Goal: Communication & Community: Connect with others

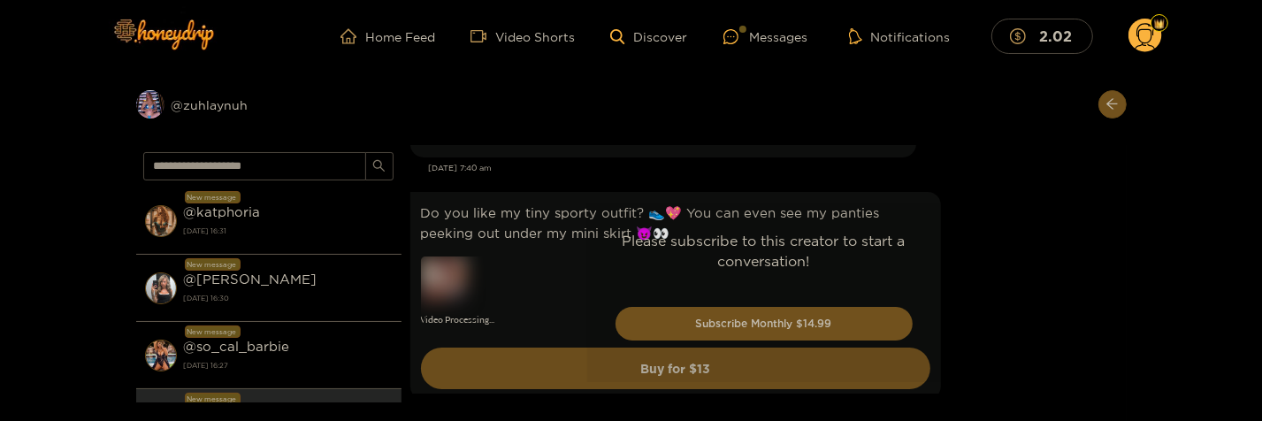
scroll to position [5286, 0]
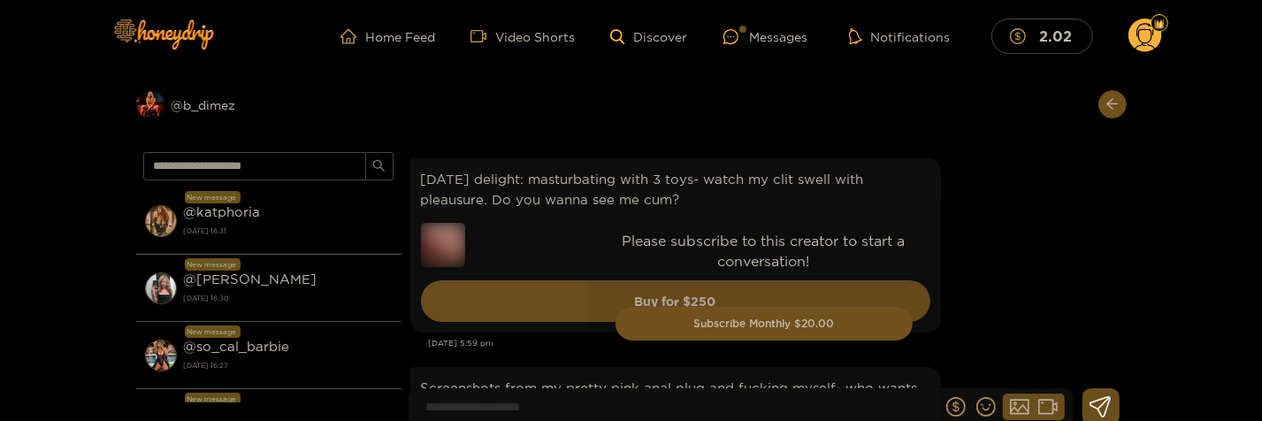
scroll to position [3998, 0]
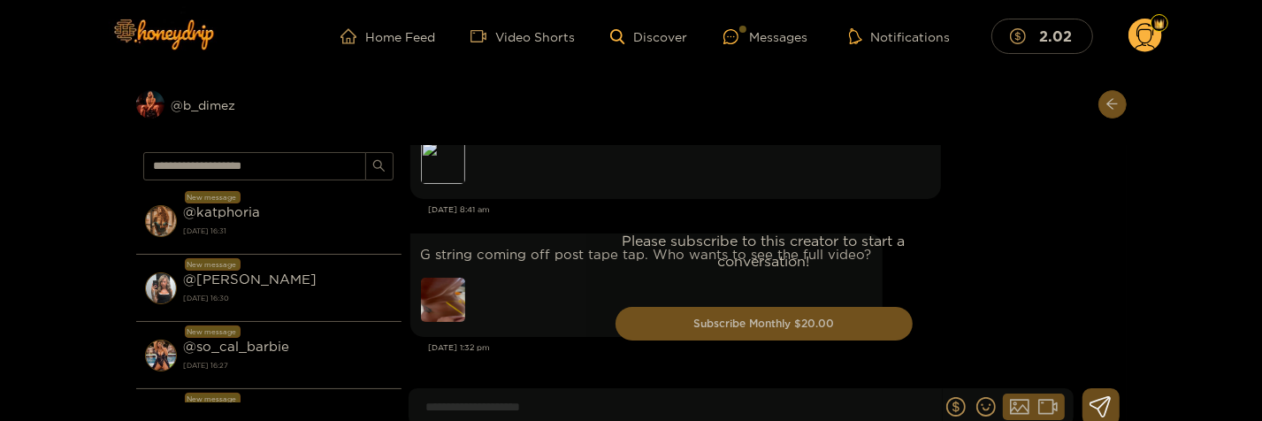
click at [599, 317] on div "Please subscribe to this creator to start a conversation! Subscribe Monthly $20…" at bounding box center [764, 291] width 354 height 179
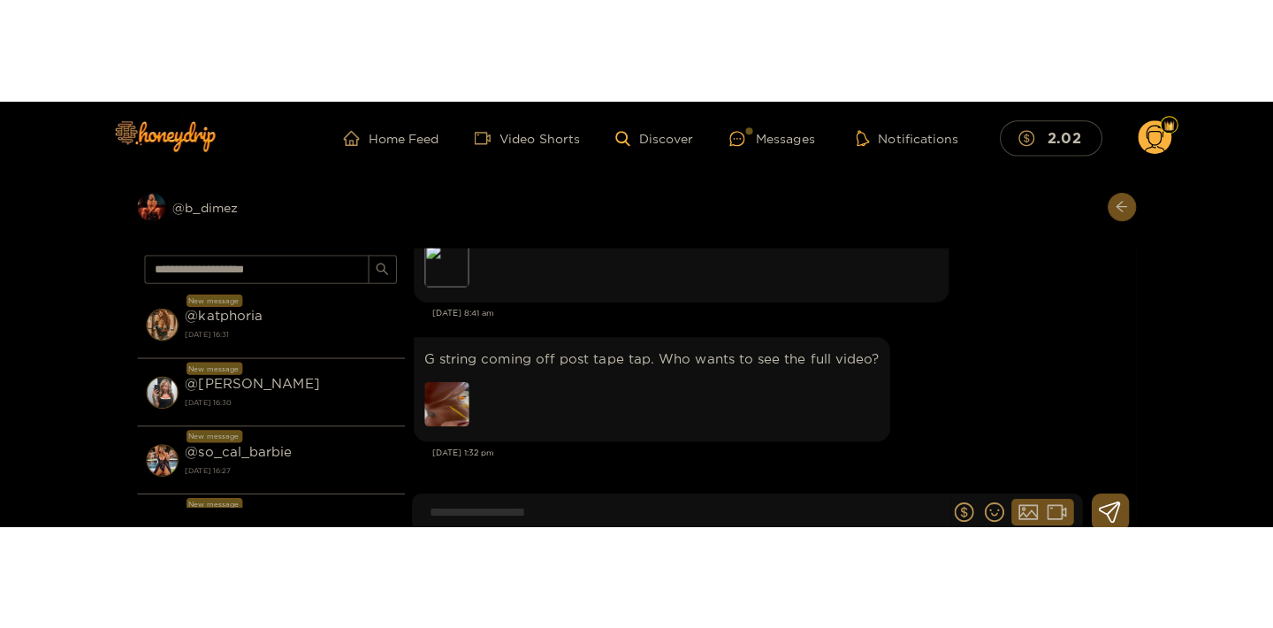
scroll to position [4094, 0]
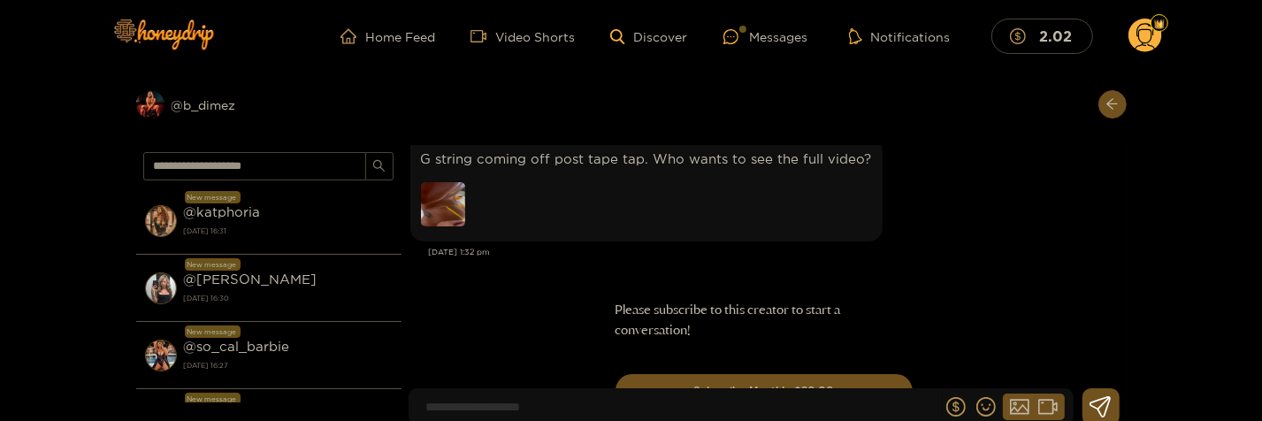
click at [438, 206] on img at bounding box center [443, 204] width 44 height 44
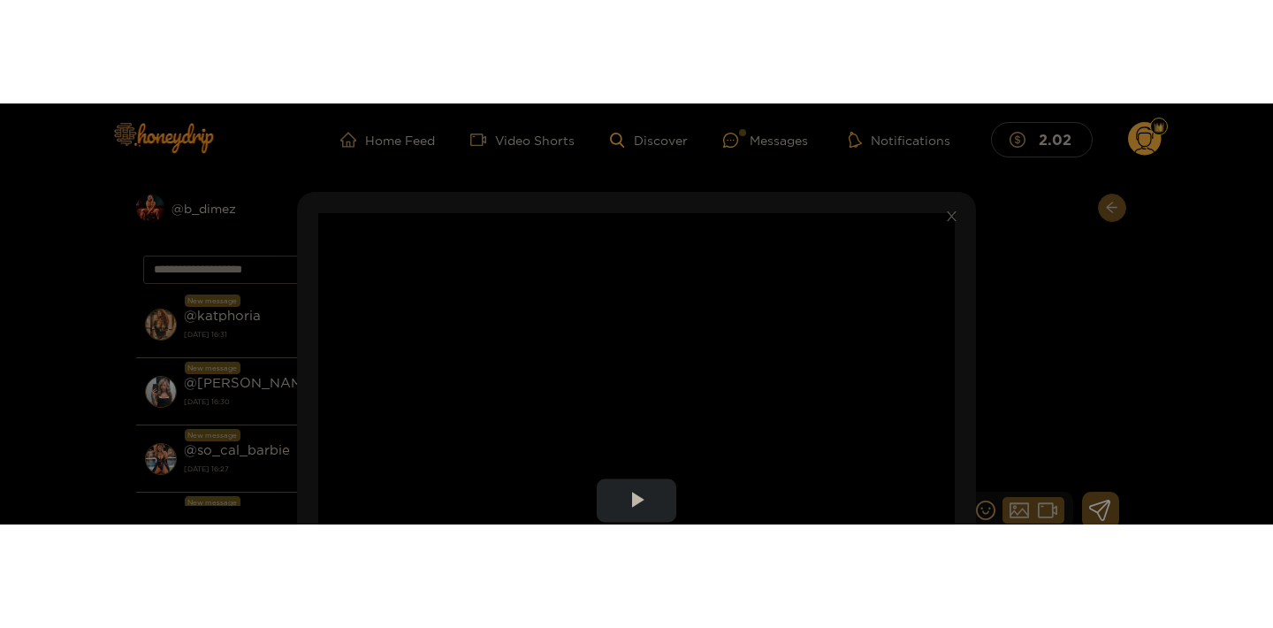
scroll to position [4031, 0]
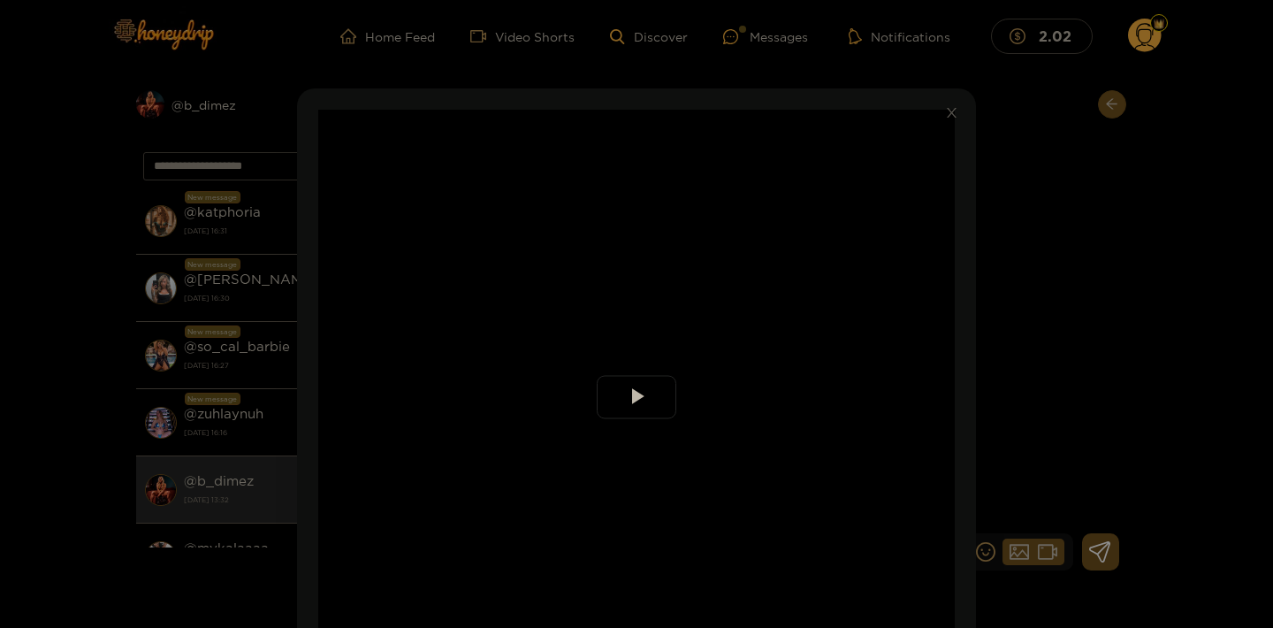
click at [637, 397] on span "Video Player" at bounding box center [637, 397] width 0 height 0
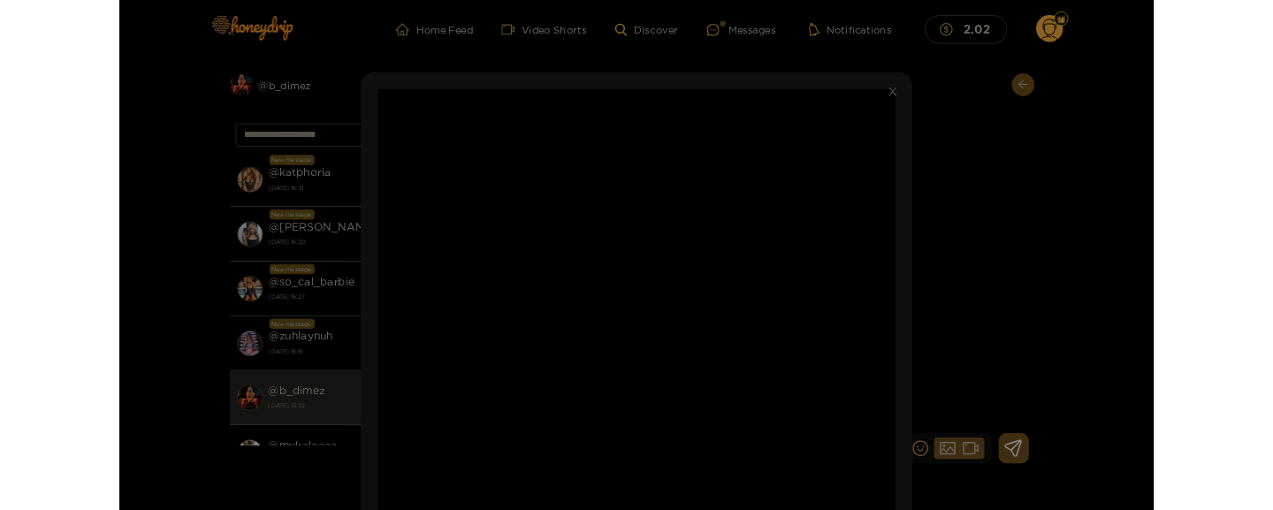
scroll to position [57, 0]
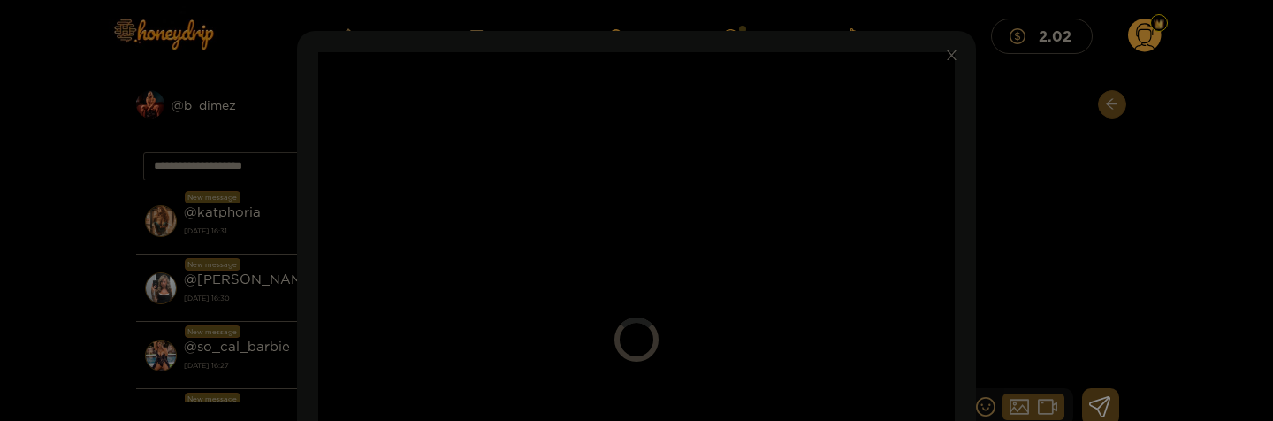
click at [561, 289] on video "Video Player" at bounding box center [636, 339] width 637 height 575
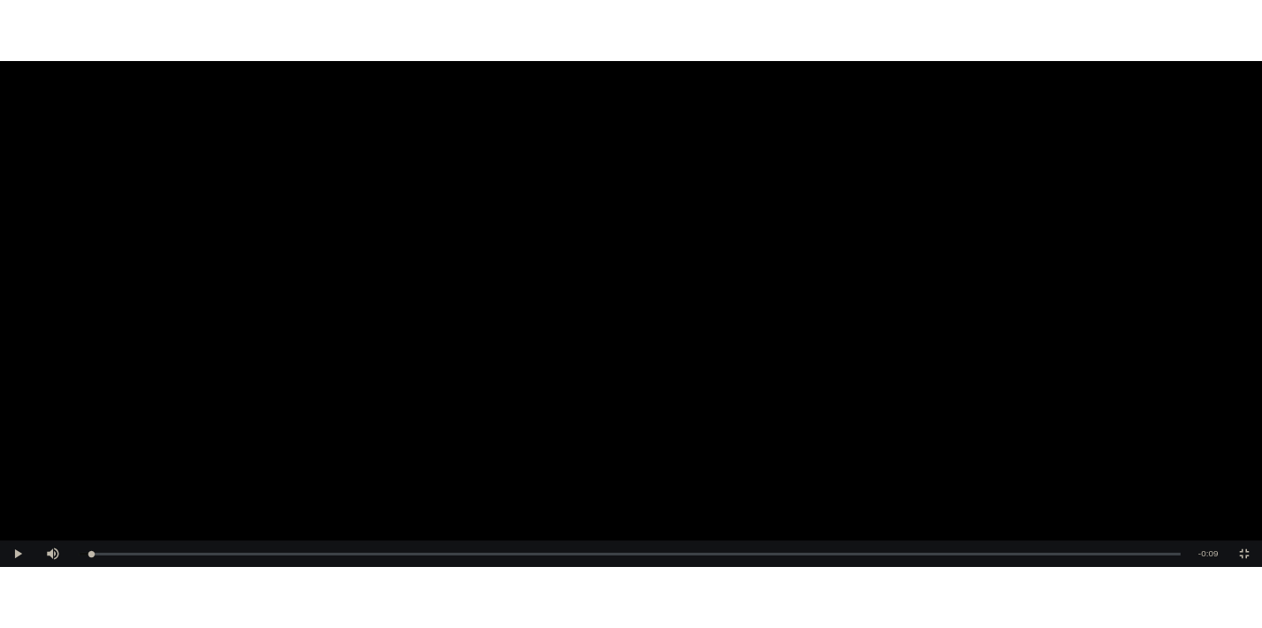
scroll to position [3846, 0]
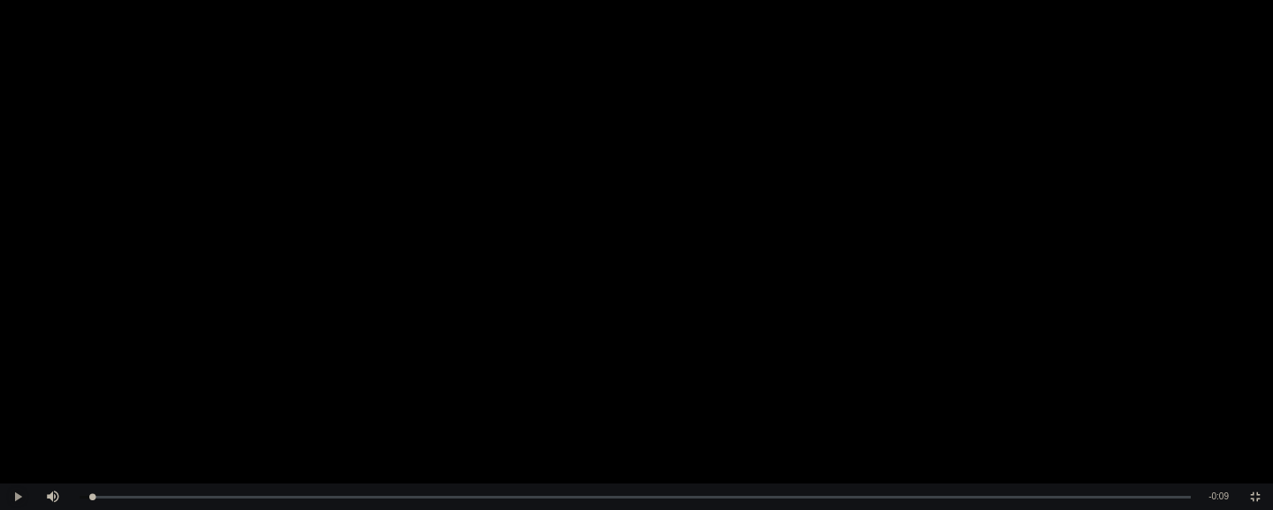
click at [18, 420] on span "Video Player" at bounding box center [18, 497] width 0 height 0
click at [1107, 312] on video "Video Player" at bounding box center [636, 255] width 1273 height 510
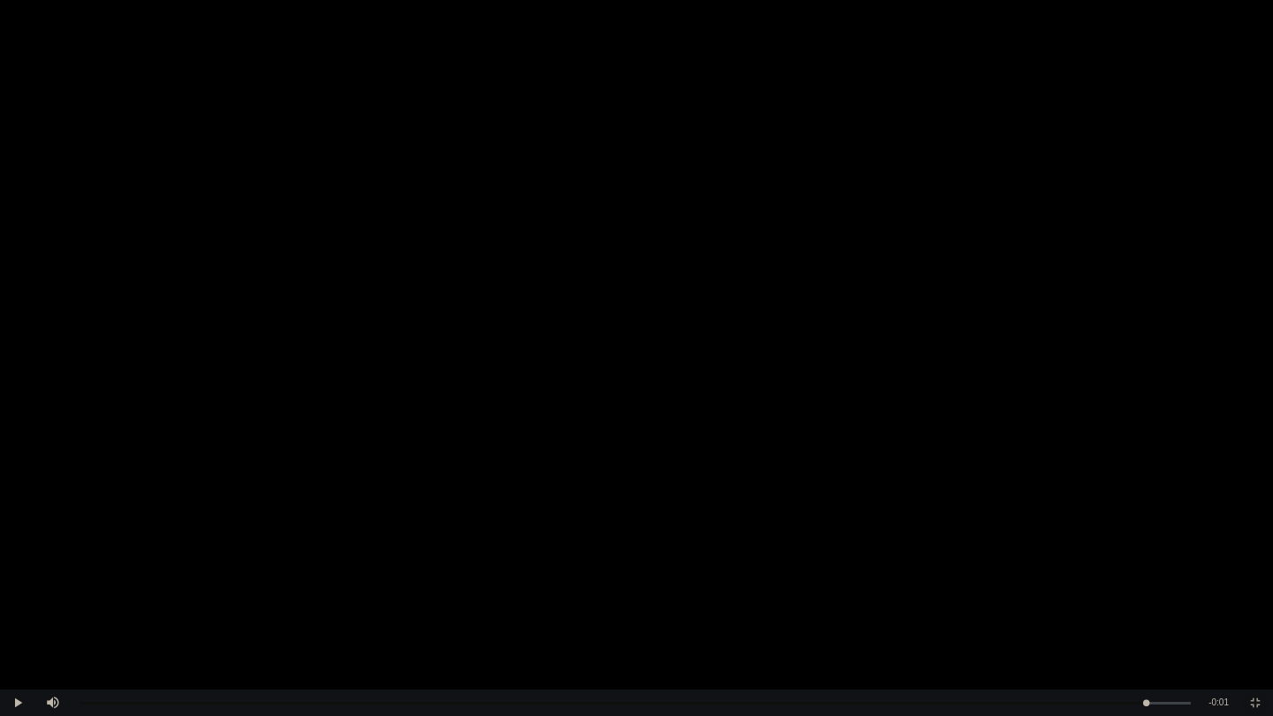
click at [1256, 420] on span "Video Player" at bounding box center [1256, 703] width 0 height 0
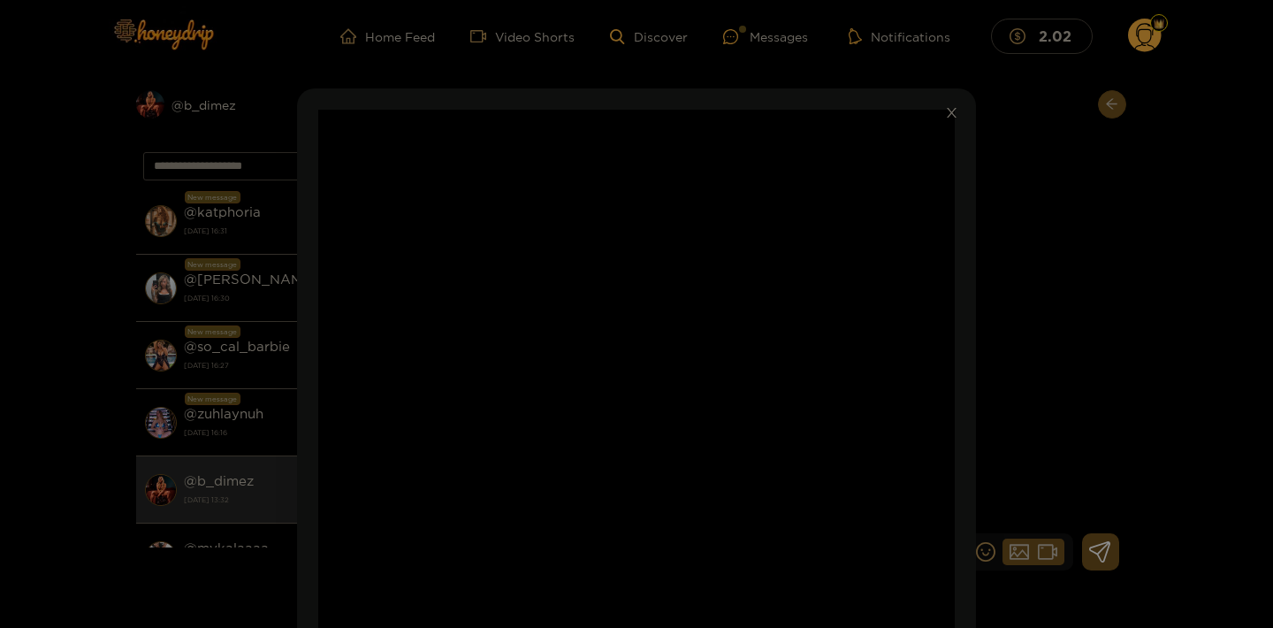
click at [948, 118] on icon "close" at bounding box center [951, 112] width 13 height 13
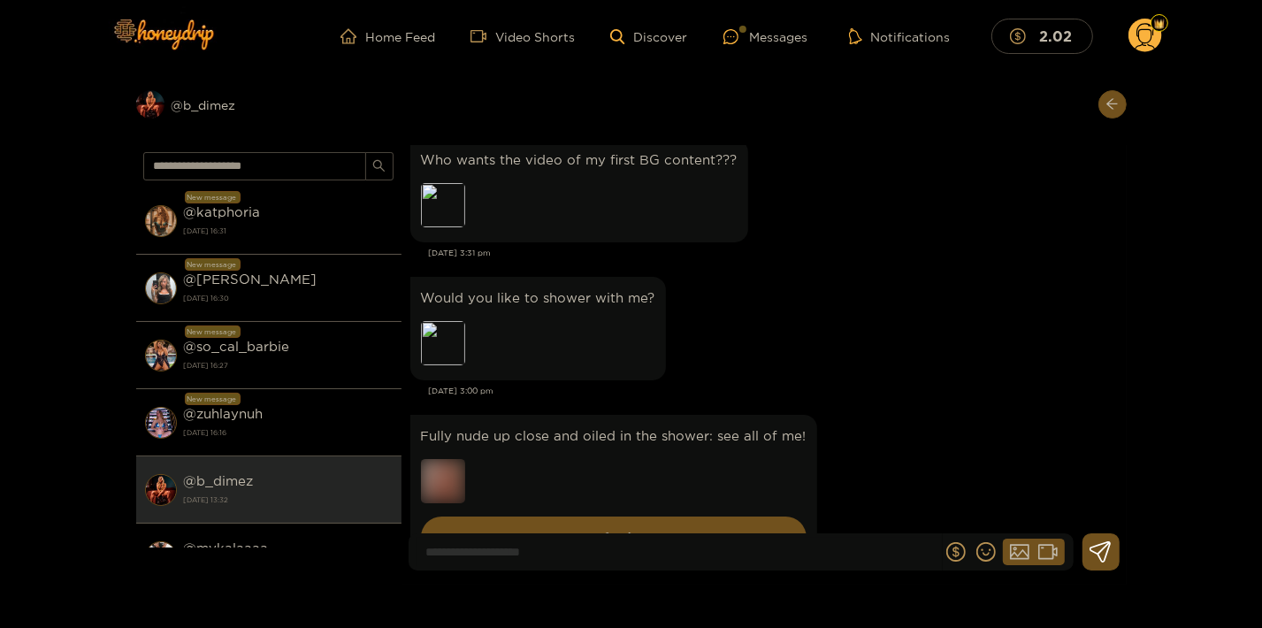
scroll to position [4419, 0]
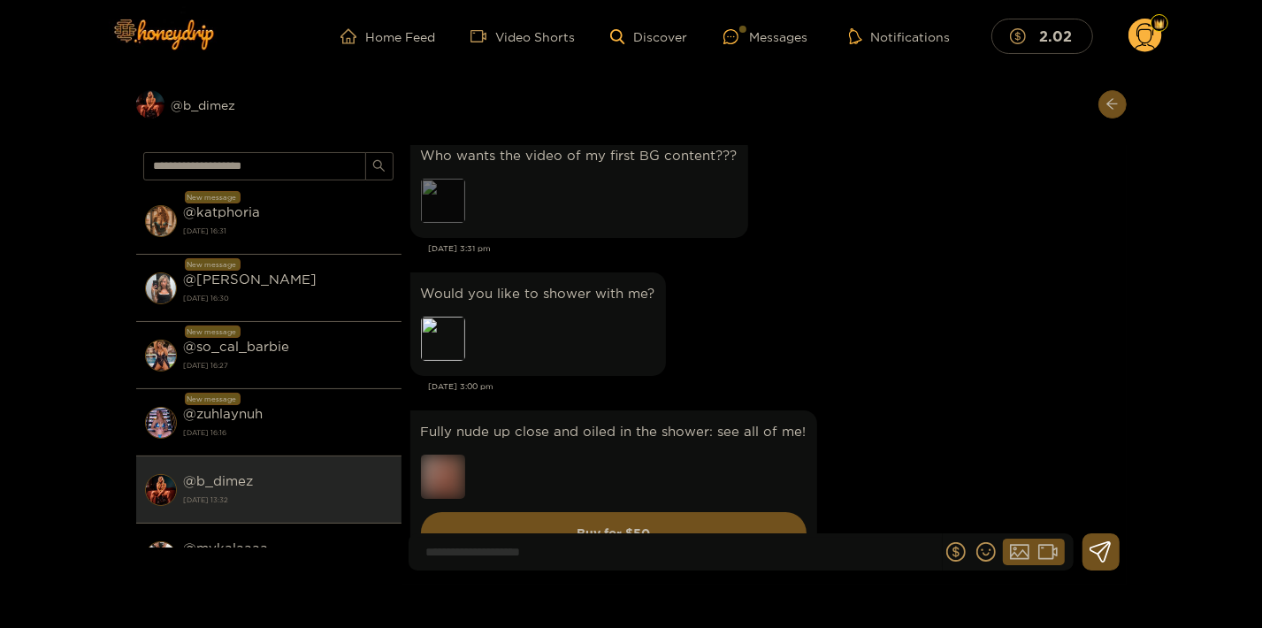
click at [445, 220] on div "Preview" at bounding box center [443, 201] width 44 height 44
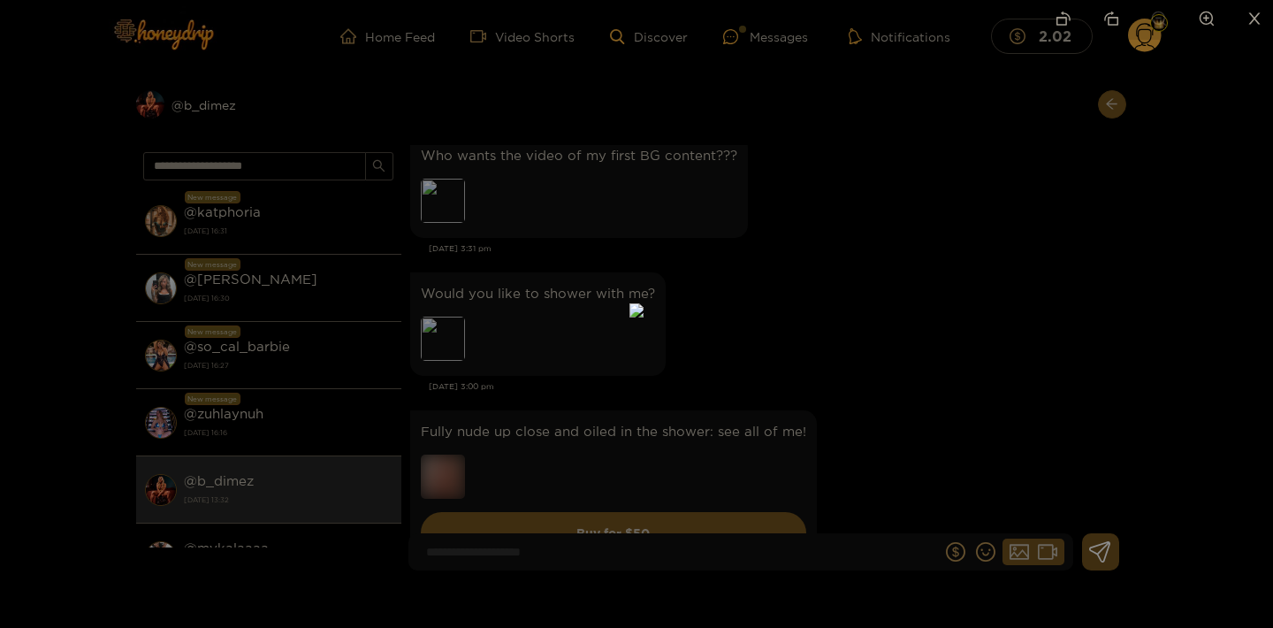
click at [1033, 291] on div at bounding box center [636, 314] width 1273 height 628
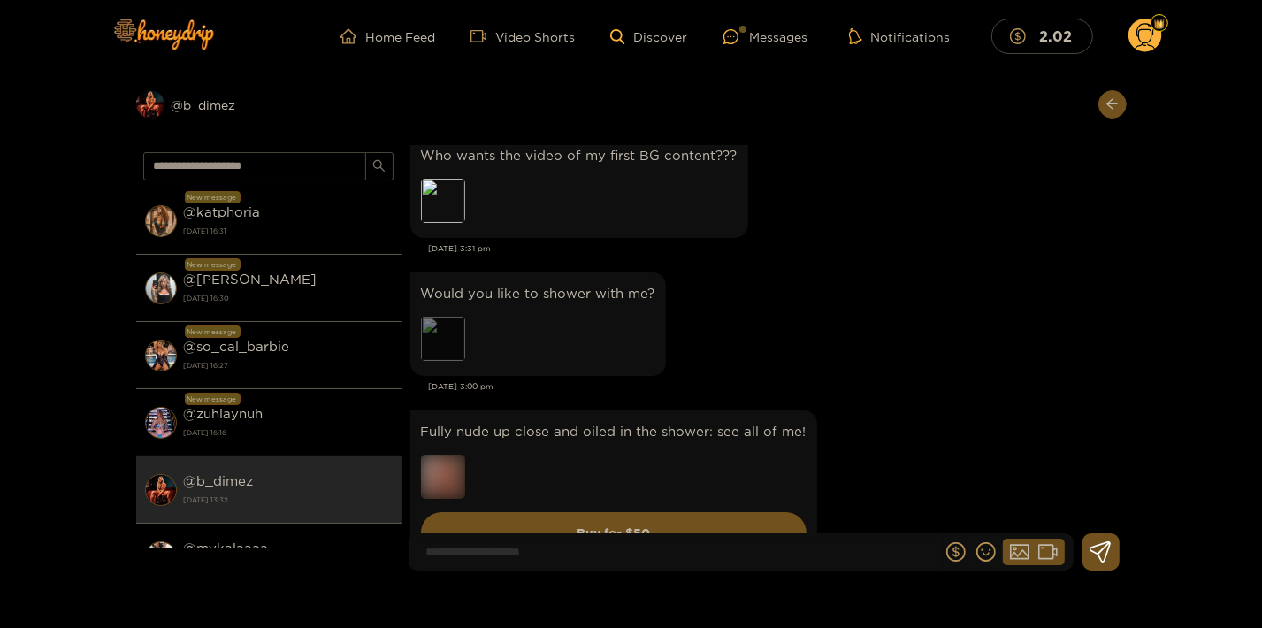
click at [442, 355] on div "Preview" at bounding box center [443, 339] width 44 height 44
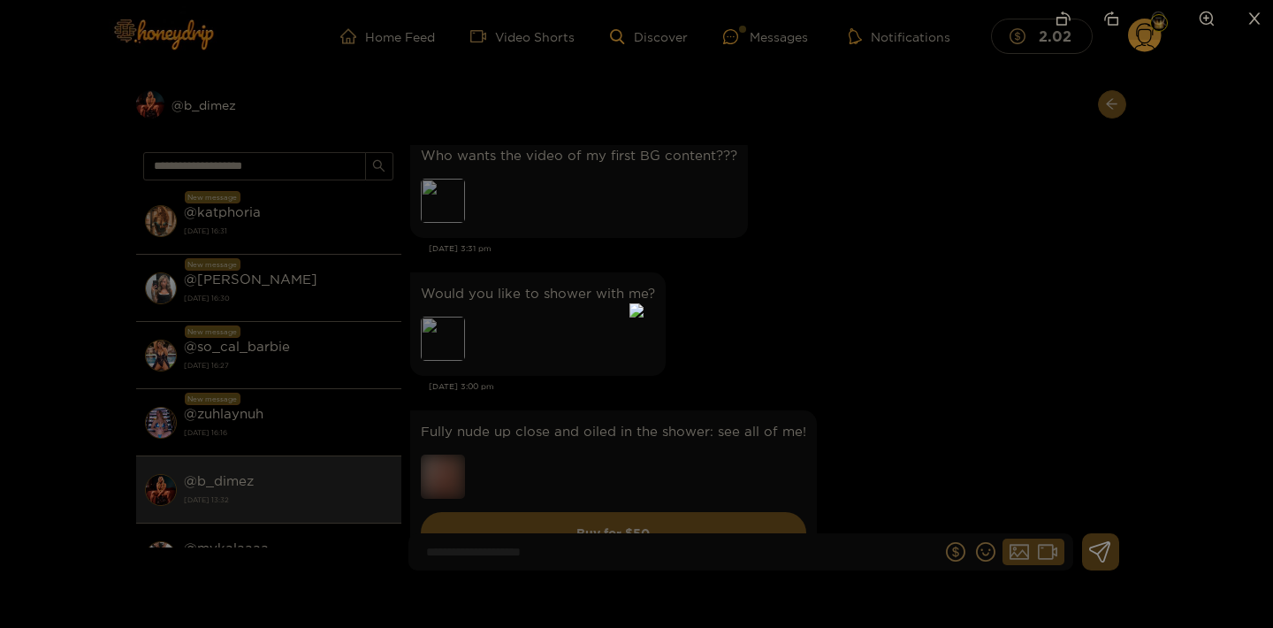
click at [1068, 294] on div at bounding box center [636, 314] width 1273 height 628
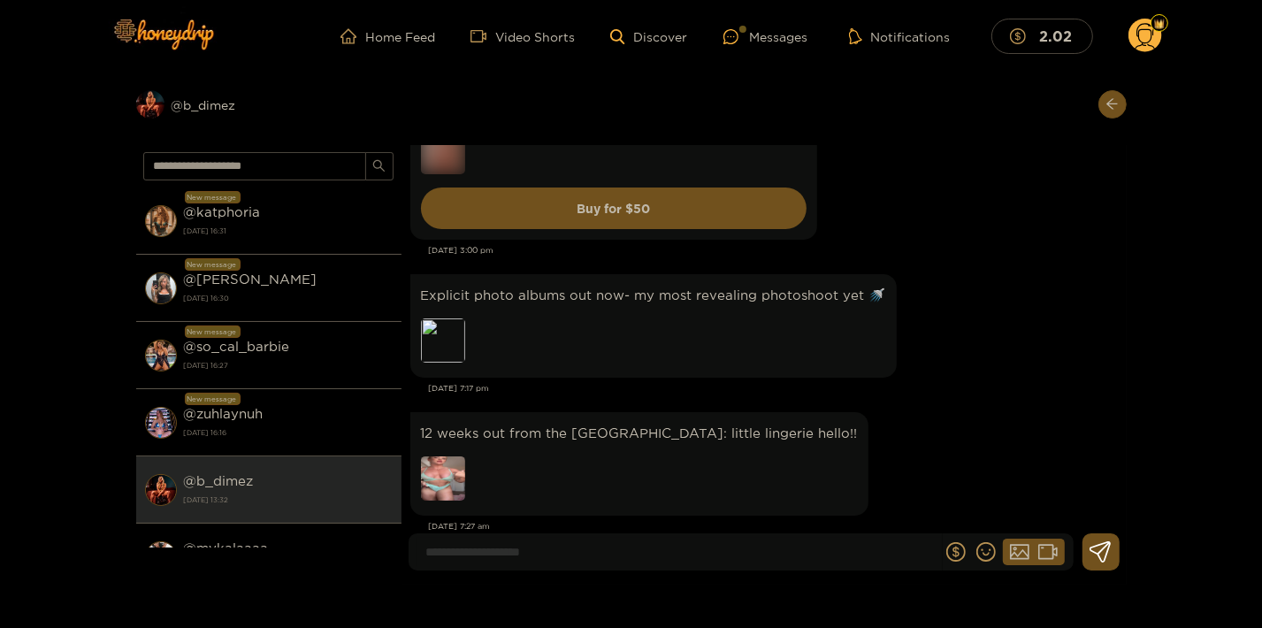
scroll to position [4801, 0]
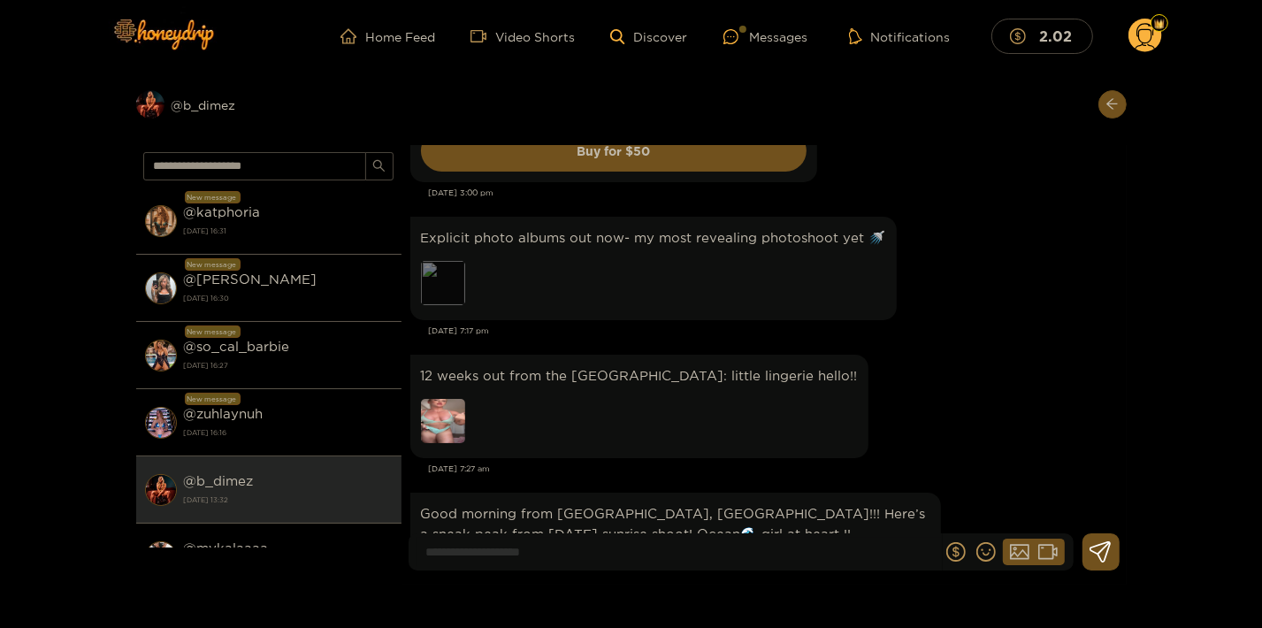
click at [432, 296] on div "Preview" at bounding box center [443, 283] width 44 height 44
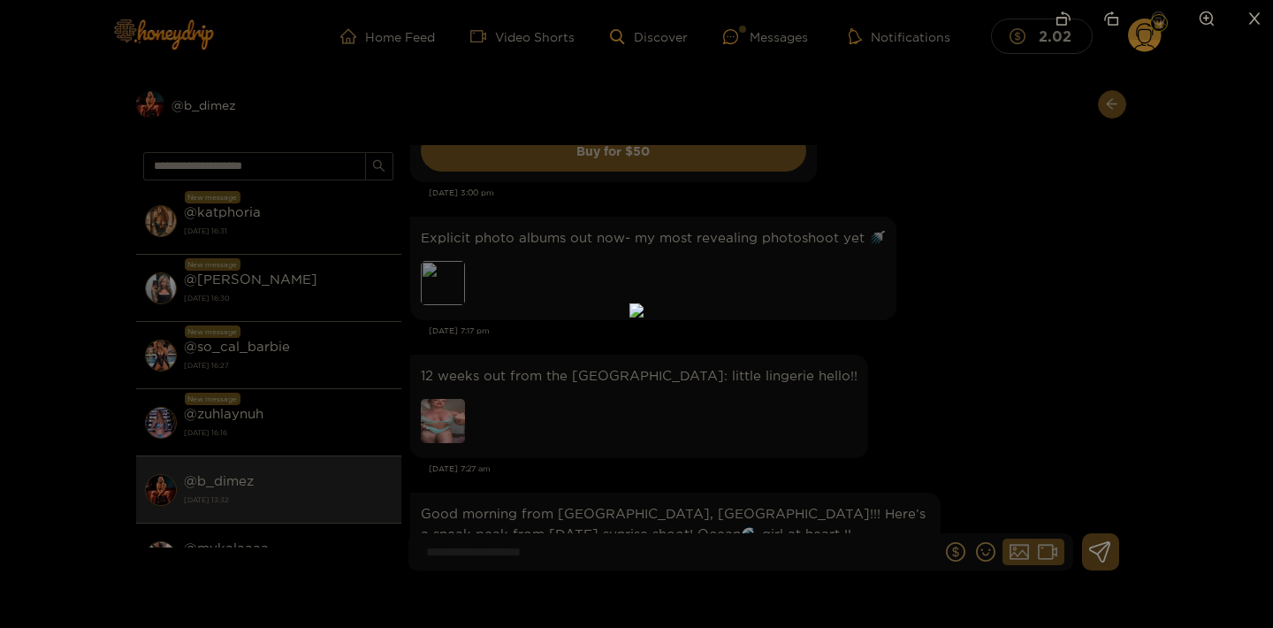
click at [1042, 294] on div at bounding box center [636, 314] width 1273 height 628
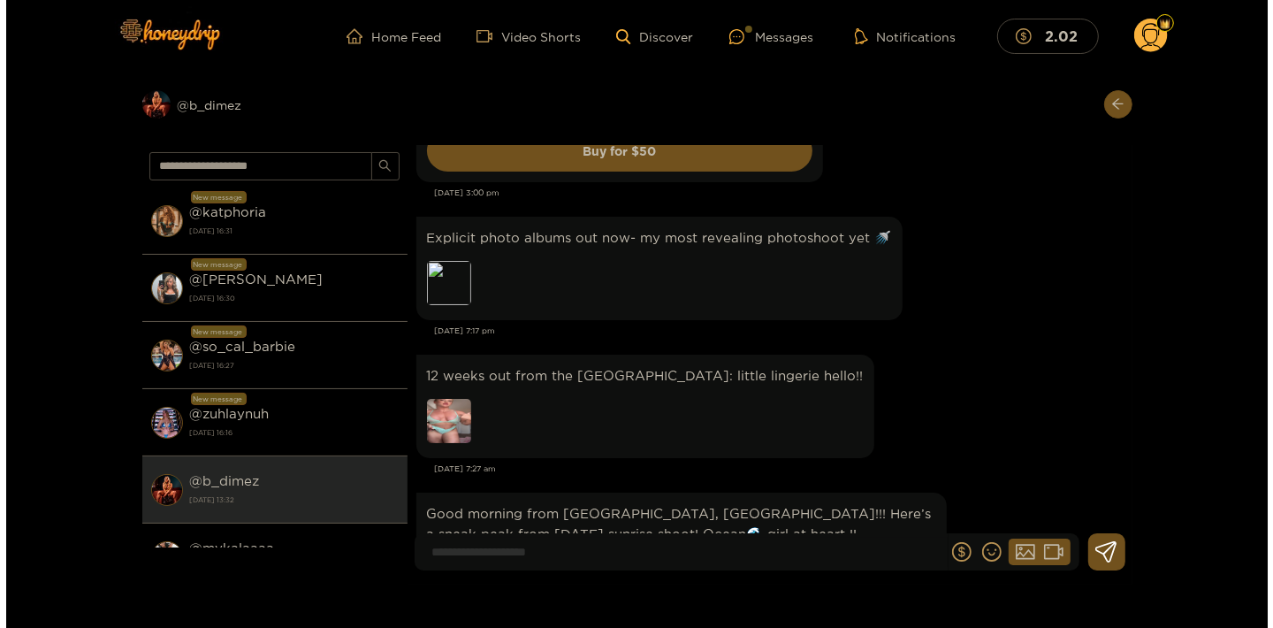
scroll to position [4897, 0]
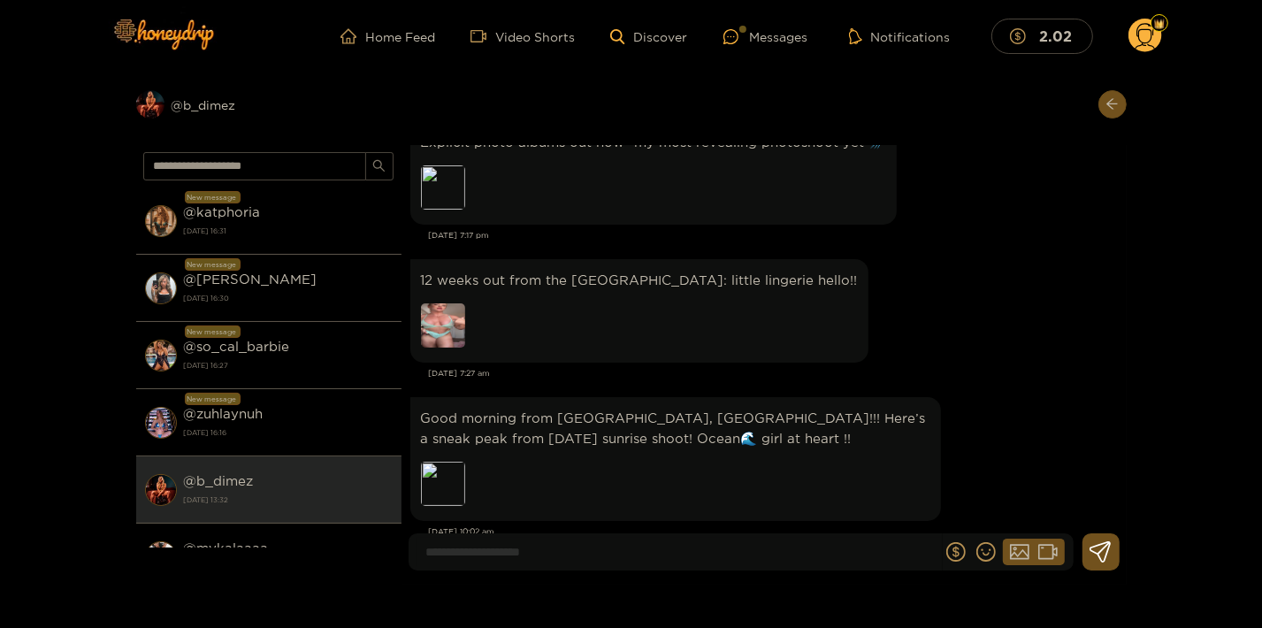
click at [439, 347] on img at bounding box center [443, 325] width 44 height 44
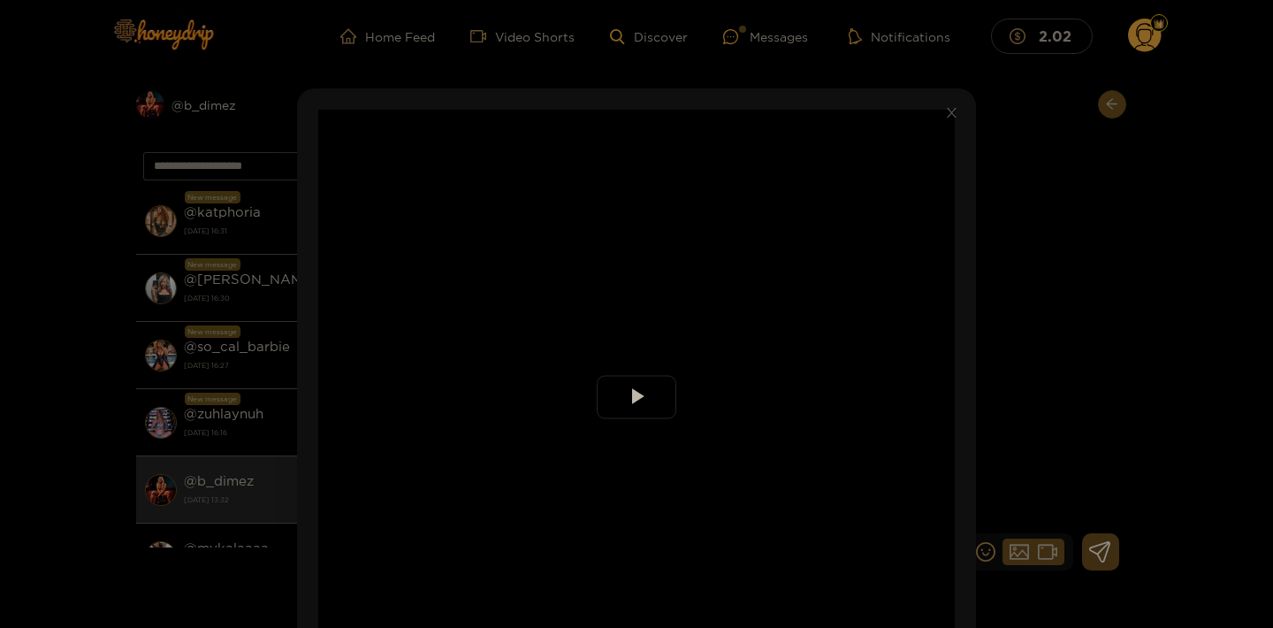
click at [637, 397] on span "Video Player" at bounding box center [637, 397] width 0 height 0
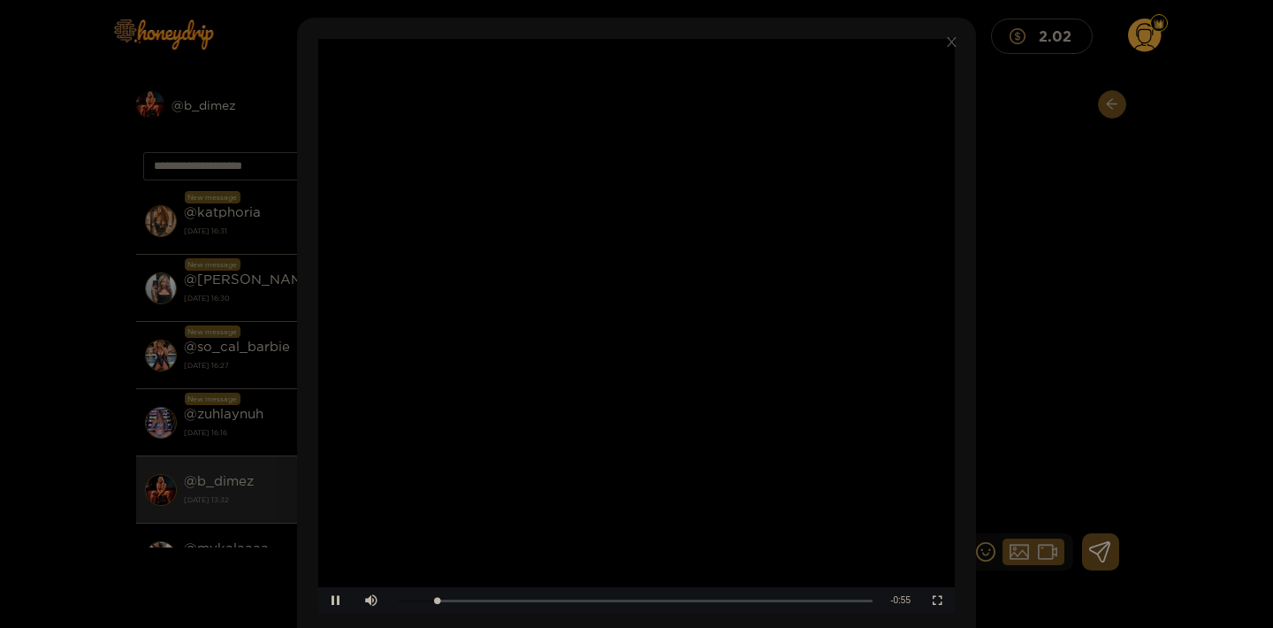
scroll to position [95, 0]
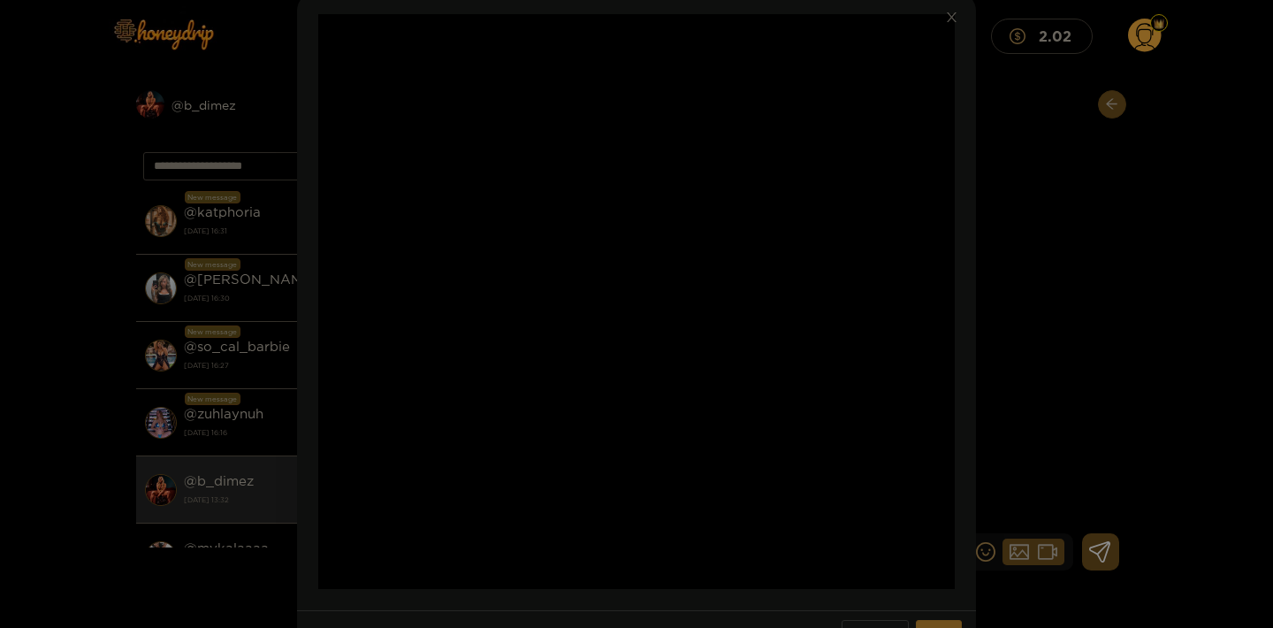
click at [836, 280] on video "Video Player" at bounding box center [636, 301] width 637 height 575
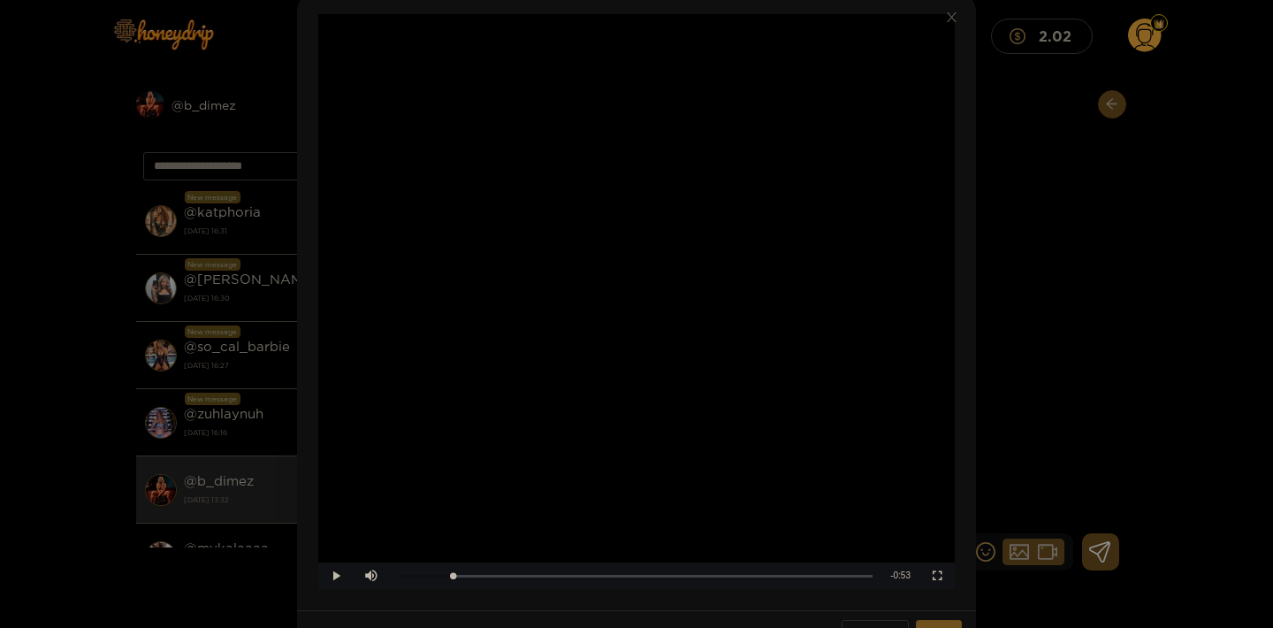
click at [1073, 218] on div "**********" at bounding box center [636, 314] width 1273 height 628
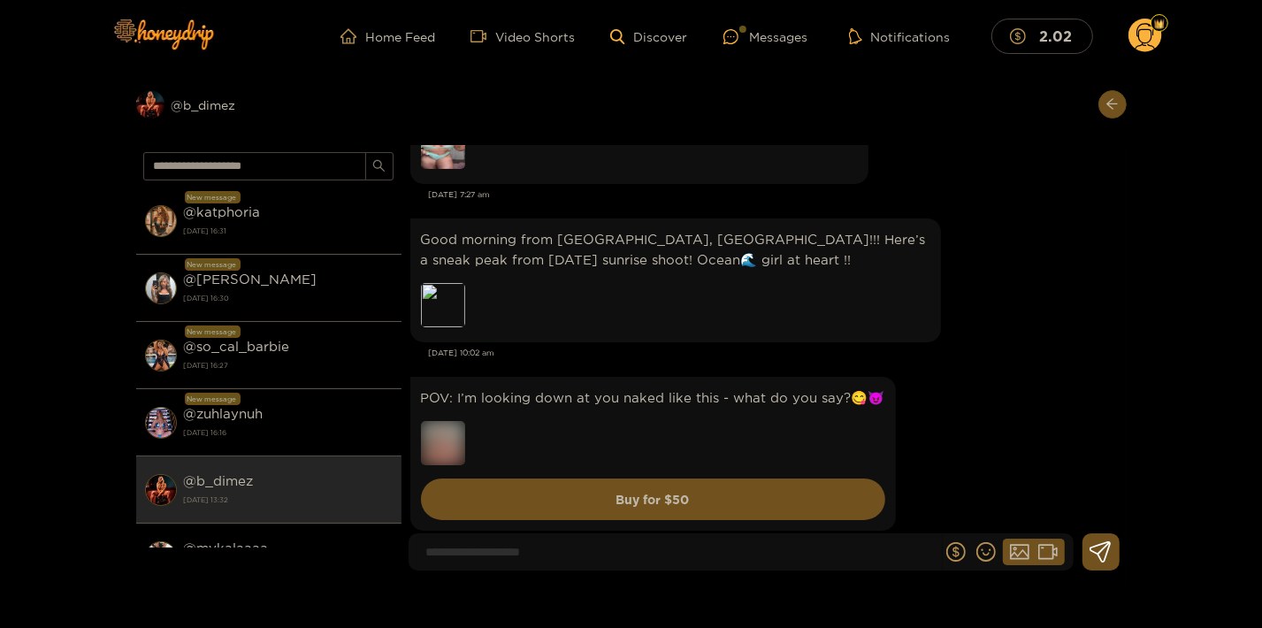
scroll to position [5088, 0]
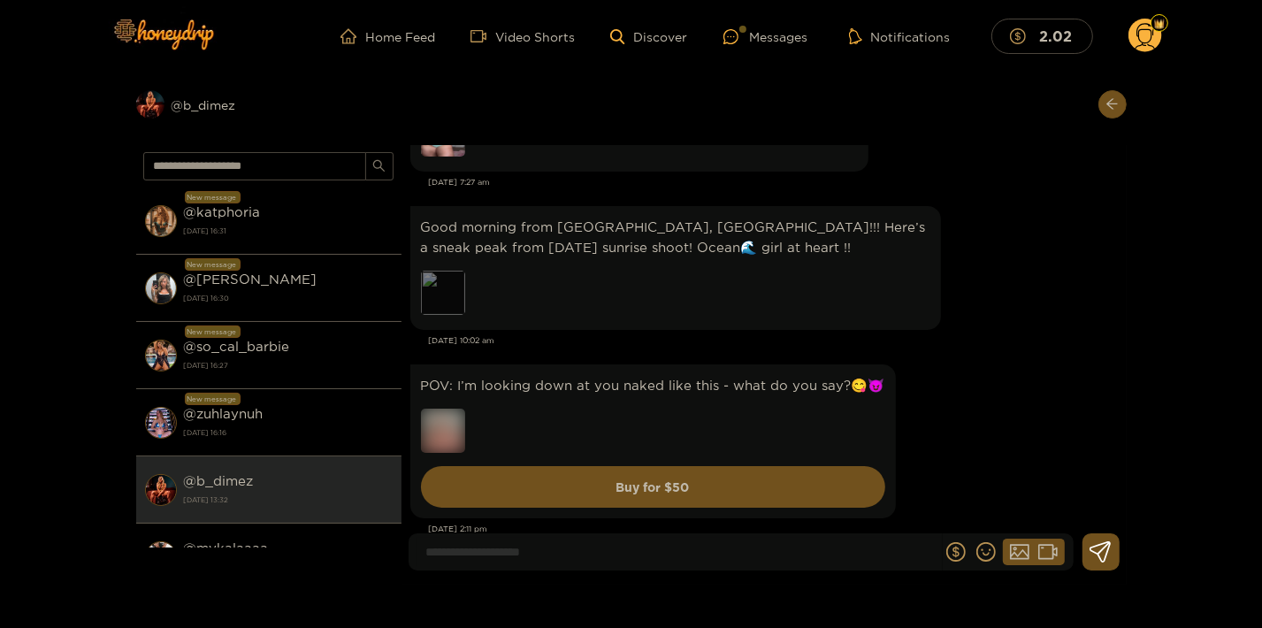
click at [450, 315] on div "Preview" at bounding box center [443, 293] width 44 height 44
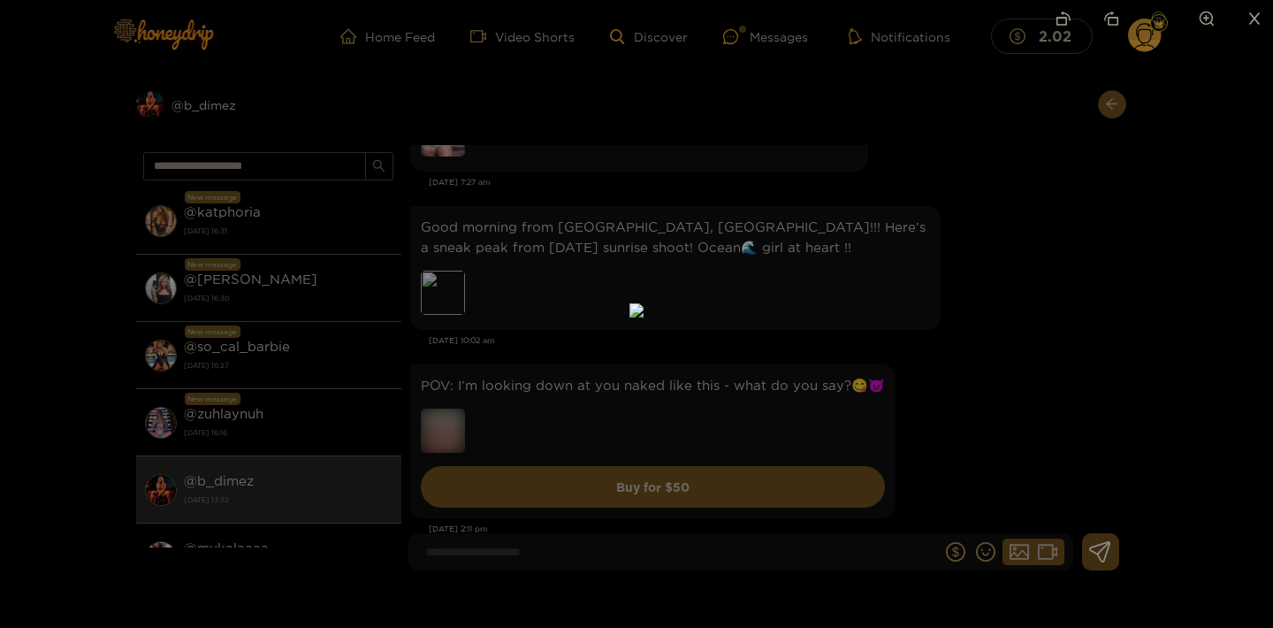
click at [1195, 207] on div at bounding box center [636, 314] width 1273 height 628
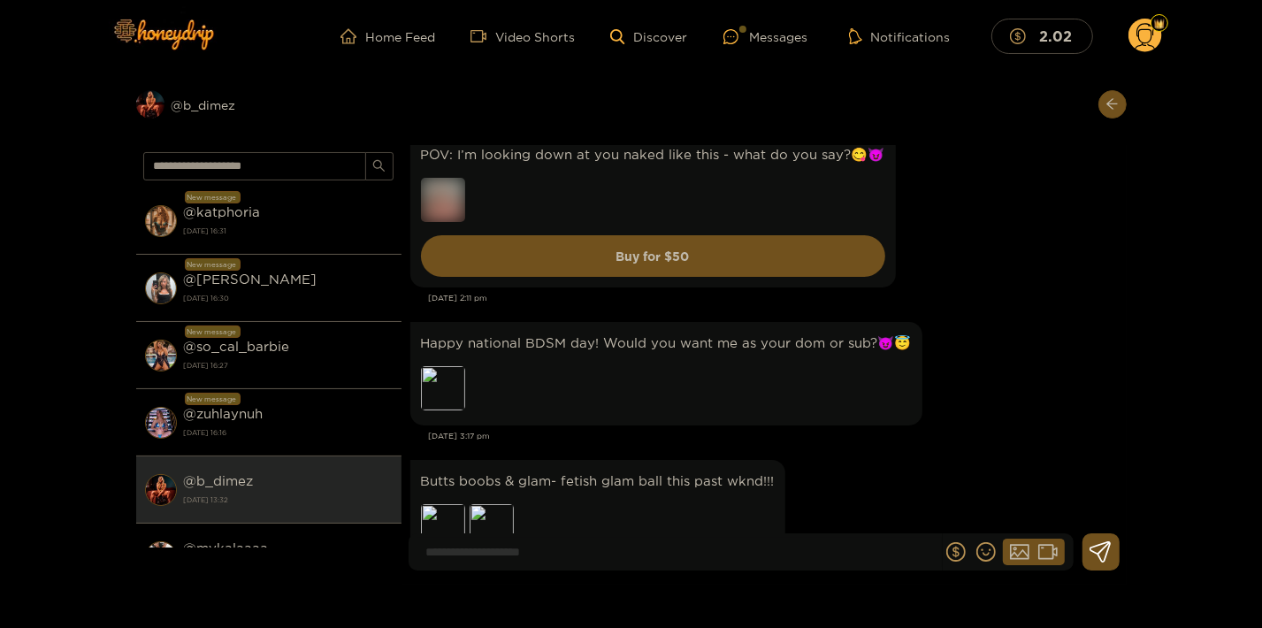
scroll to position [5374, 0]
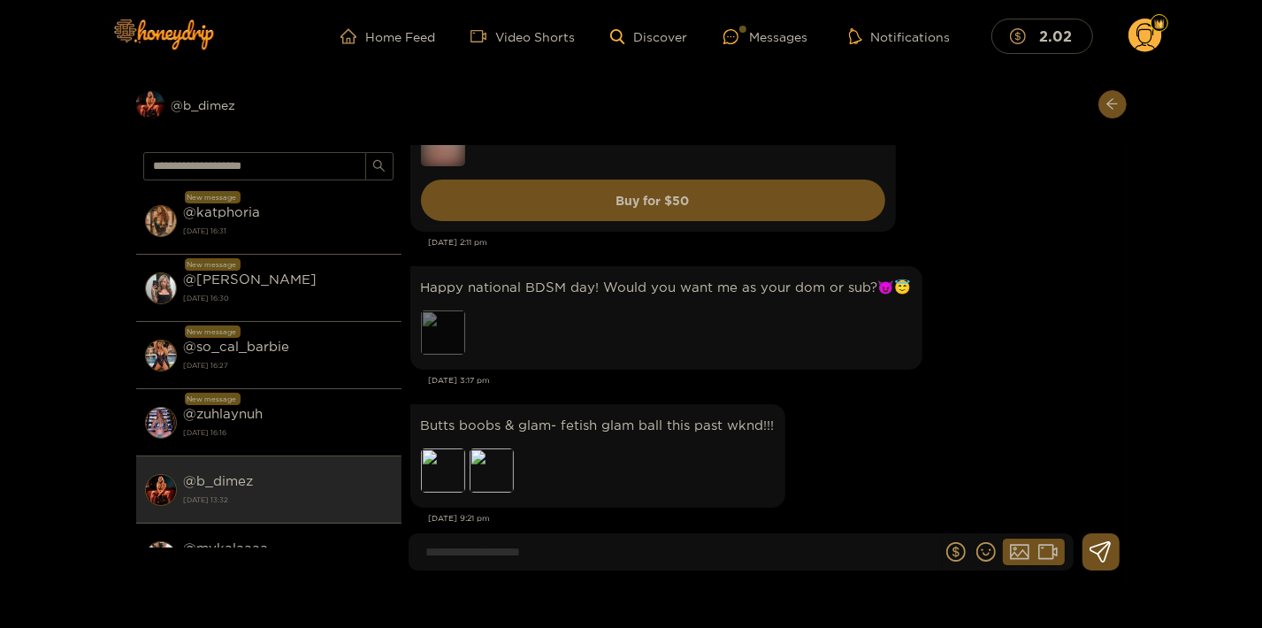
click at [450, 355] on div "Preview" at bounding box center [443, 332] width 44 height 44
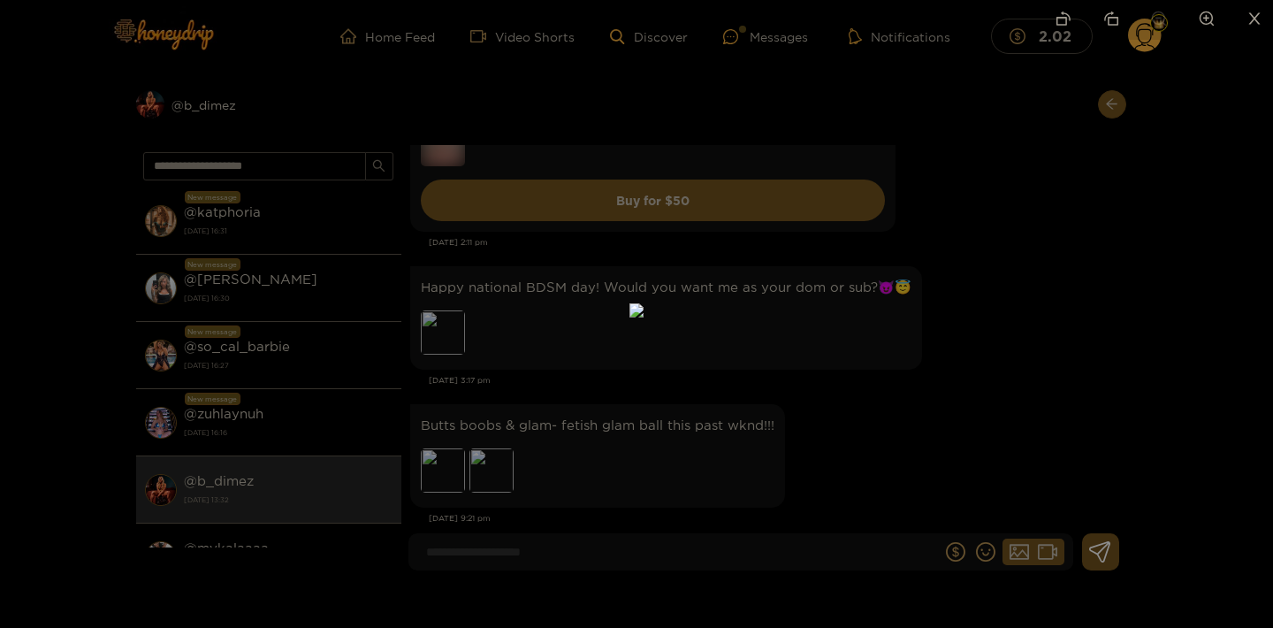
click at [1081, 323] on div at bounding box center [636, 314] width 1273 height 628
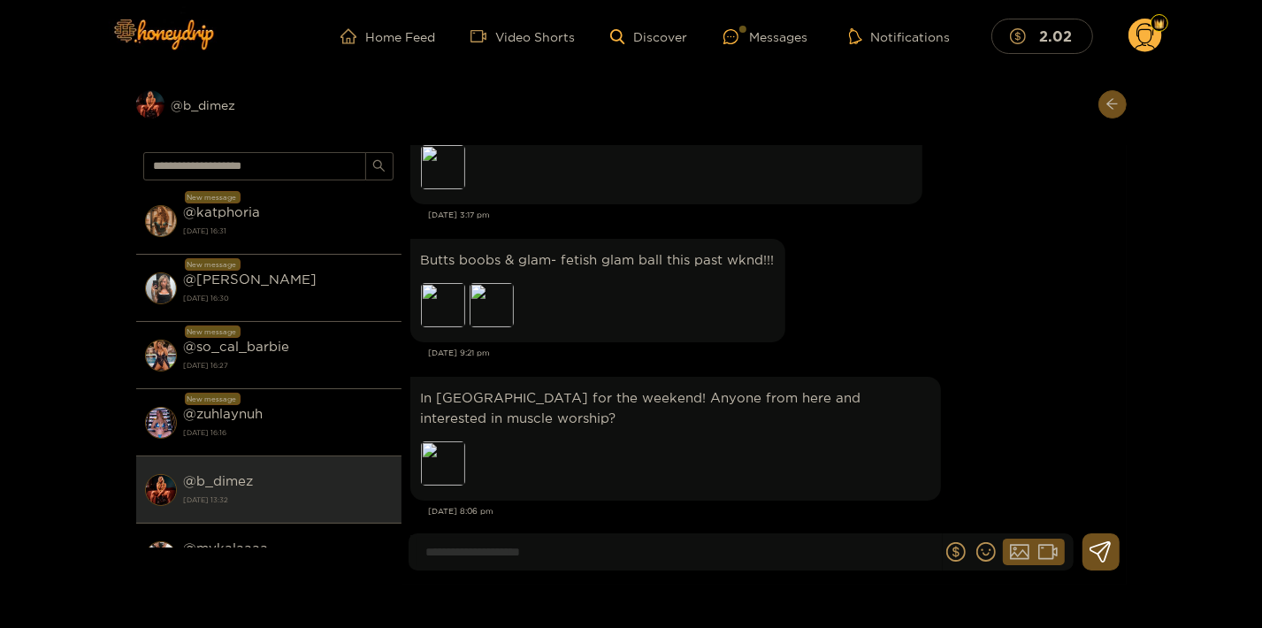
scroll to position [5565, 0]
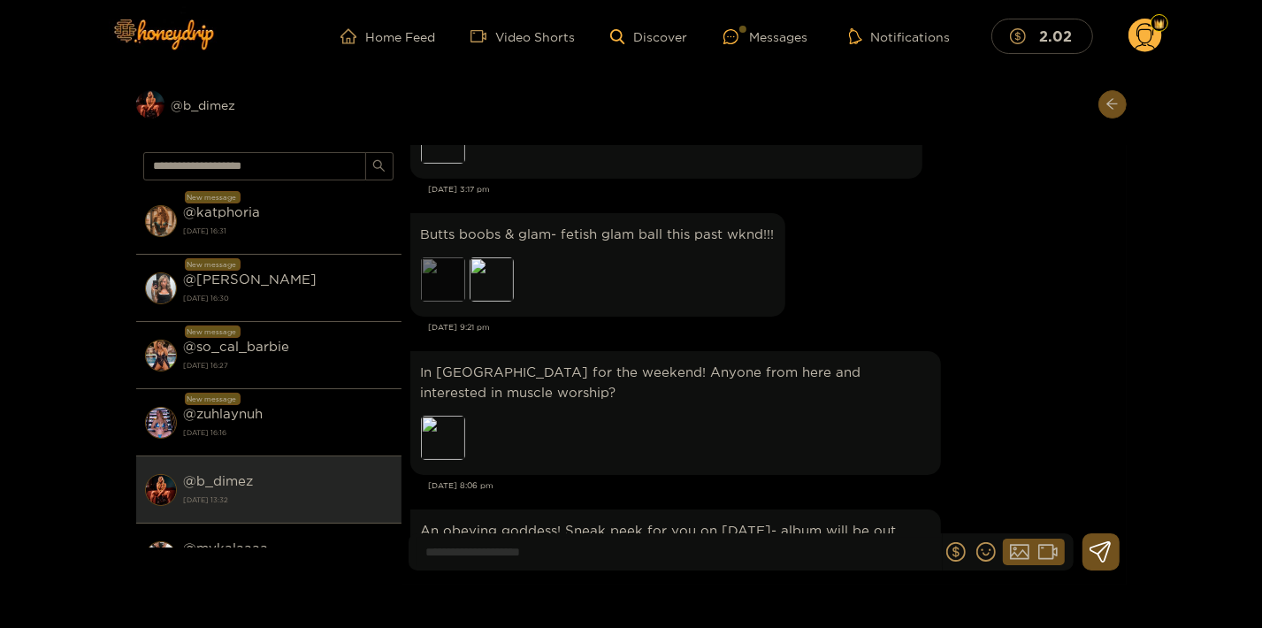
click at [442, 302] on div "Preview" at bounding box center [443, 279] width 44 height 44
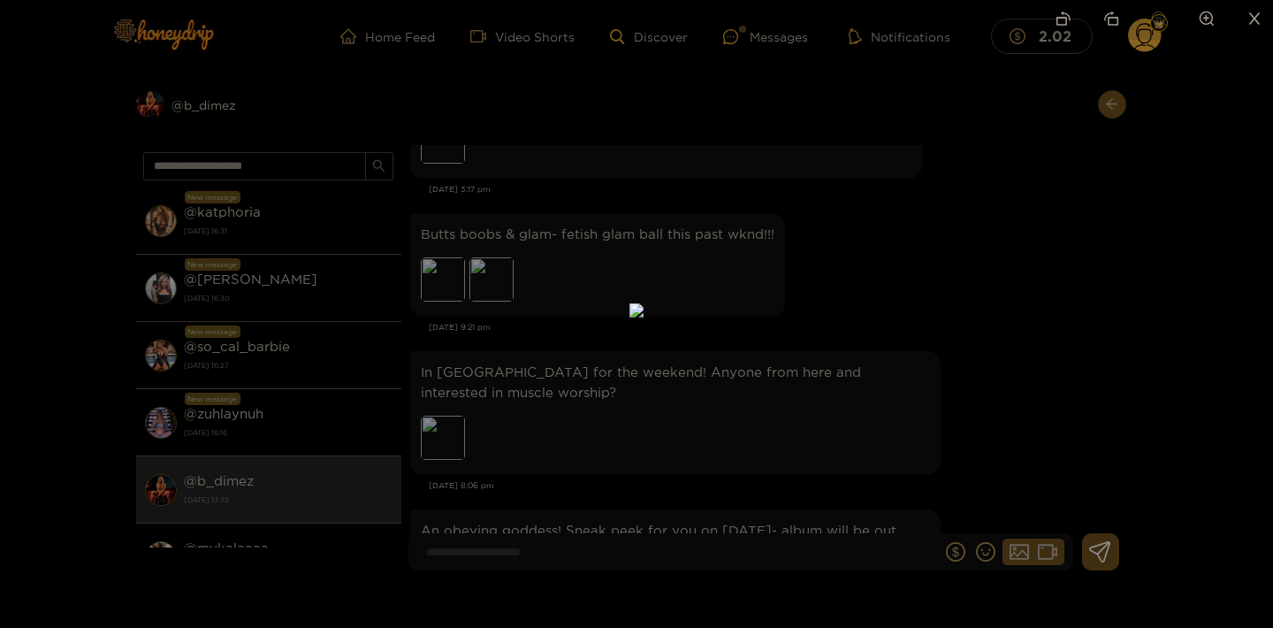
click at [1059, 278] on div at bounding box center [636, 314] width 1273 height 628
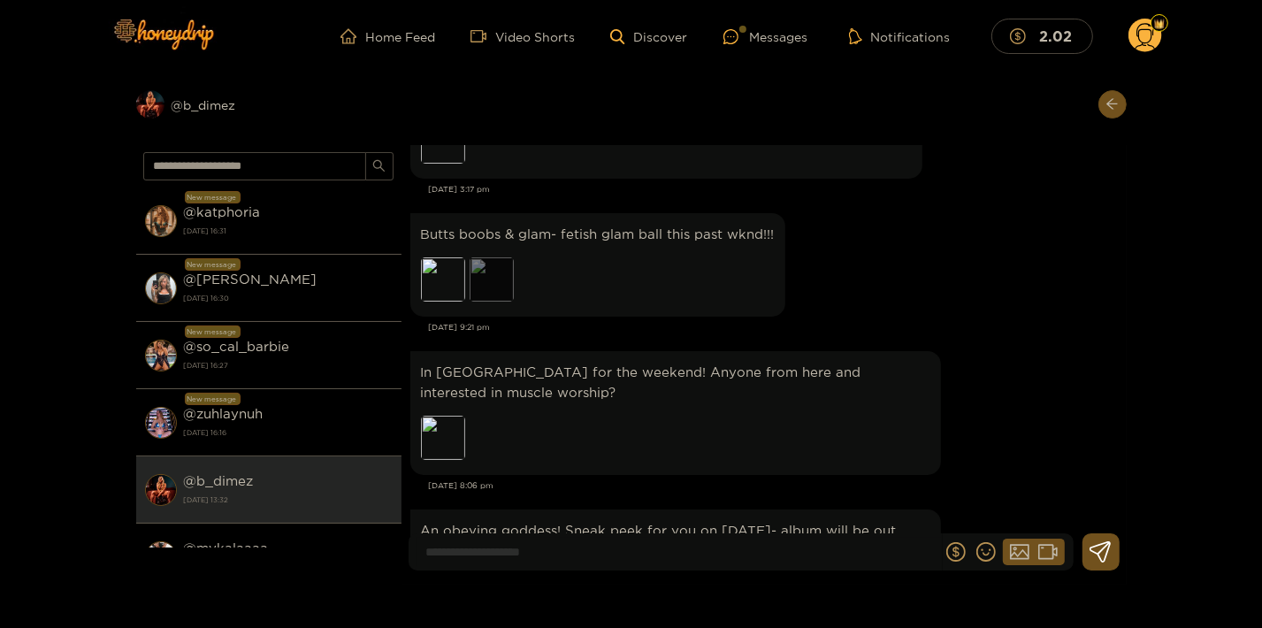
click at [494, 302] on div "Preview" at bounding box center [492, 279] width 44 height 44
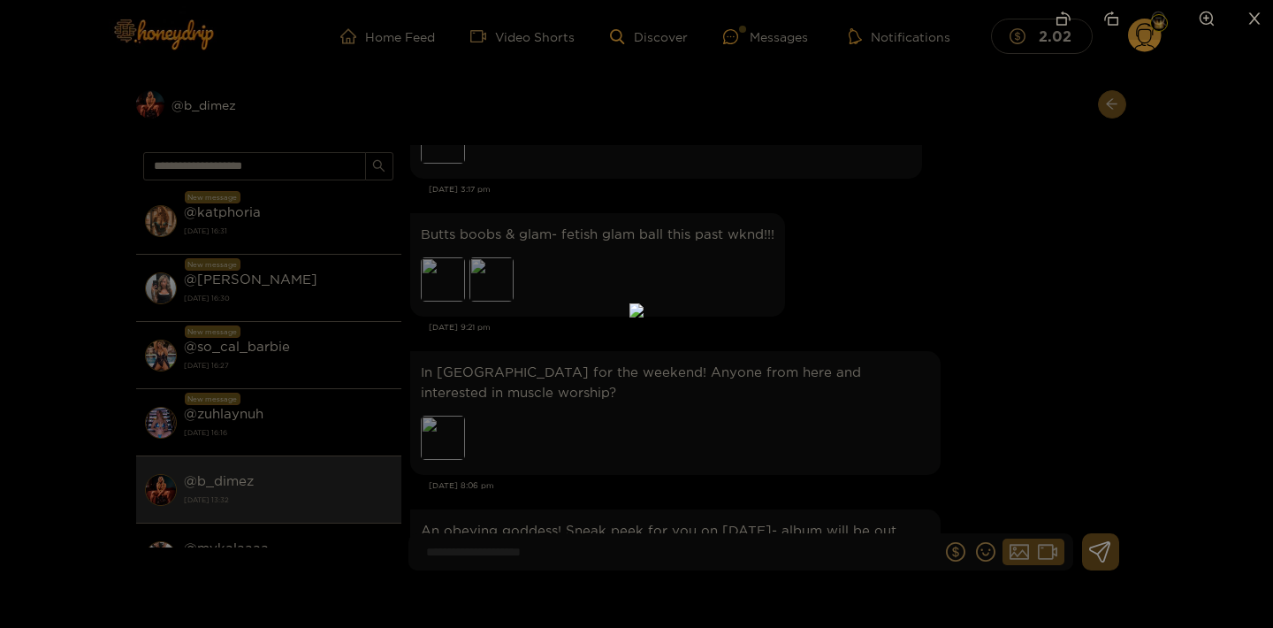
click at [1064, 296] on div at bounding box center [636, 314] width 1273 height 628
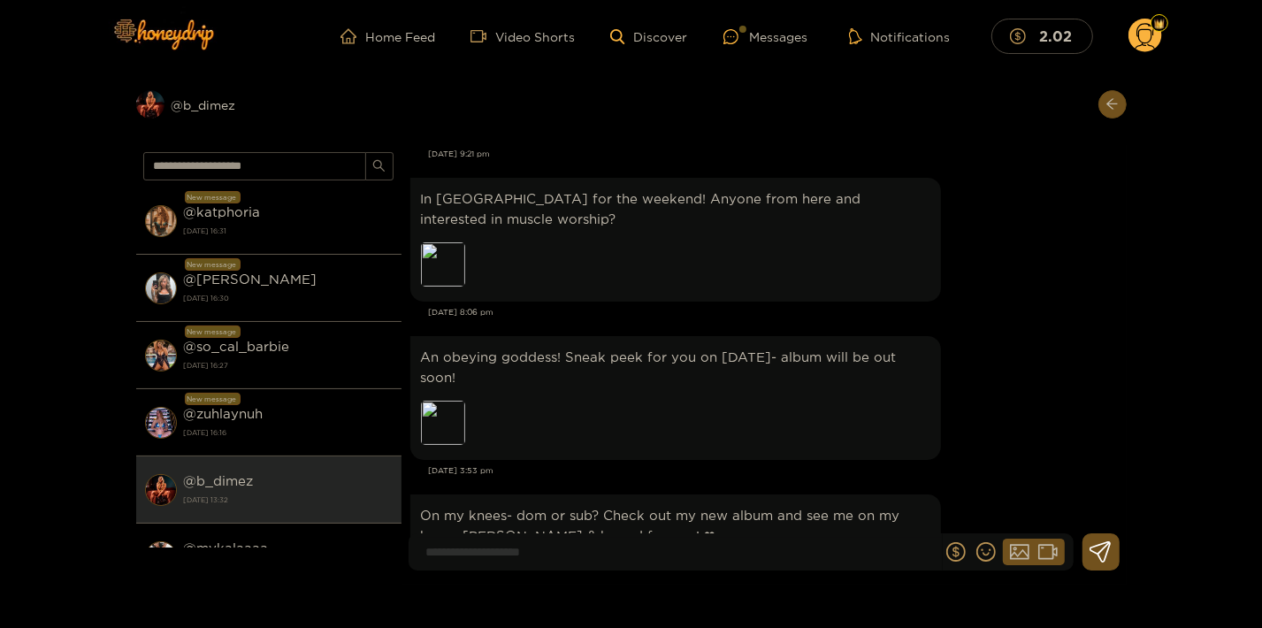
scroll to position [5756, 0]
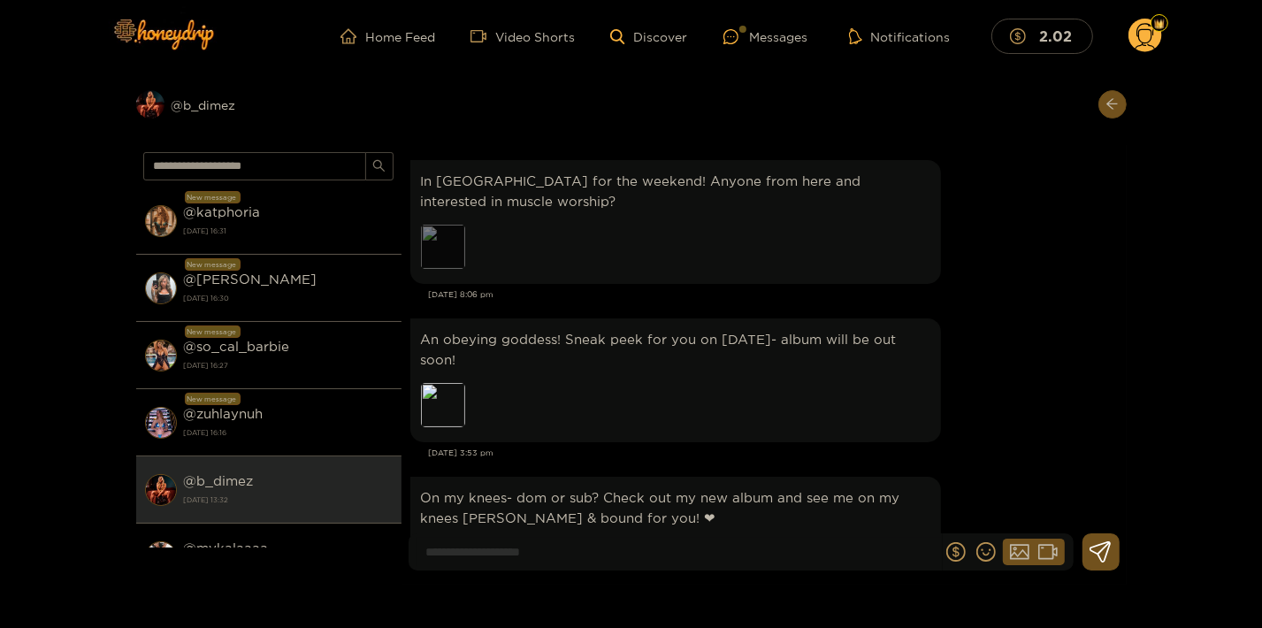
click at [432, 263] on div "Preview" at bounding box center [443, 247] width 44 height 44
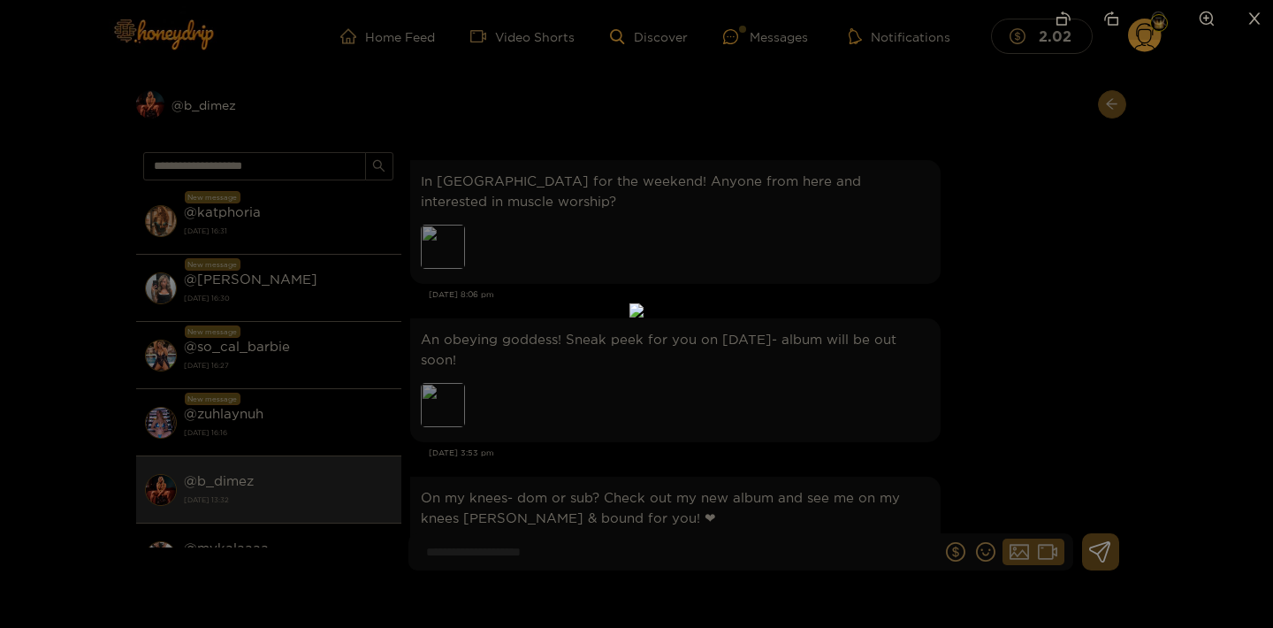
click at [1086, 284] on div at bounding box center [636, 314] width 1273 height 628
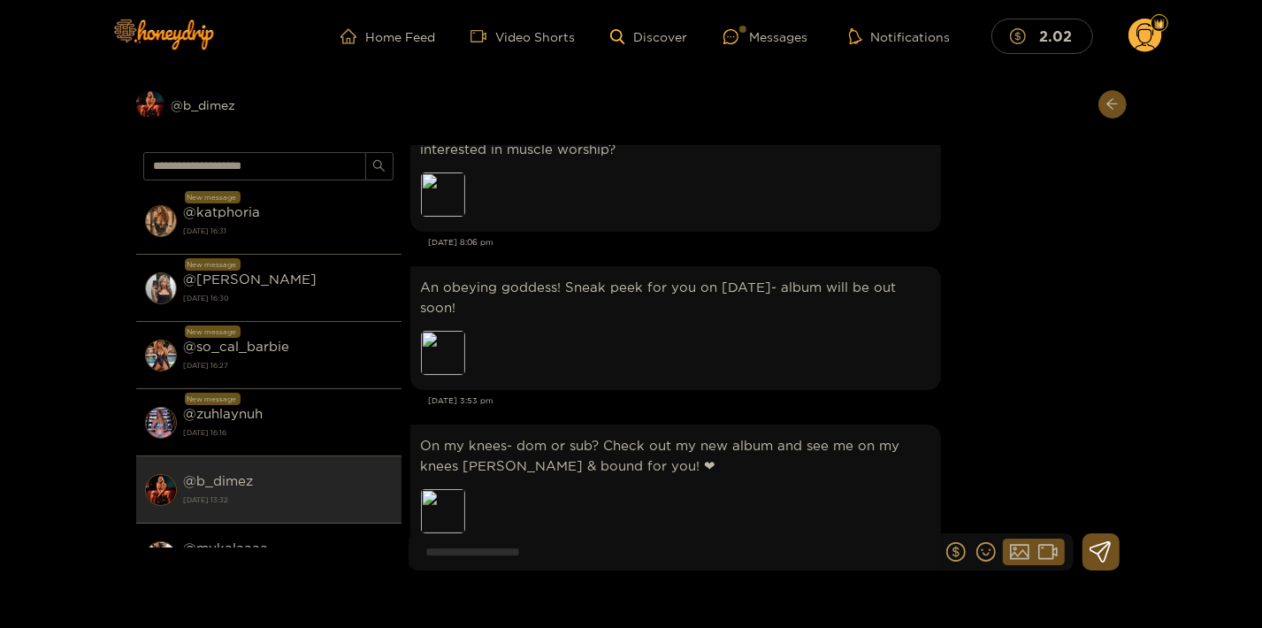
scroll to position [5852, 0]
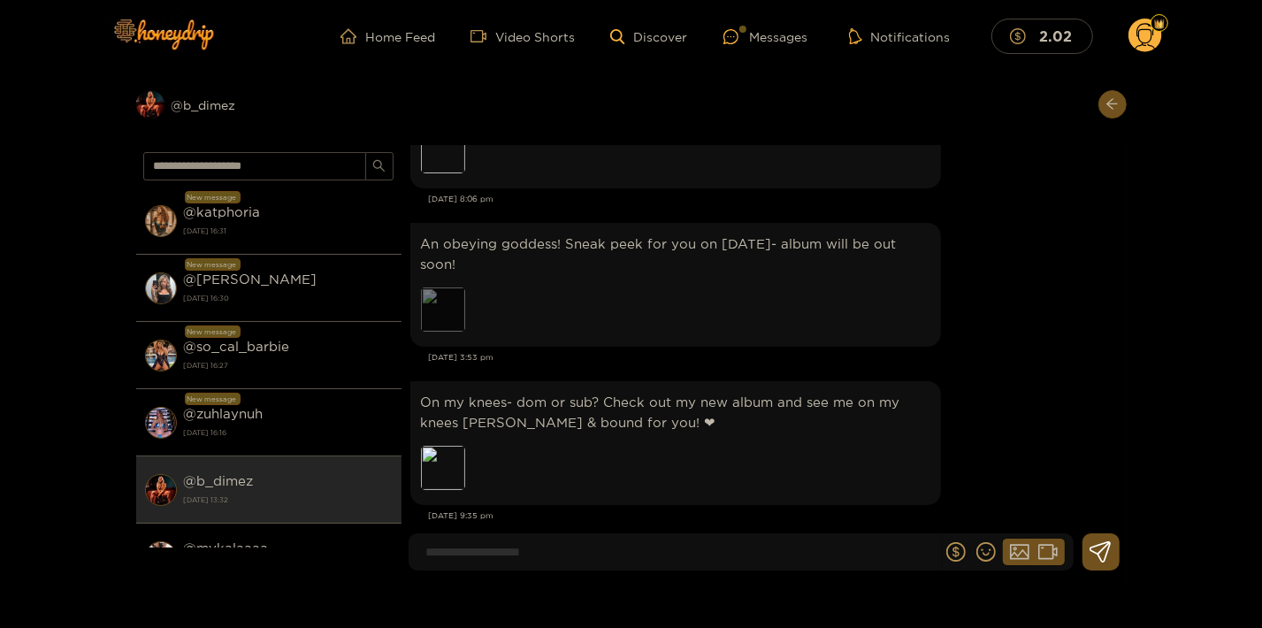
click at [434, 331] on div "Preview" at bounding box center [443, 309] width 44 height 44
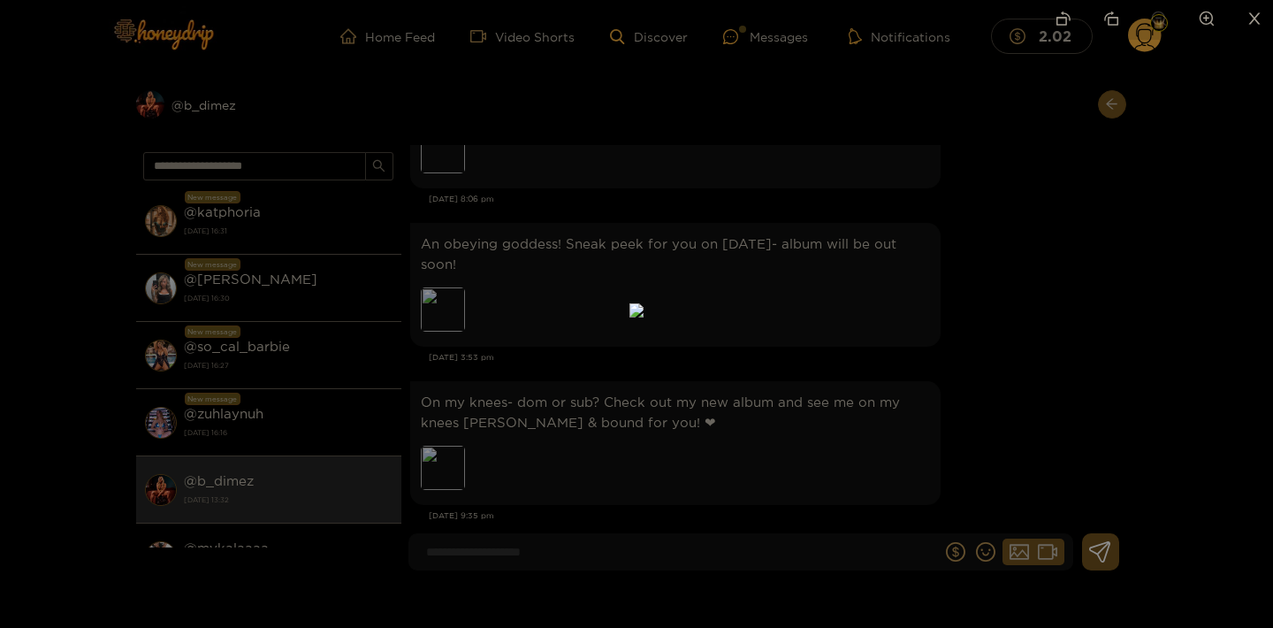
click at [1032, 299] on div at bounding box center [636, 314] width 1273 height 628
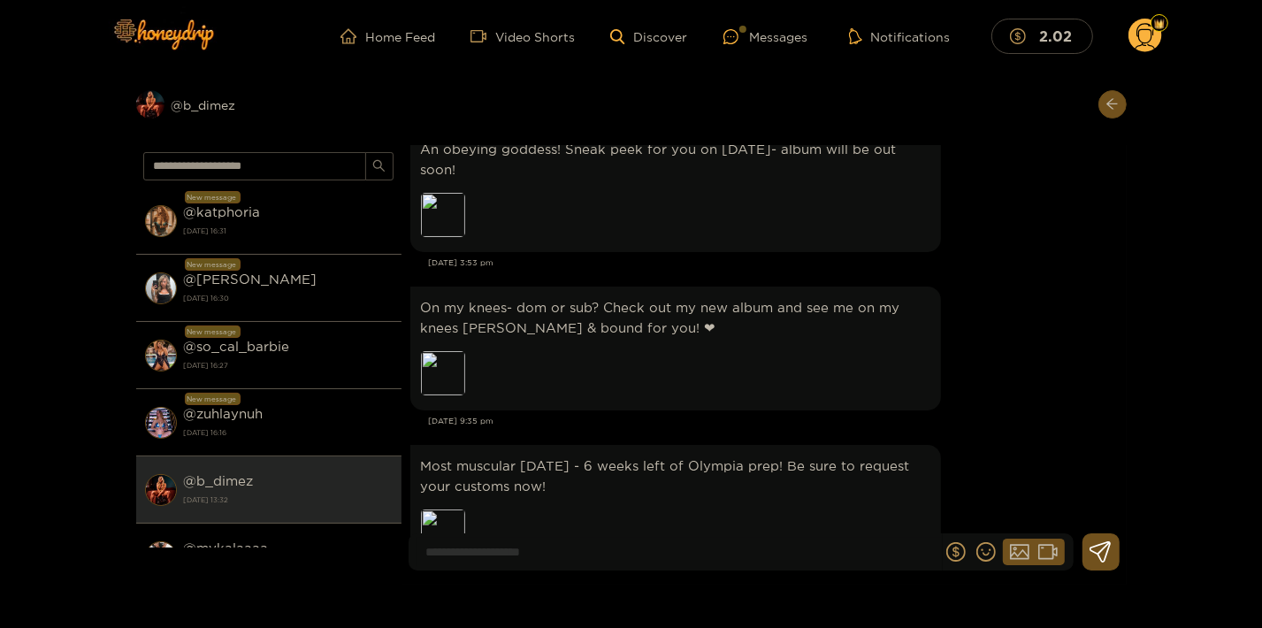
scroll to position [5947, 0]
click at [426, 394] on div "Preview" at bounding box center [443, 372] width 44 height 44
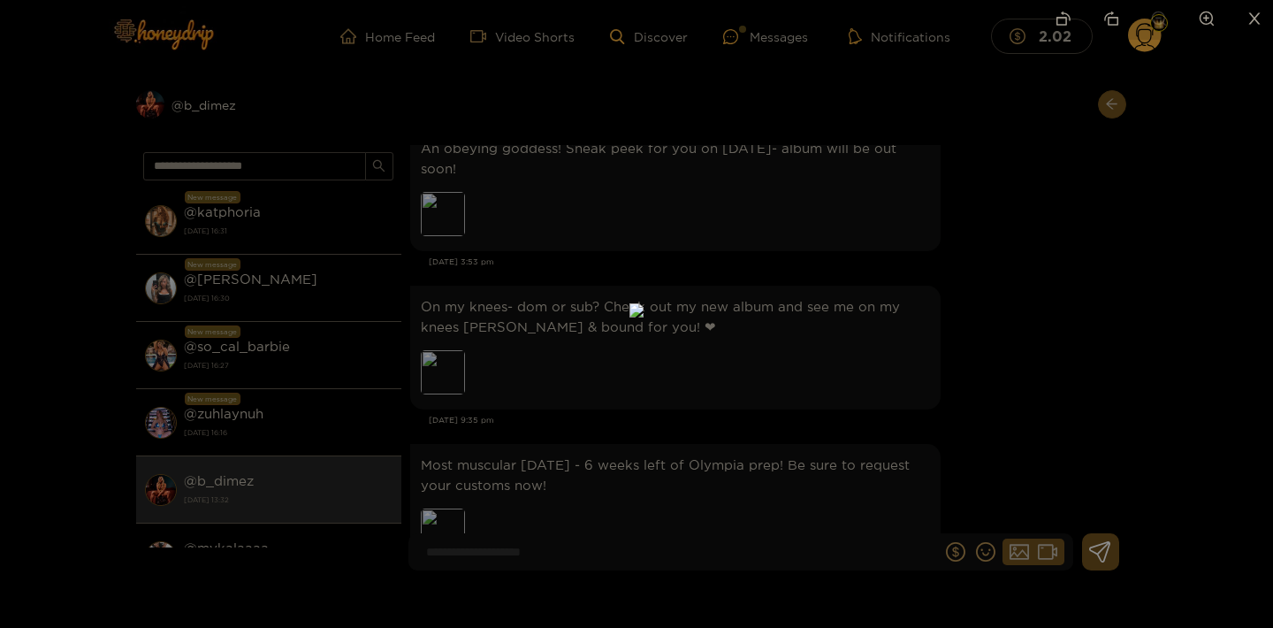
click at [1052, 337] on div at bounding box center [636, 314] width 1273 height 628
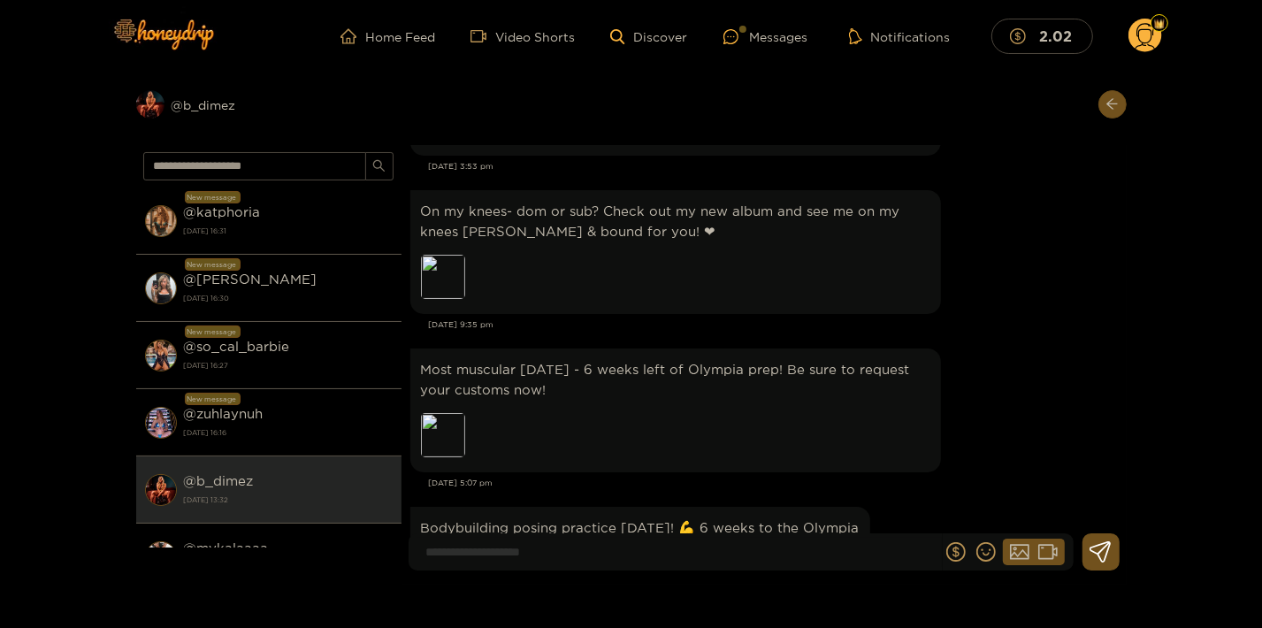
scroll to position [6138, 0]
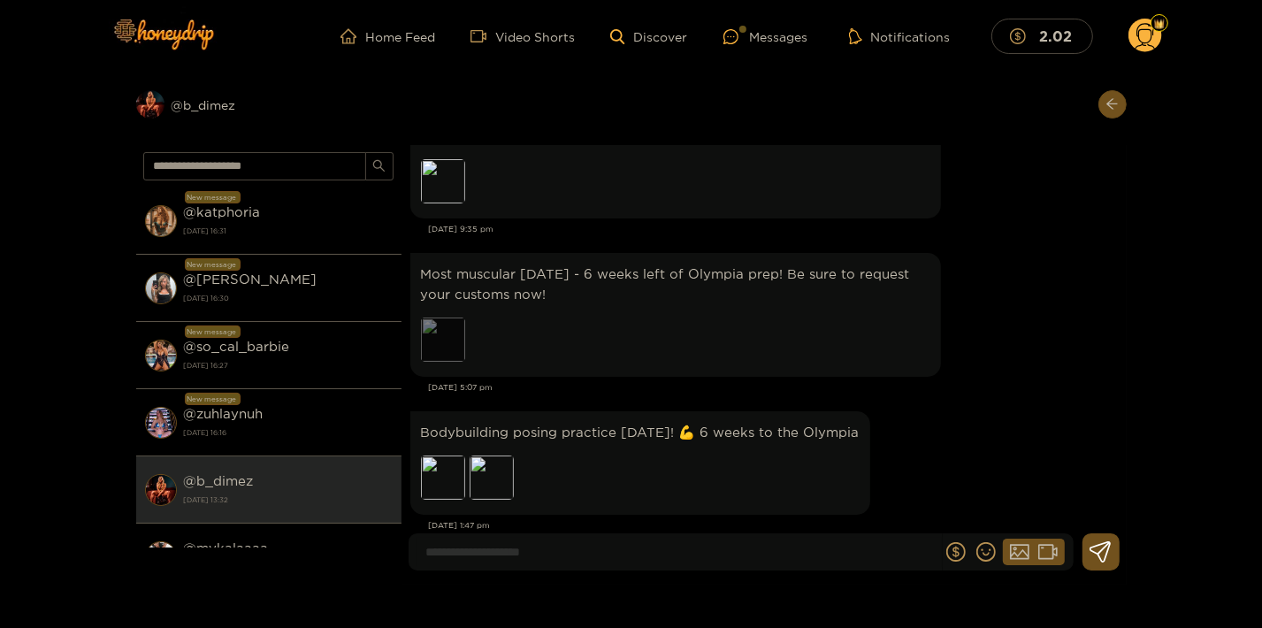
click at [447, 362] on div "Preview" at bounding box center [443, 339] width 44 height 44
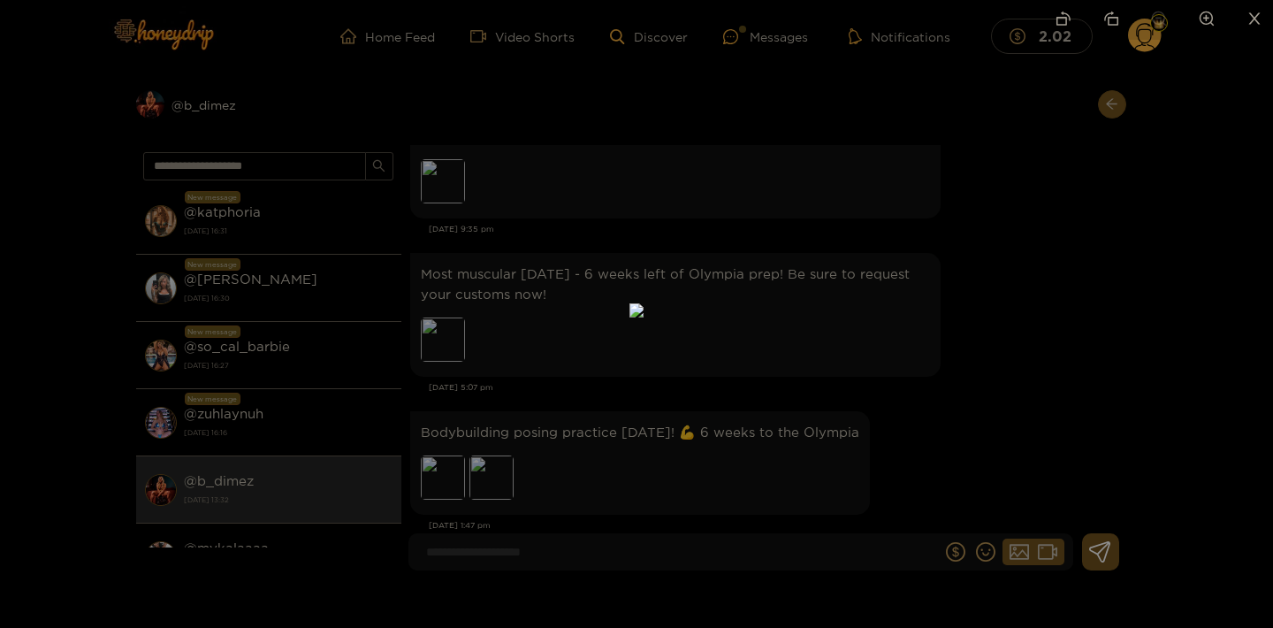
click at [1013, 304] on div at bounding box center [636, 314] width 1273 height 628
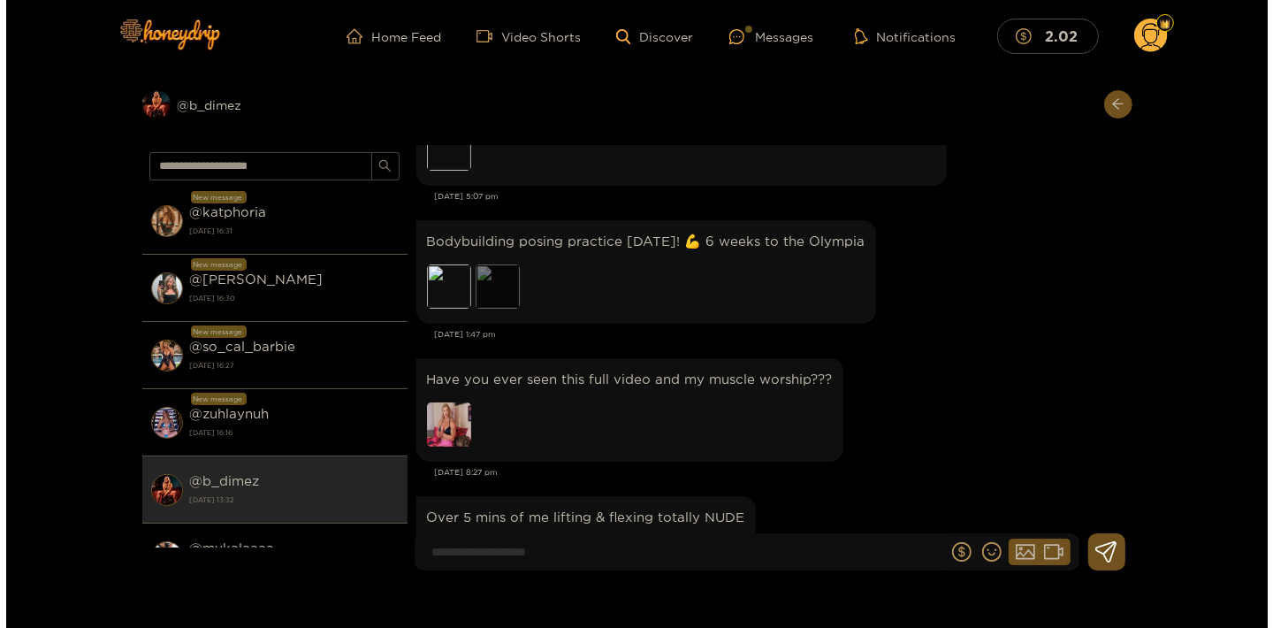
scroll to position [6425, 0]
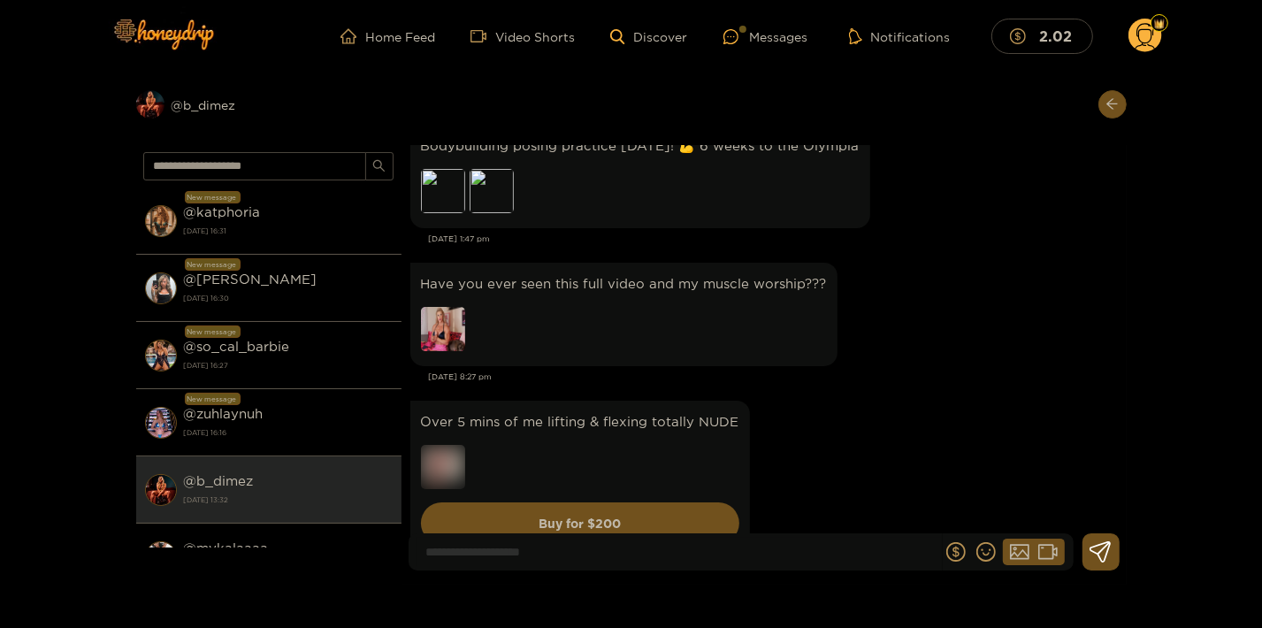
click at [450, 341] on img at bounding box center [443, 329] width 44 height 44
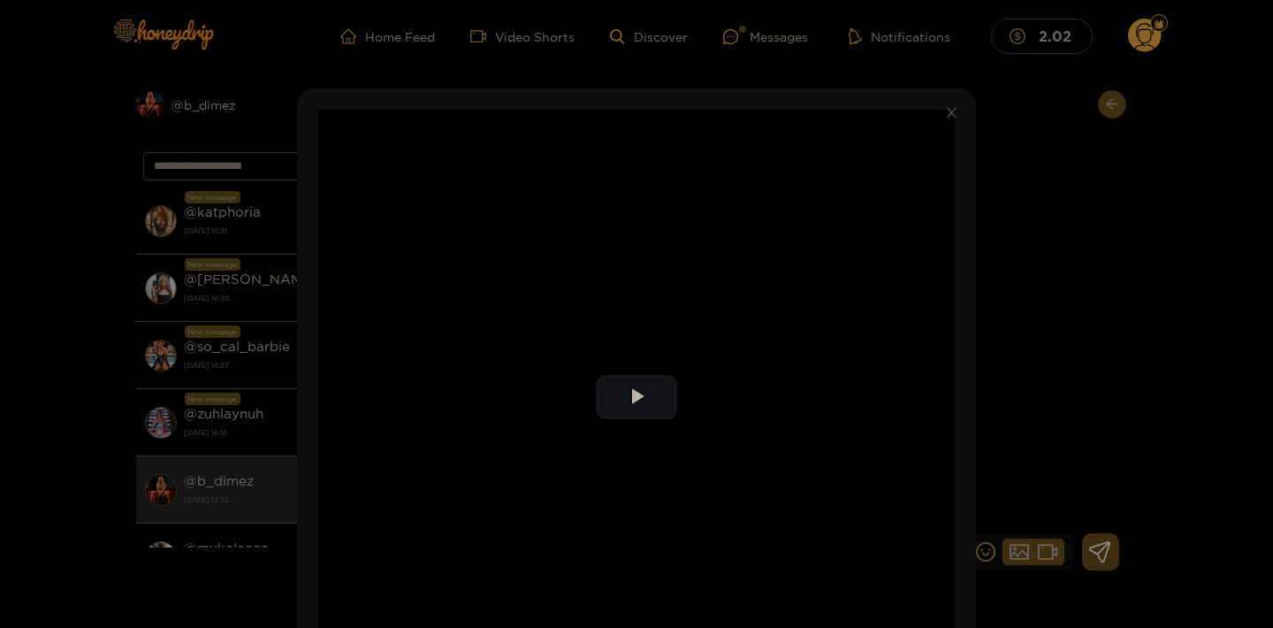
scroll to position [95, 0]
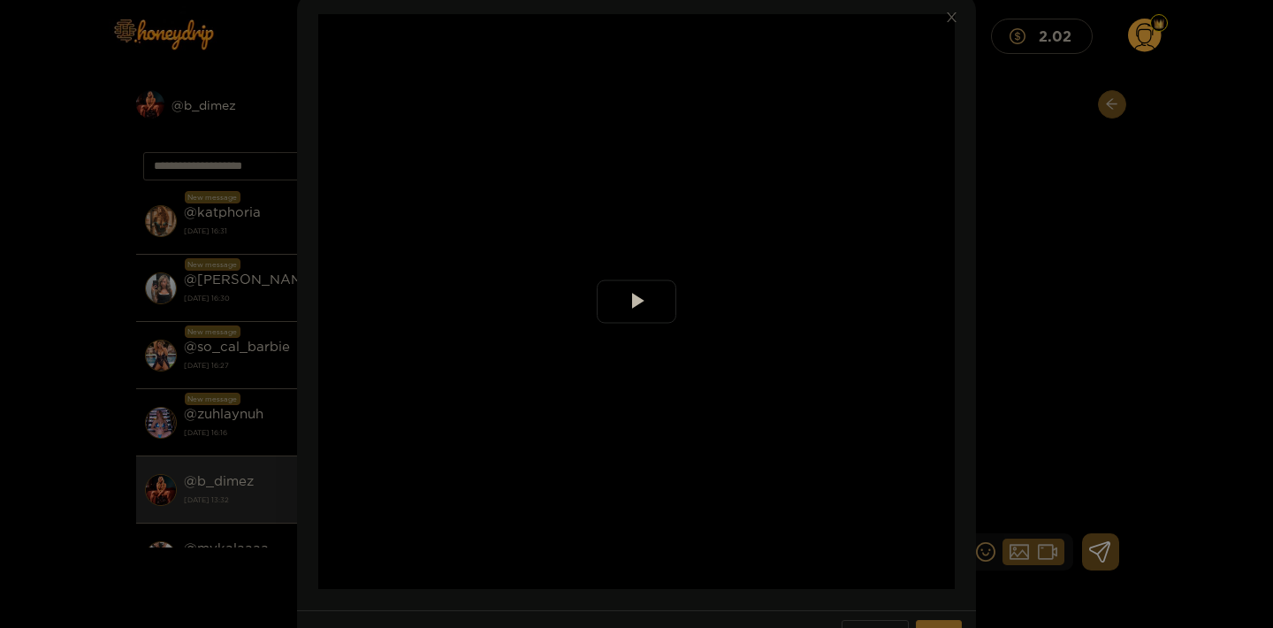
click at [637, 302] on span "Video Player" at bounding box center [637, 302] width 0 height 0
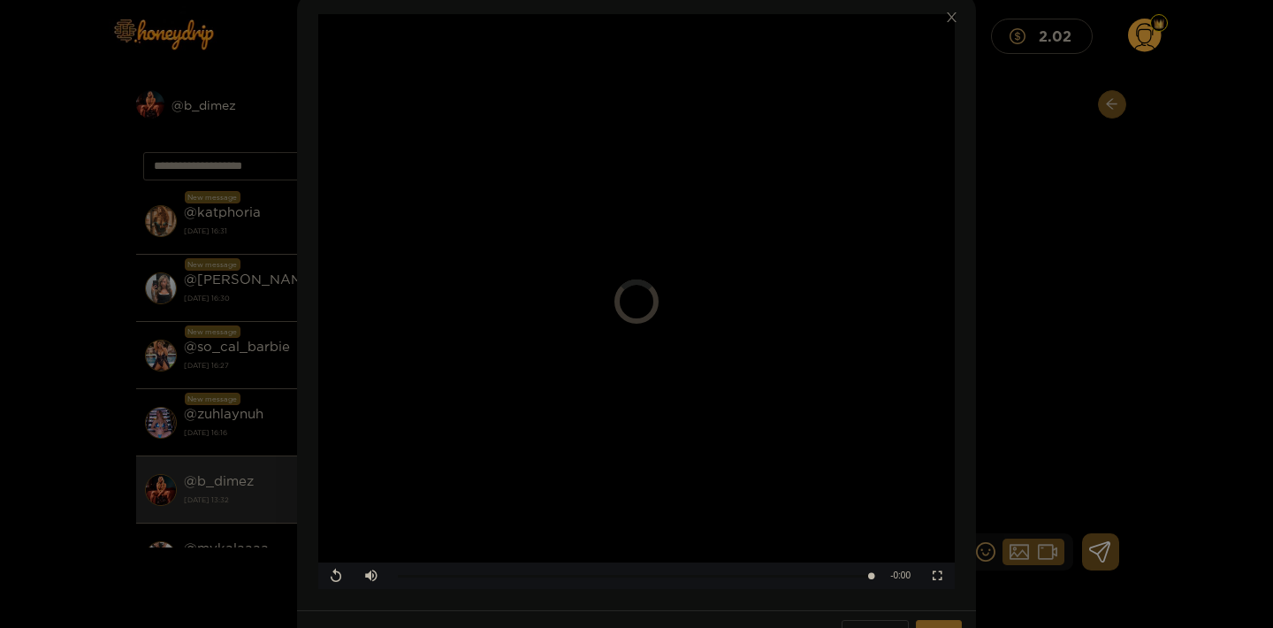
click at [946, 19] on icon "close" at bounding box center [951, 17] width 13 height 13
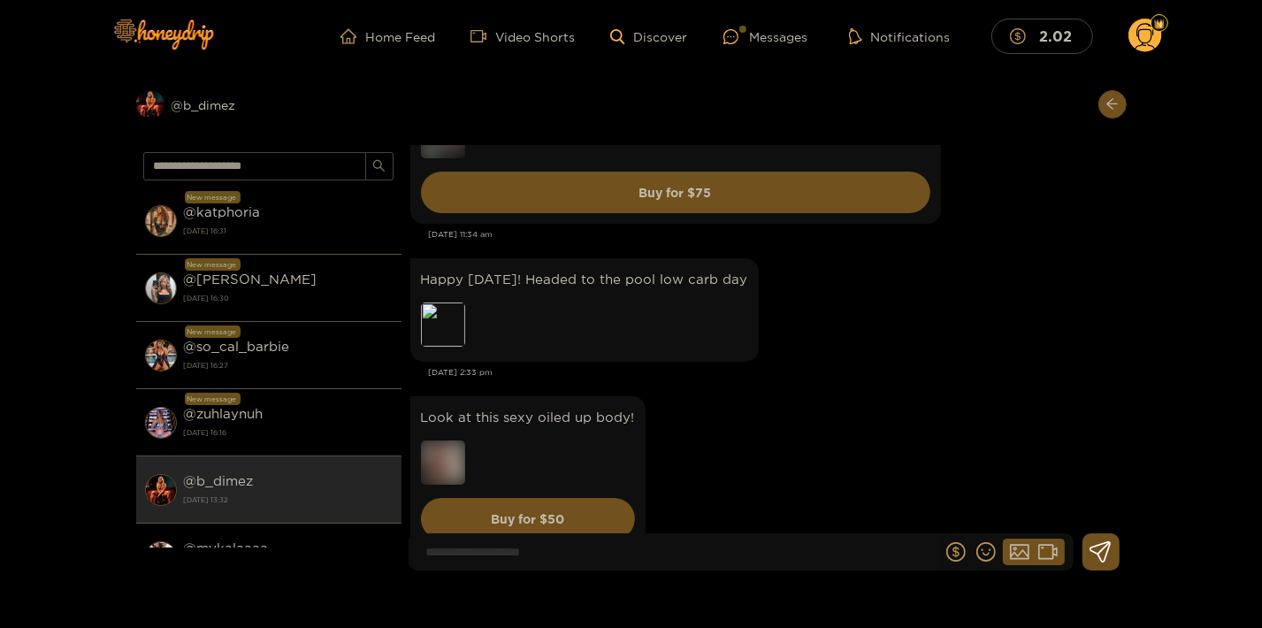
scroll to position [6998, 0]
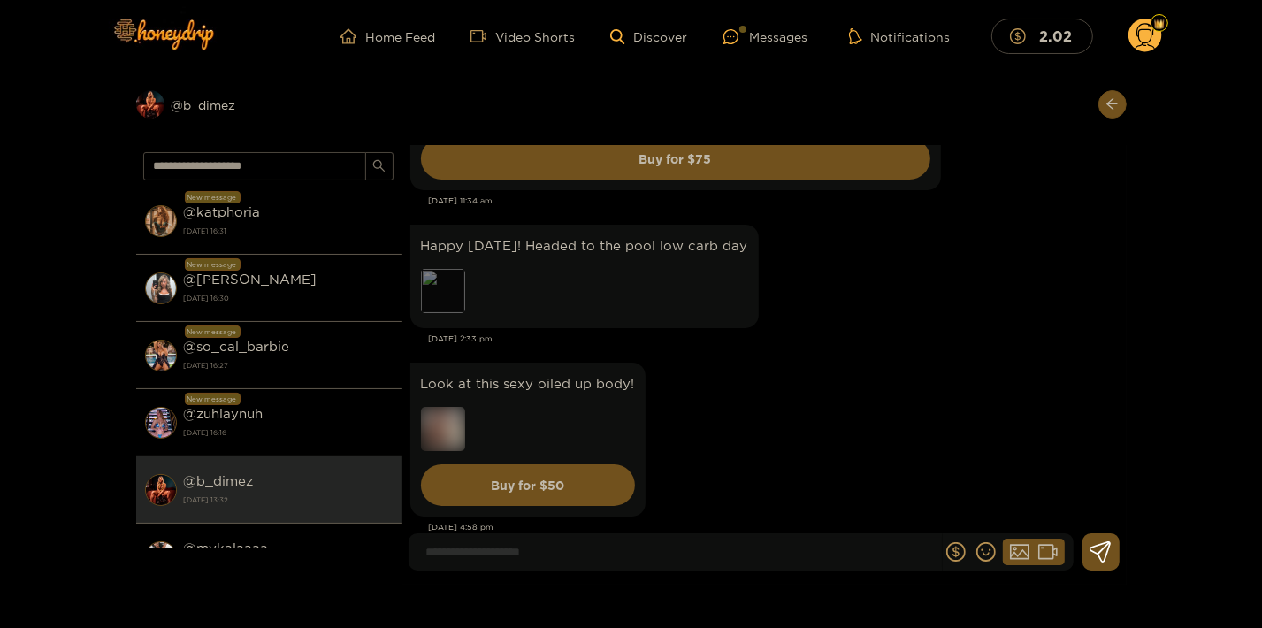
click at [424, 313] on div "Preview" at bounding box center [443, 291] width 44 height 44
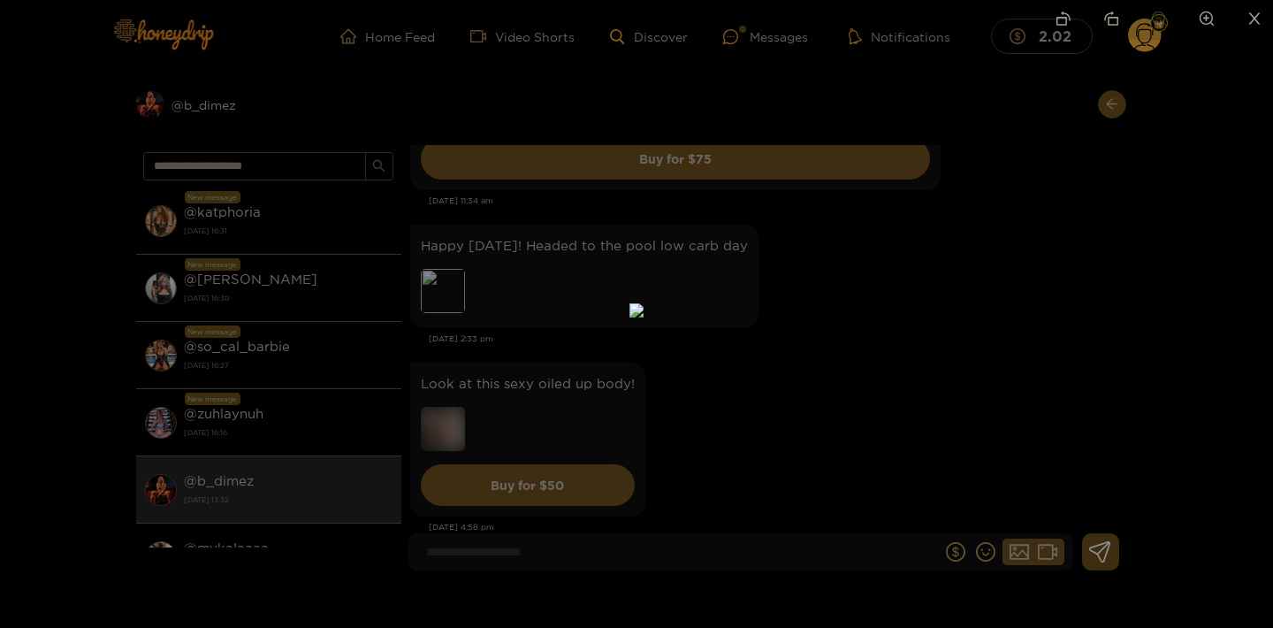
click at [1043, 286] on div at bounding box center [636, 314] width 1273 height 628
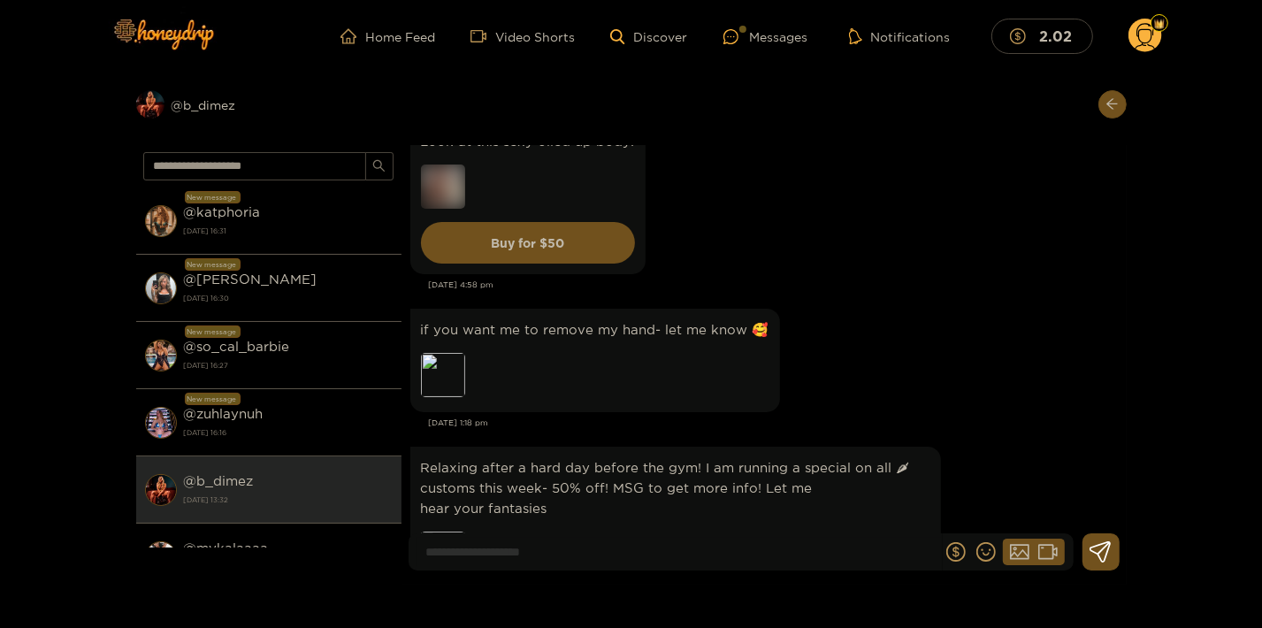
scroll to position [7284, 0]
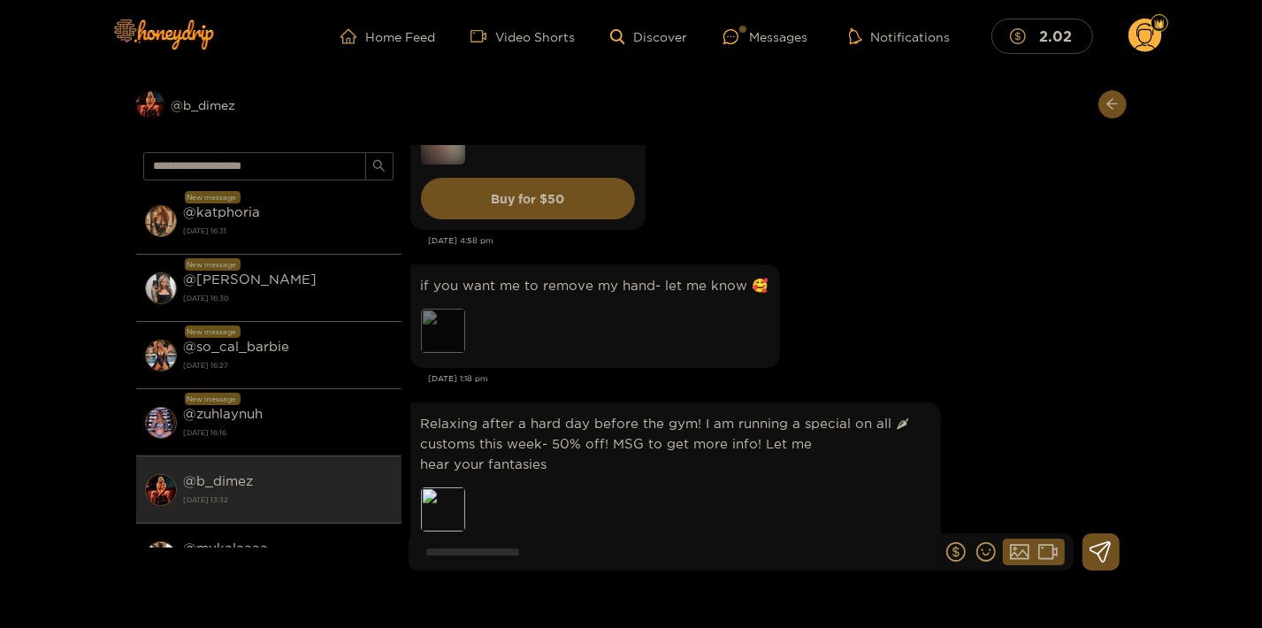
click at [442, 346] on div "Preview" at bounding box center [443, 331] width 44 height 44
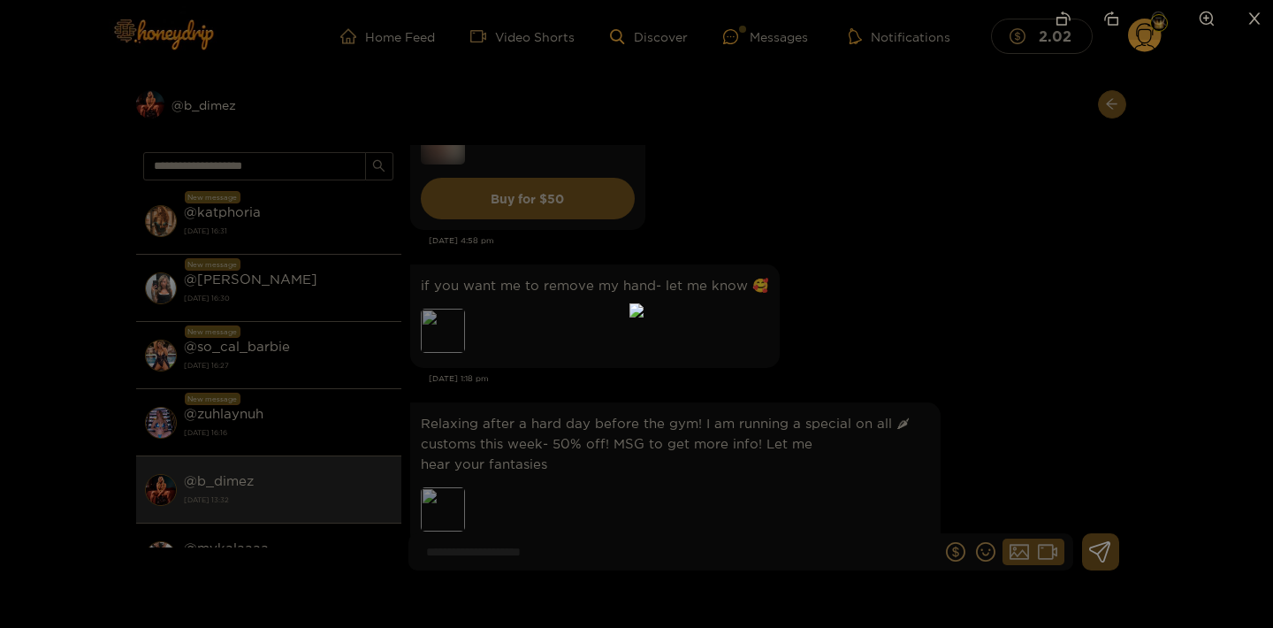
click at [1217, 272] on div at bounding box center [636, 314] width 1273 height 628
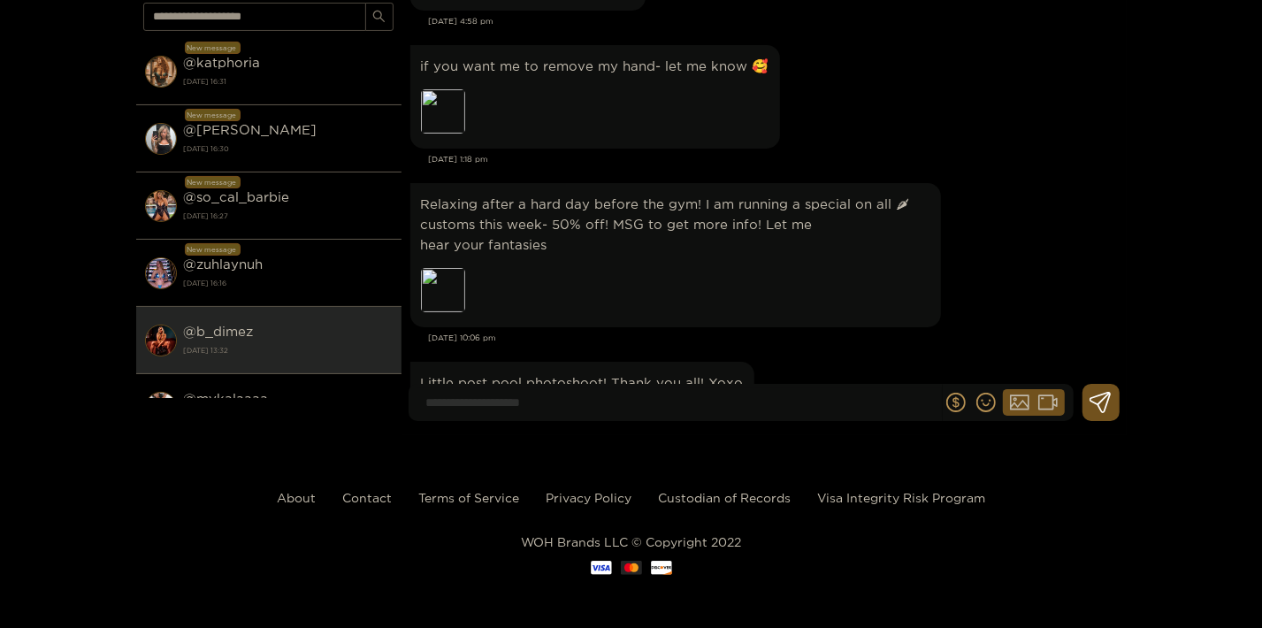
scroll to position [7475, 0]
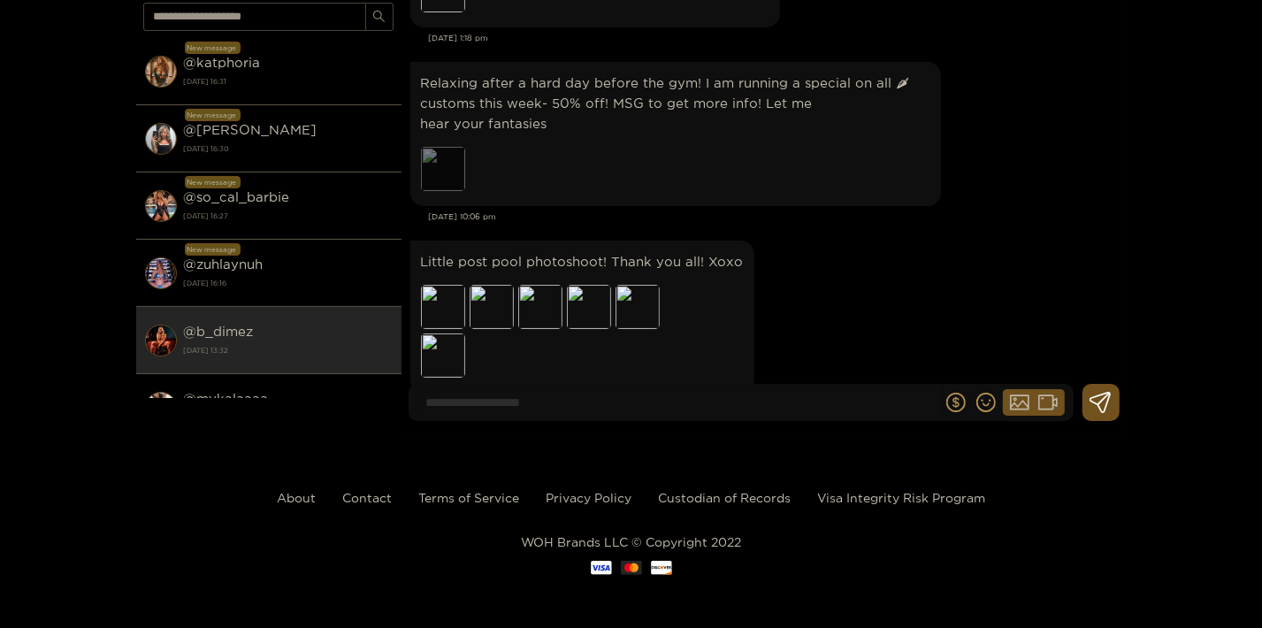
click at [432, 181] on div "Preview" at bounding box center [443, 169] width 44 height 44
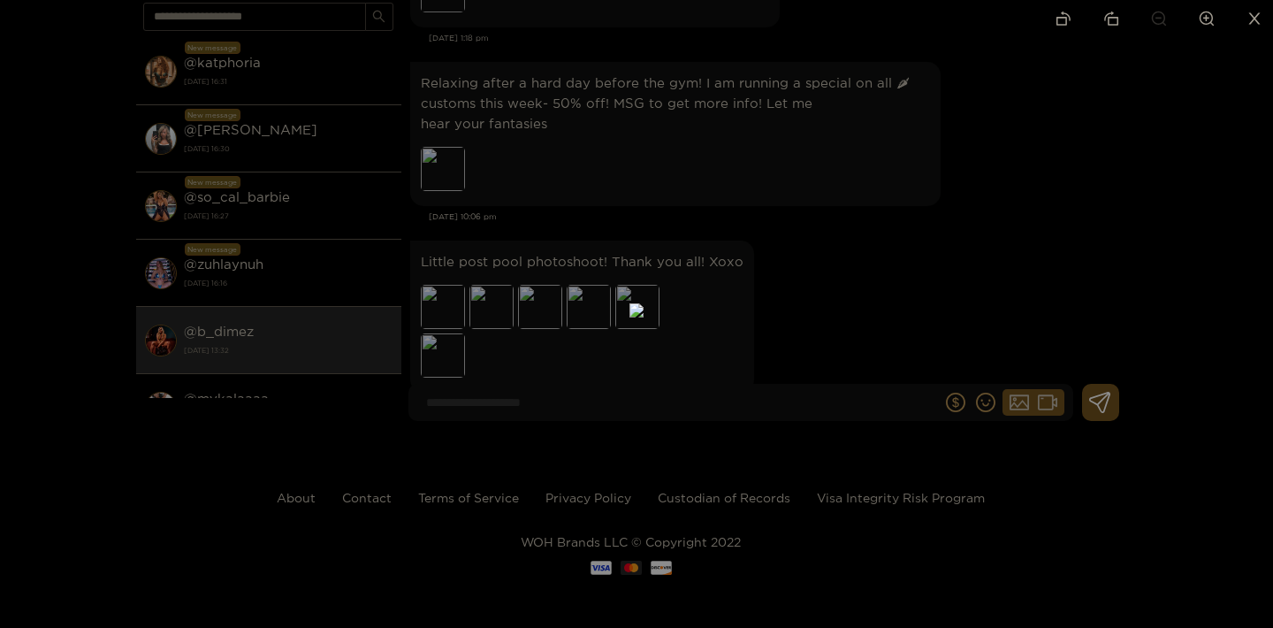
click at [1084, 191] on div at bounding box center [636, 314] width 1273 height 628
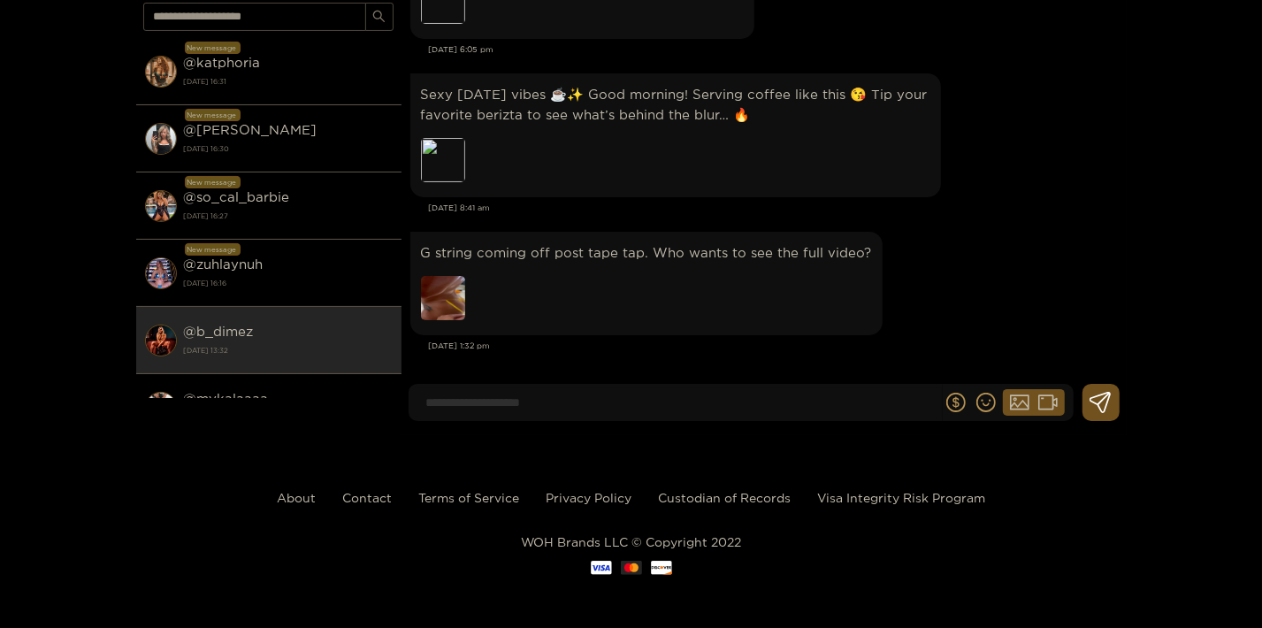
scroll to position [7857, 0]
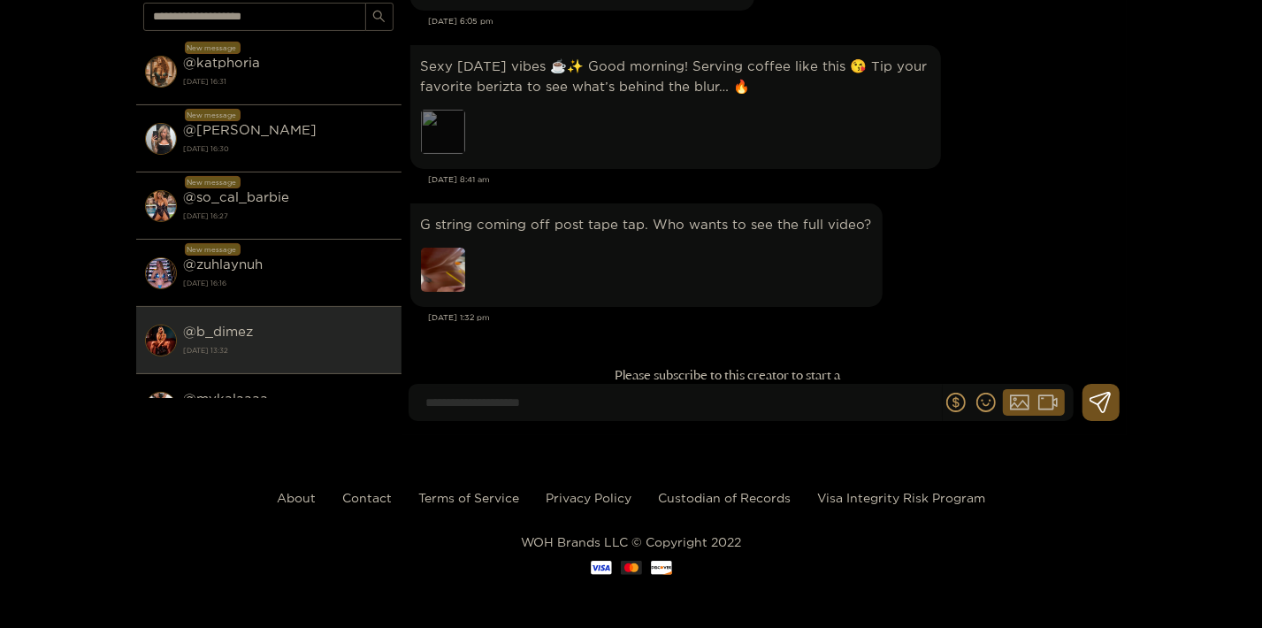
click at [446, 154] on div "Preview" at bounding box center [443, 132] width 44 height 44
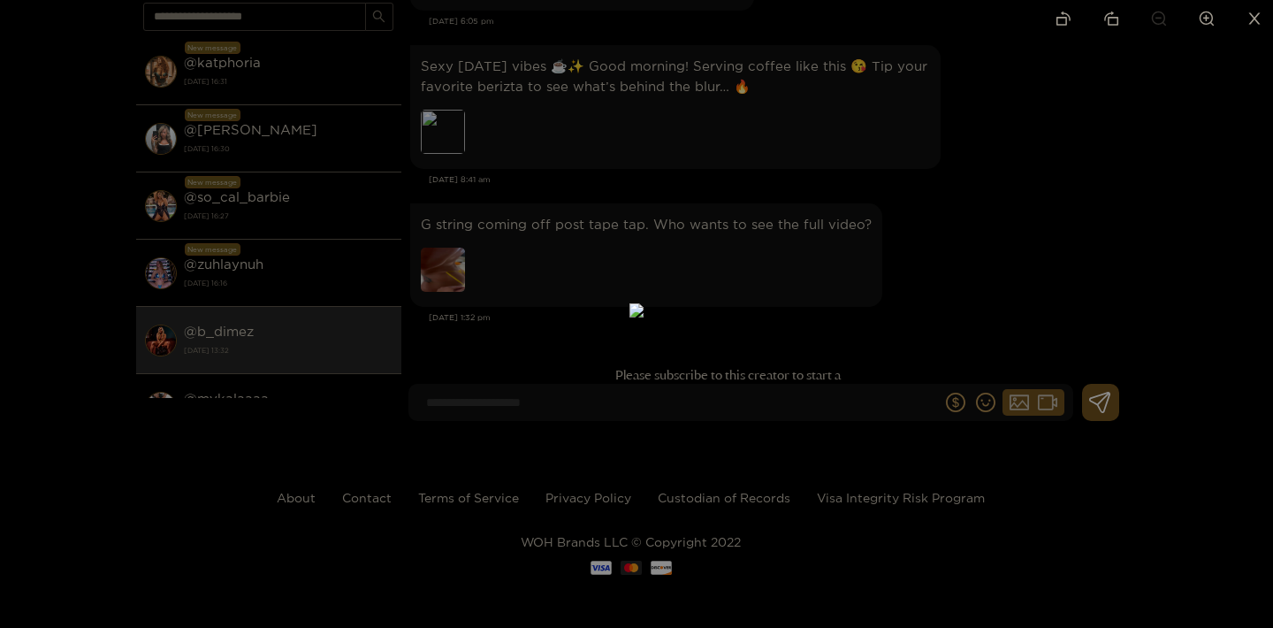
click at [1036, 178] on div at bounding box center [636, 314] width 1273 height 628
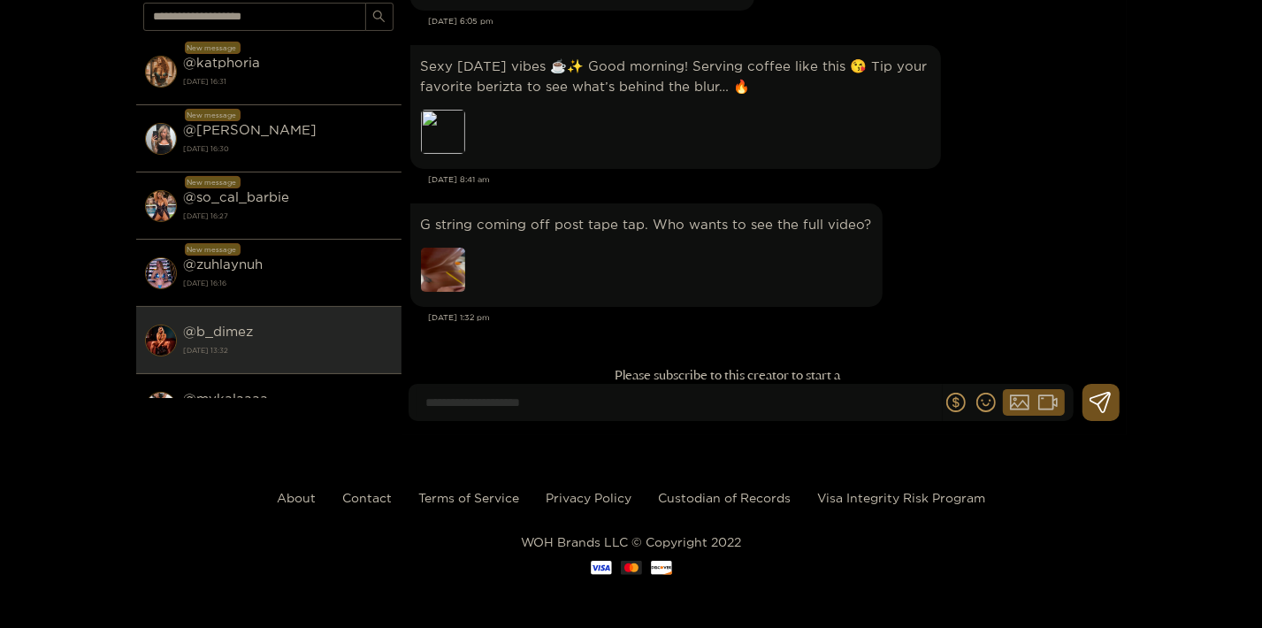
click at [444, 292] on img at bounding box center [443, 270] width 44 height 44
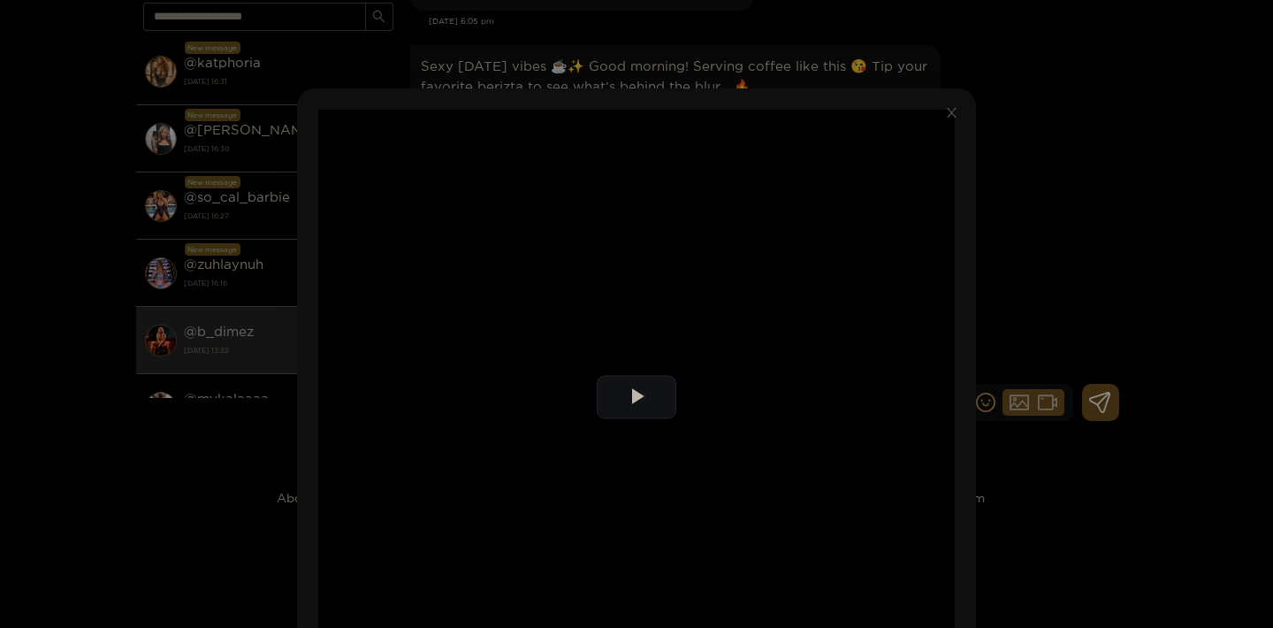
click at [1074, 213] on div "**********" at bounding box center [636, 314] width 1273 height 628
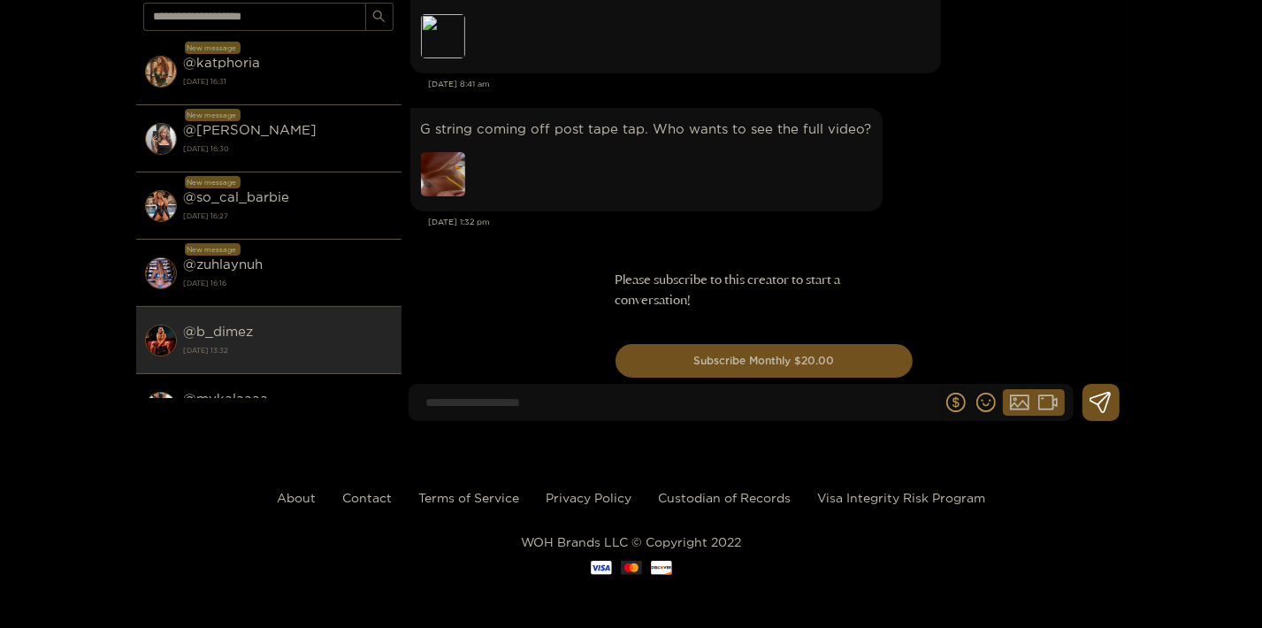
scroll to position [8030, 0]
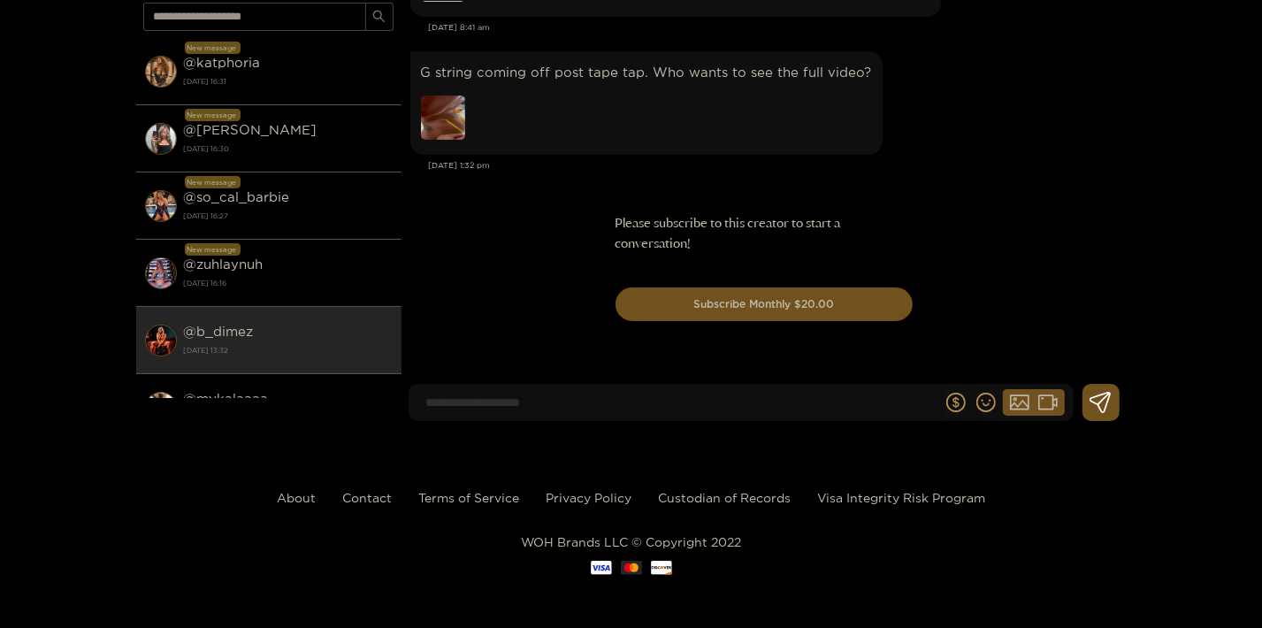
click at [536, 405] on input at bounding box center [679, 402] width 524 height 29
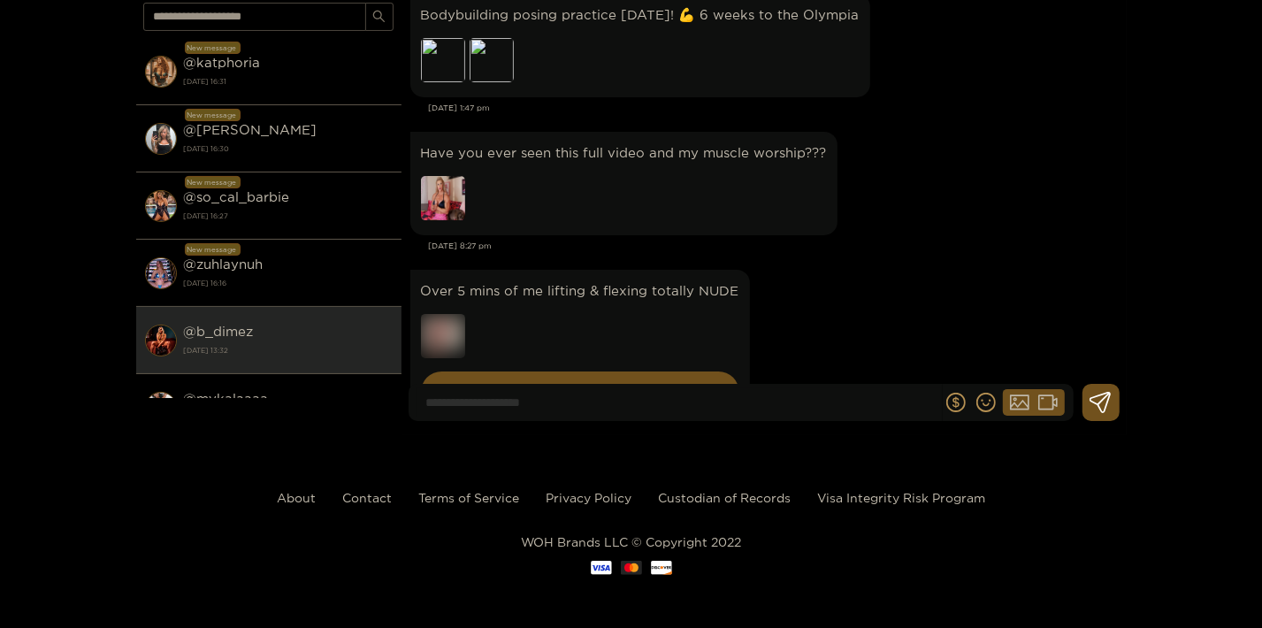
scroll to position [122, 0]
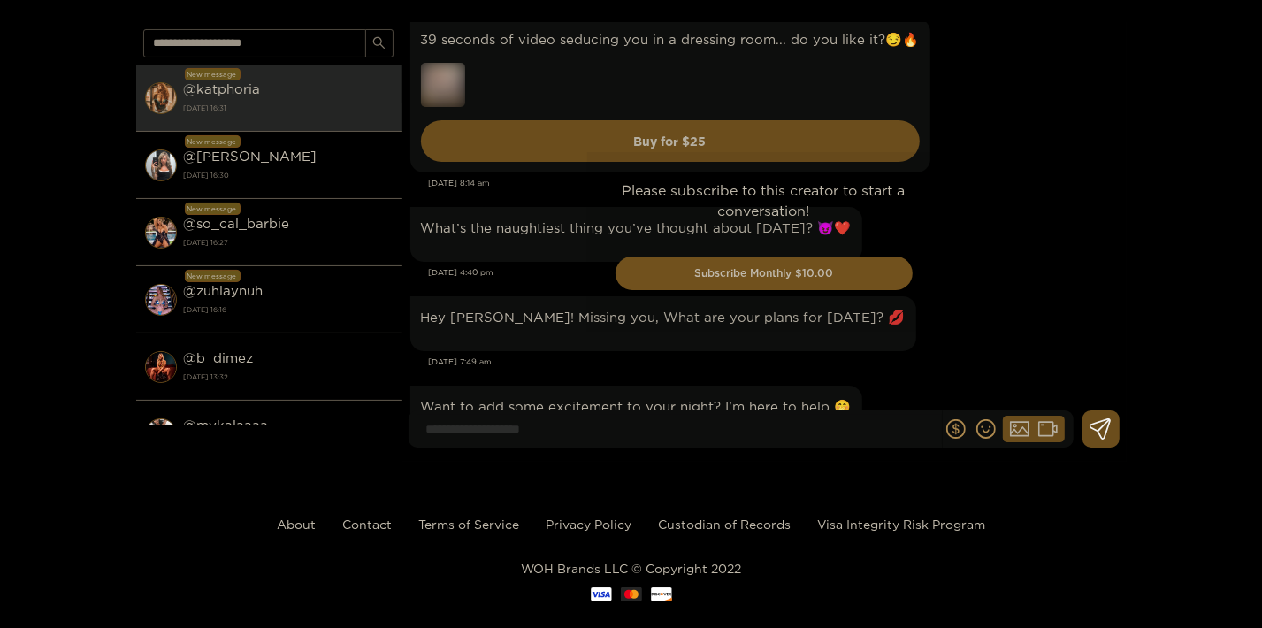
scroll to position [3901, 0]
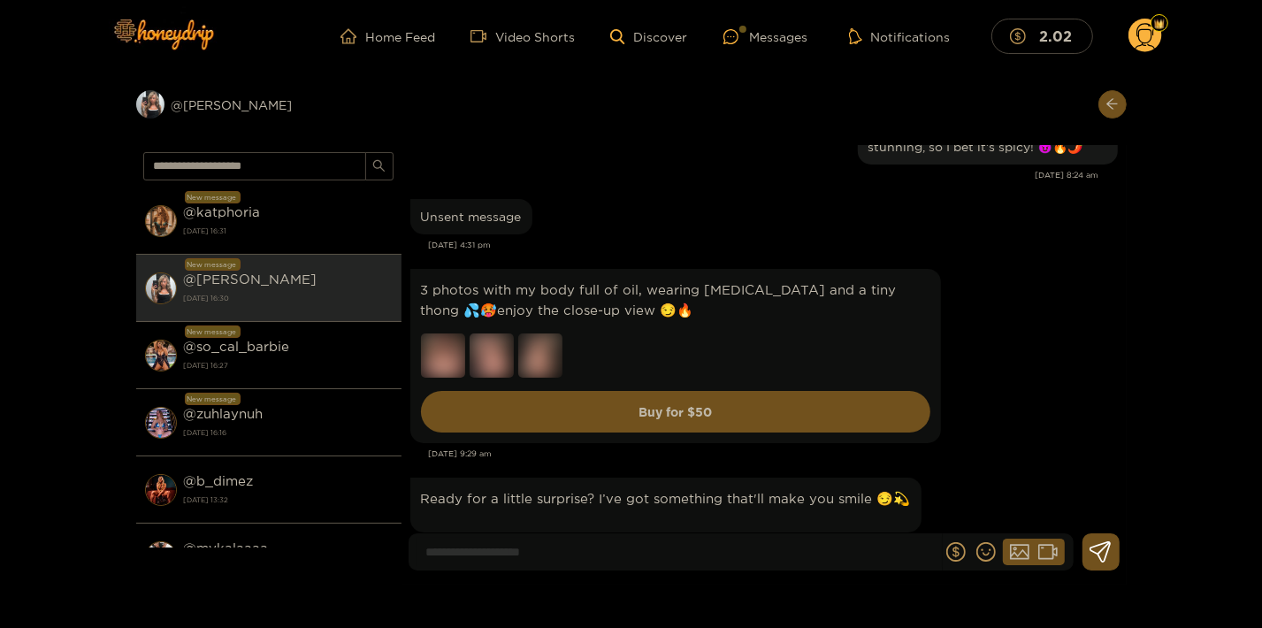
scroll to position [27716, 0]
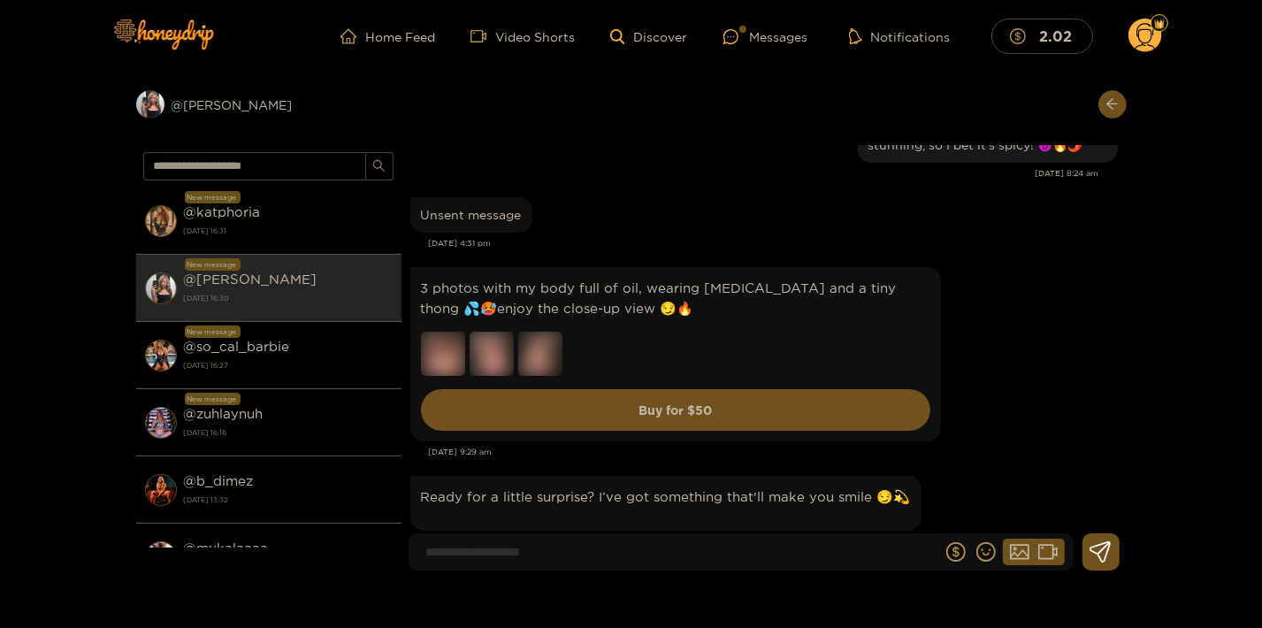
click at [583, 548] on input at bounding box center [679, 552] width 524 height 29
click at [581, 556] on input "**********" at bounding box center [679, 552] width 524 height 29
type input "*"
click at [463, 555] on input "**********" at bounding box center [679, 552] width 524 height 29
click at [792, 556] on input "**********" at bounding box center [679, 552] width 524 height 29
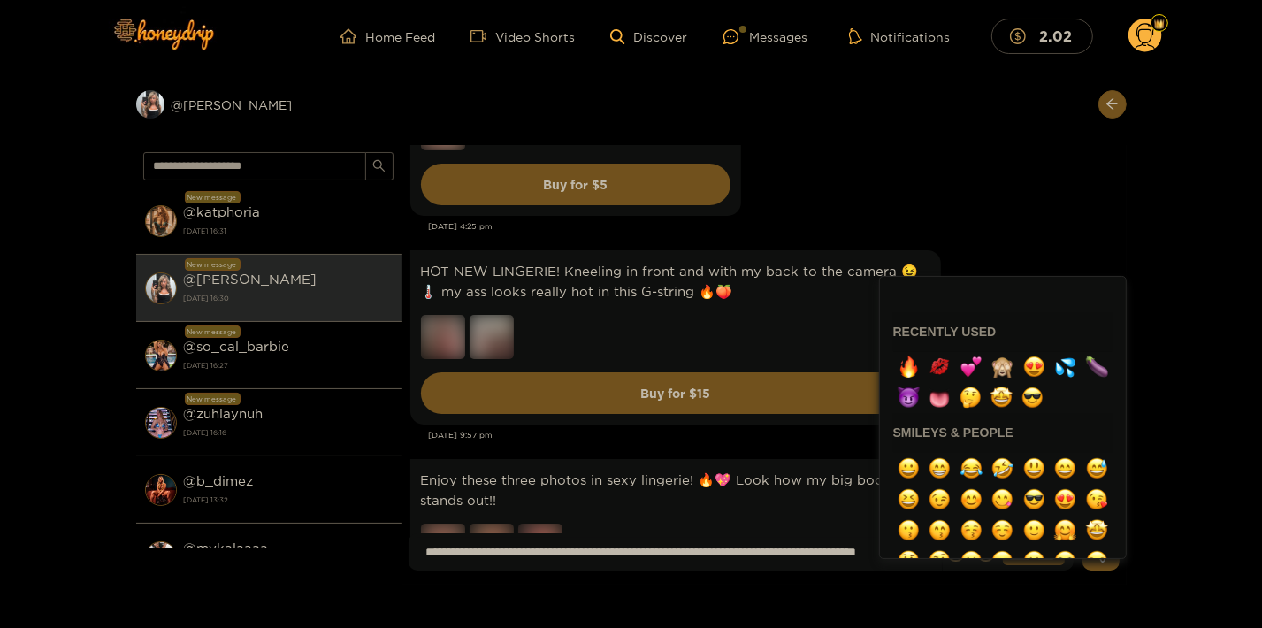
scroll to position [0, 0]
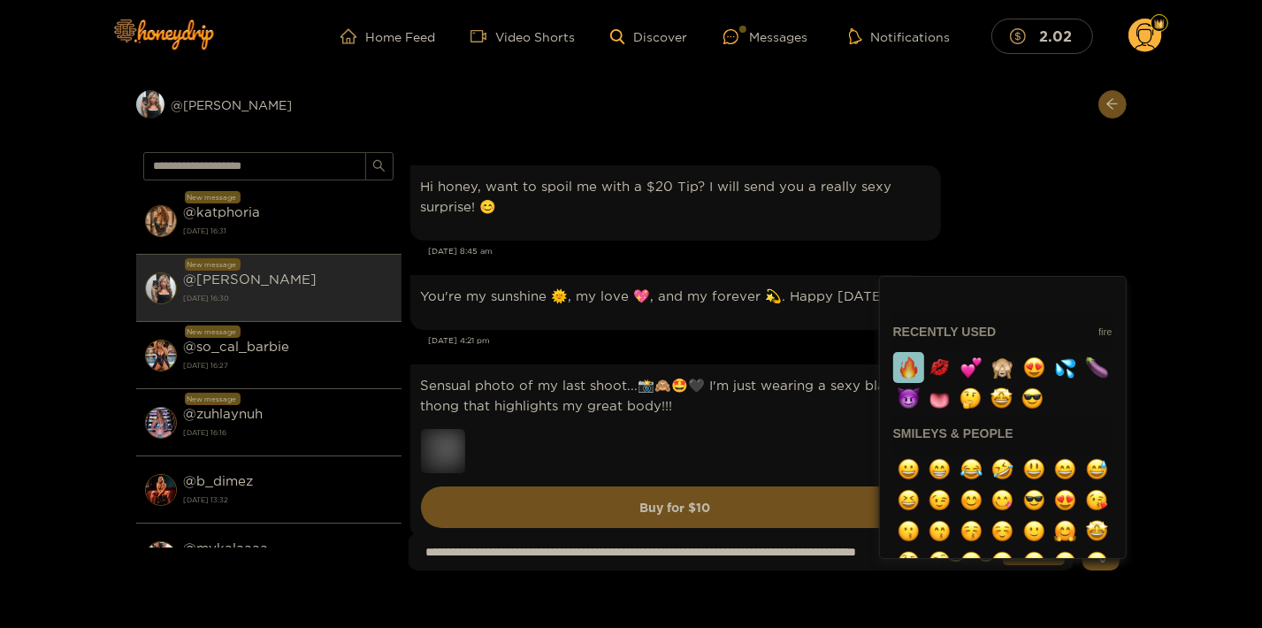
click at [909, 366] on img "button" at bounding box center [908, 367] width 22 height 22
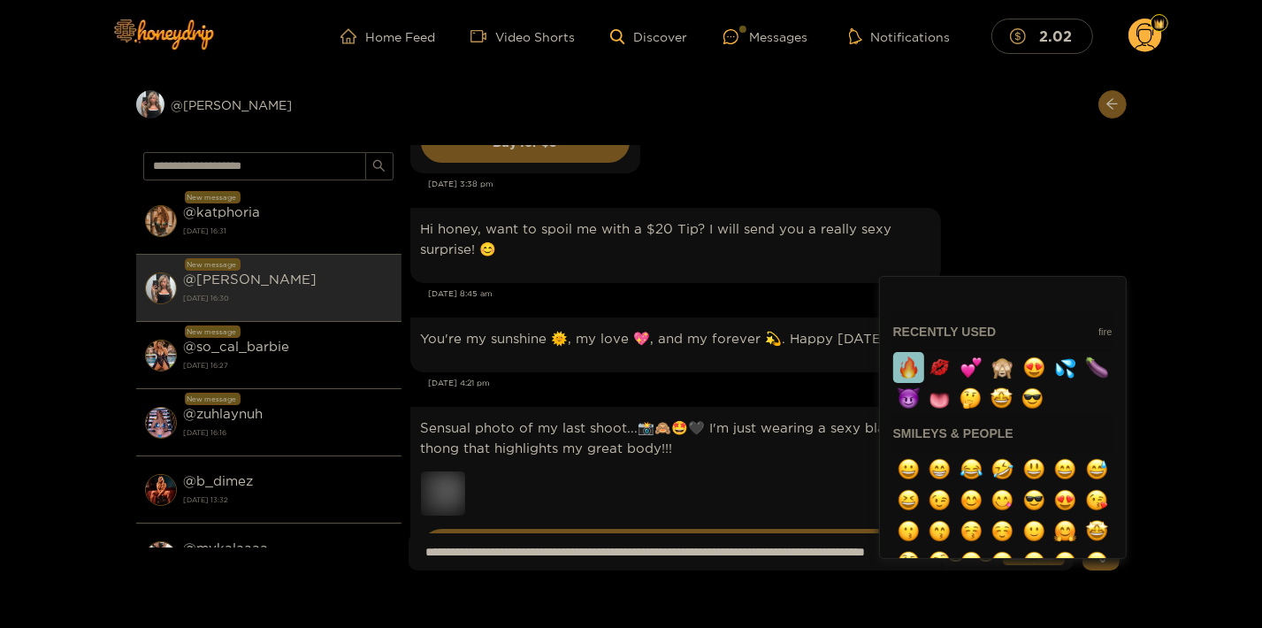
click at [909, 366] on img "button" at bounding box center [908, 367] width 22 height 22
click at [1003, 371] on button "button" at bounding box center [1002, 367] width 31 height 31
type input "**********"
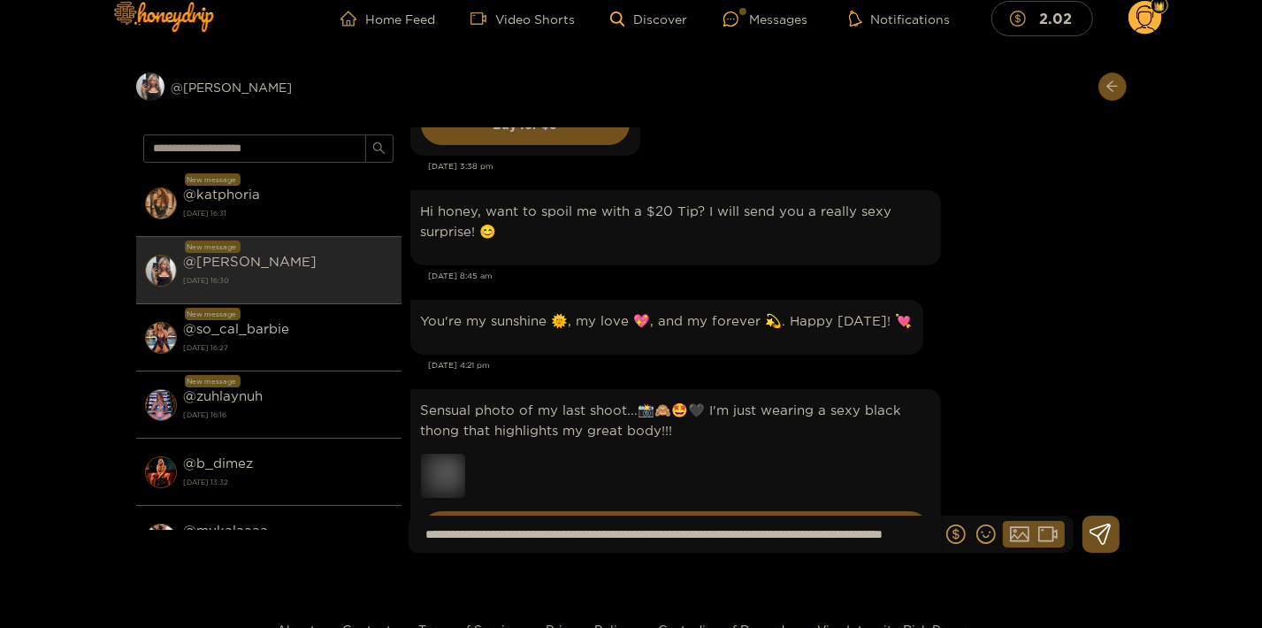
scroll to position [149, 0]
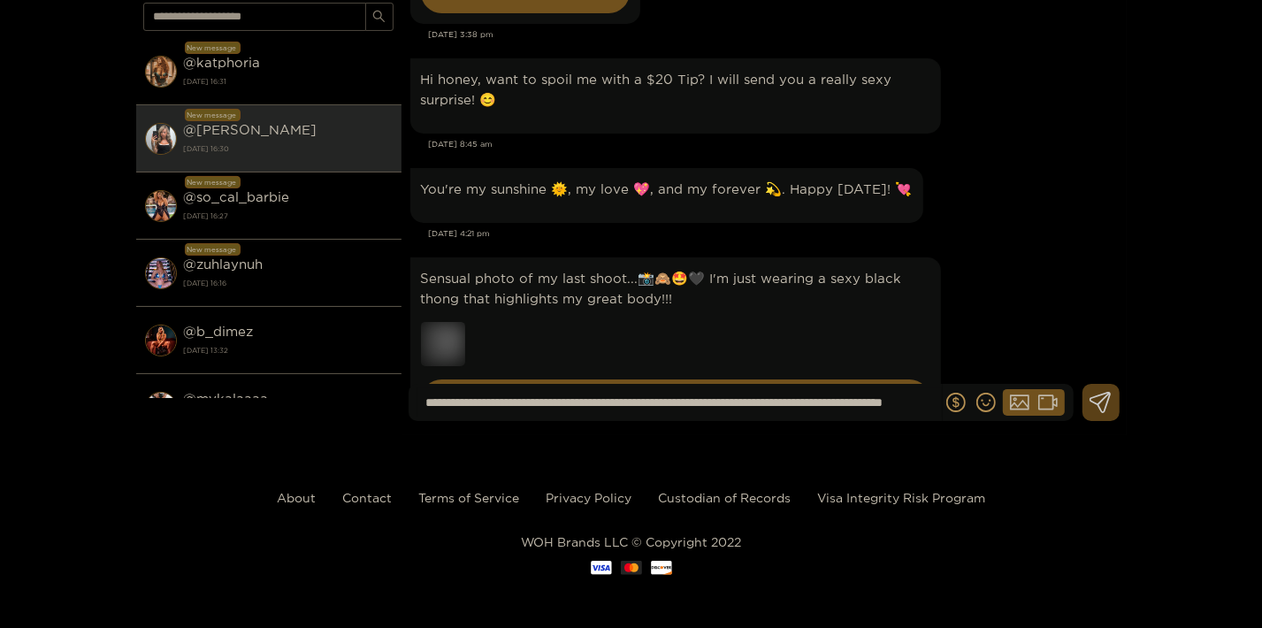
click at [1100, 406] on icon at bounding box center [1099, 402] width 21 height 21
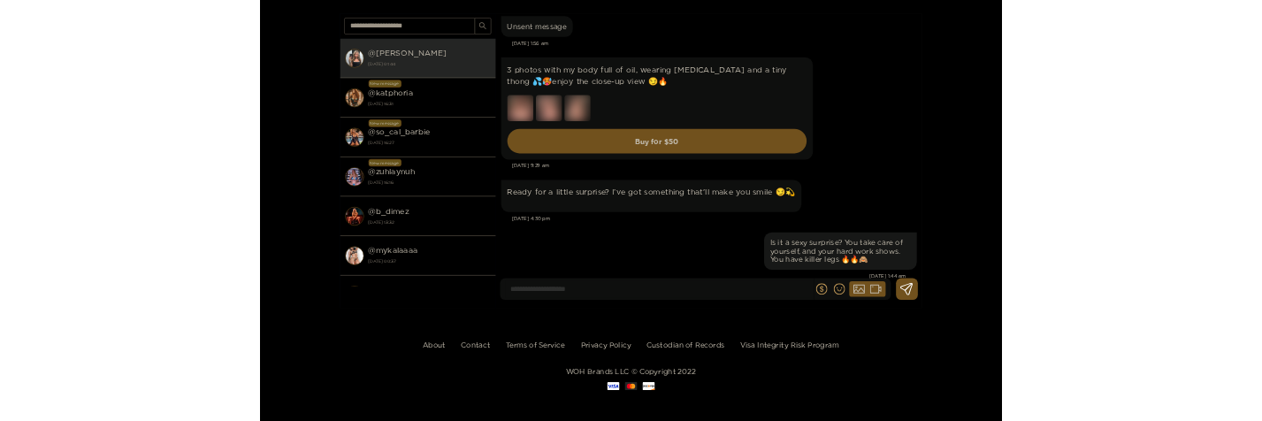
scroll to position [62247, 0]
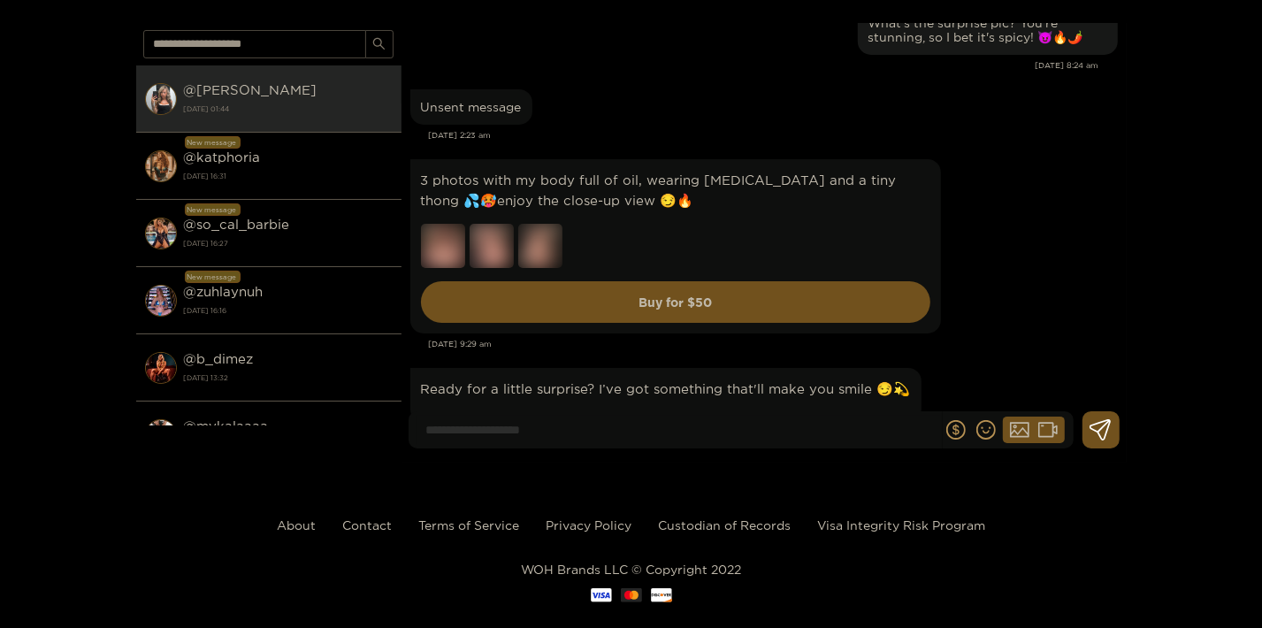
click at [981, 225] on div "3 photos with my body full of oil, wearing pasties and a tiny thong 💦🥵enjoy the…" at bounding box center [763, 246] width 707 height 183
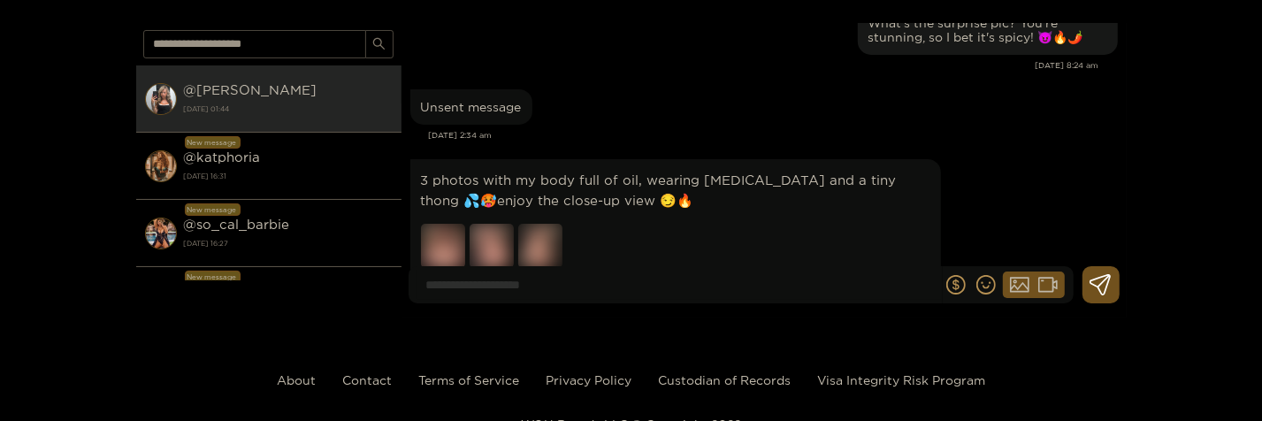
click at [988, 214] on div "3 photos with my body full of oil, wearing pasties and a tiny thong 💦🥵enjoy the…" at bounding box center [763, 246] width 707 height 183
click at [976, 233] on div "3 photos with my body full of oil, wearing pasties and a tiny thong 💦🥵enjoy the…" at bounding box center [763, 246] width 707 height 183
click at [1009, 215] on div "3 photos with my body full of oil, wearing pasties and a tiny thong 💦🥵enjoy the…" at bounding box center [763, 246] width 707 height 183
click at [431, 224] on img at bounding box center [443, 246] width 44 height 44
click at [487, 224] on img at bounding box center [492, 246] width 44 height 44
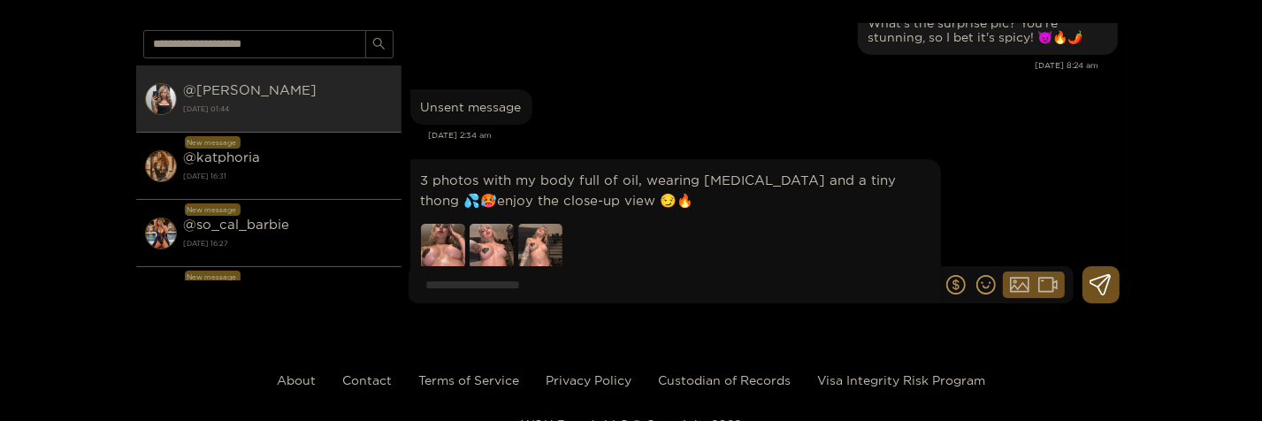
click at [550, 224] on img at bounding box center [540, 246] width 44 height 44
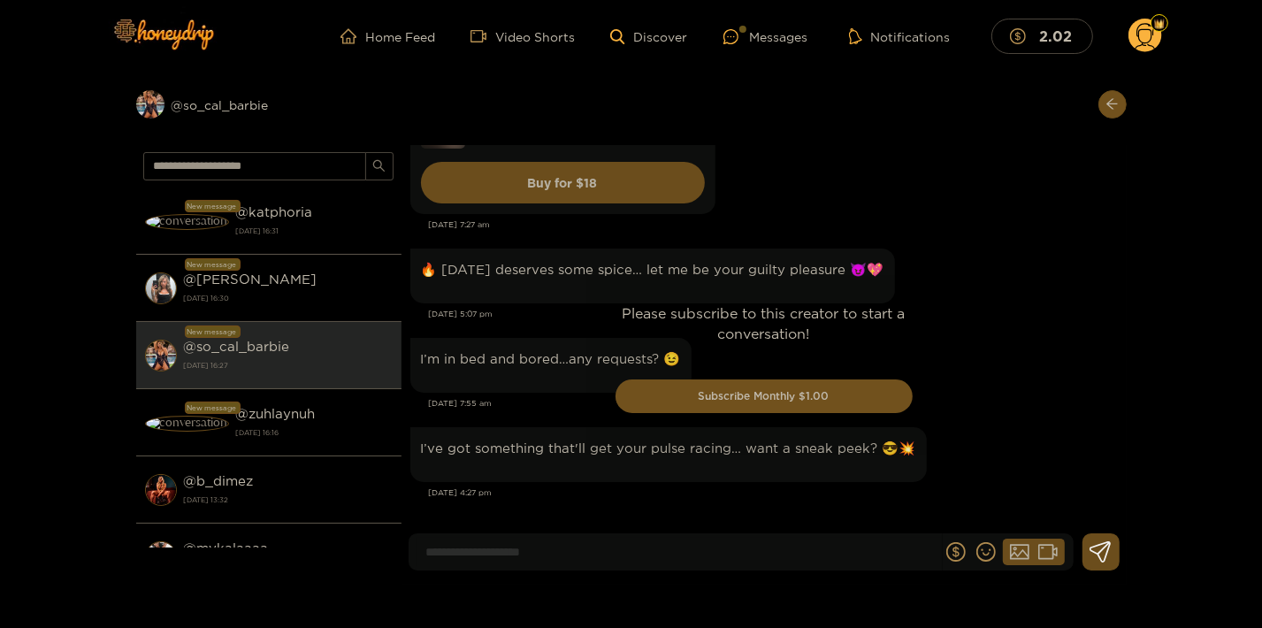
scroll to position [3246, 0]
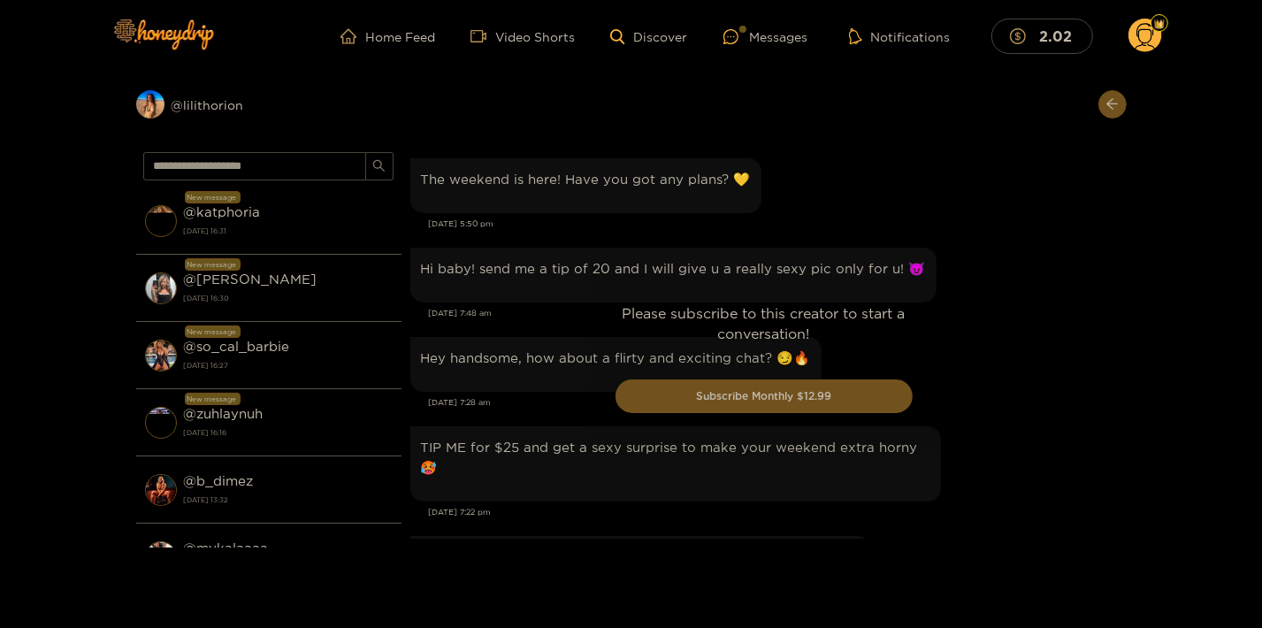
scroll to position [2058, 0]
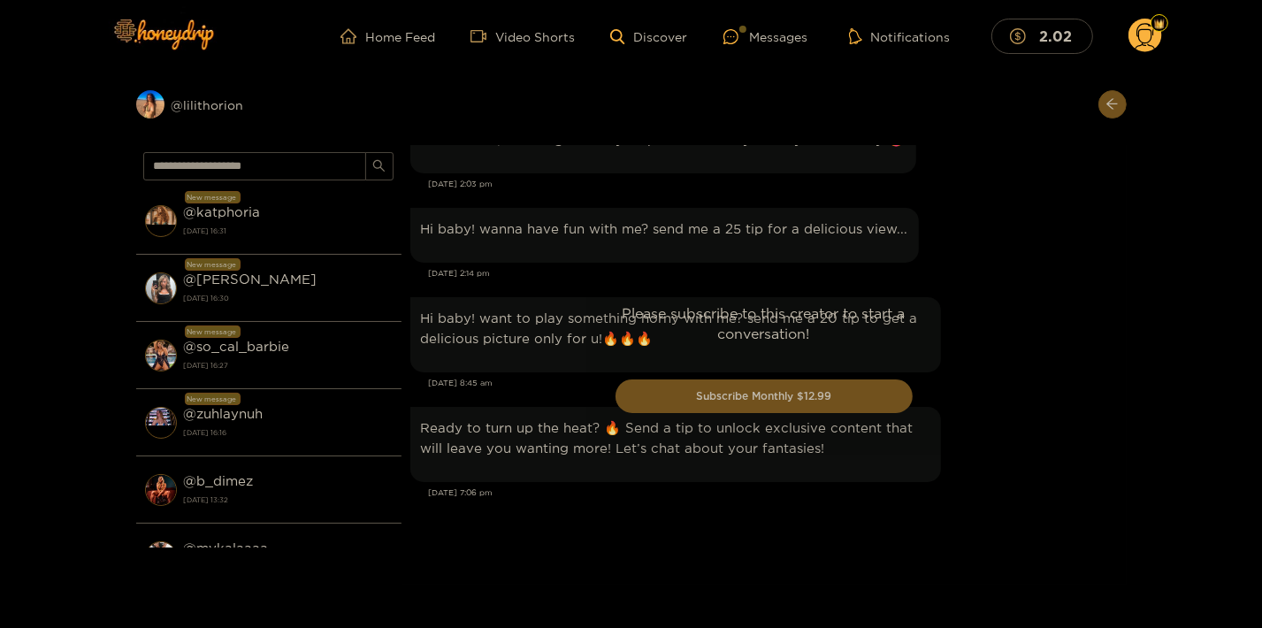
click at [1016, 283] on div "Please subscribe to this creator to start a conversation! Subscribe Monthly $12…" at bounding box center [763, 364] width 725 height 439
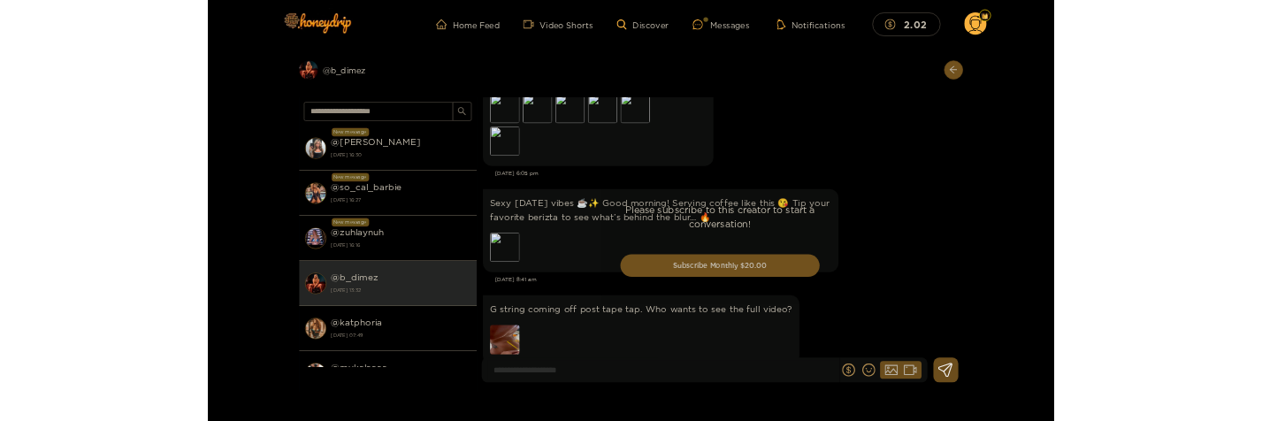
scroll to position [3645, 0]
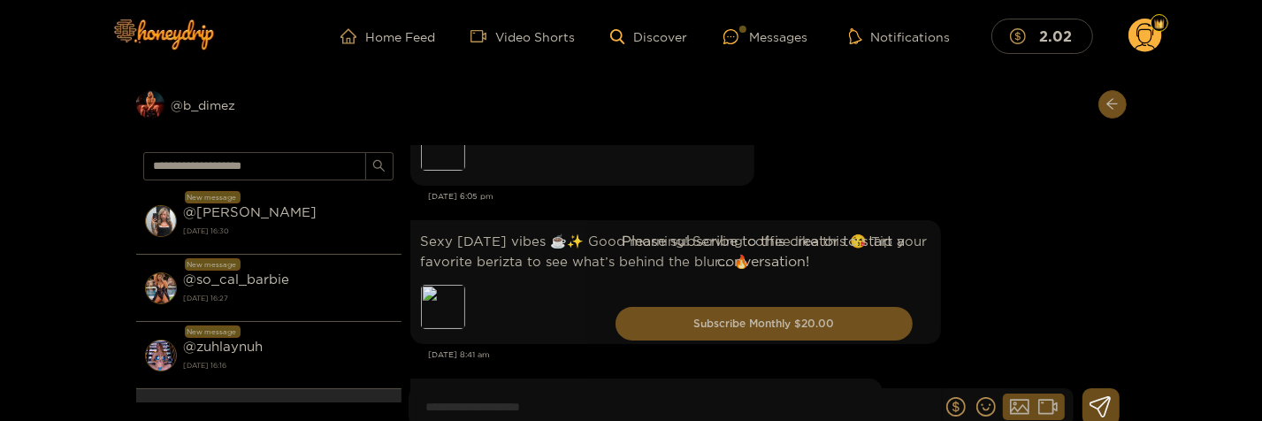
click at [936, 302] on div "Please subscribe to this creator to start a conversation! Subscribe Monthly $20…" at bounding box center [764, 291] width 354 height 179
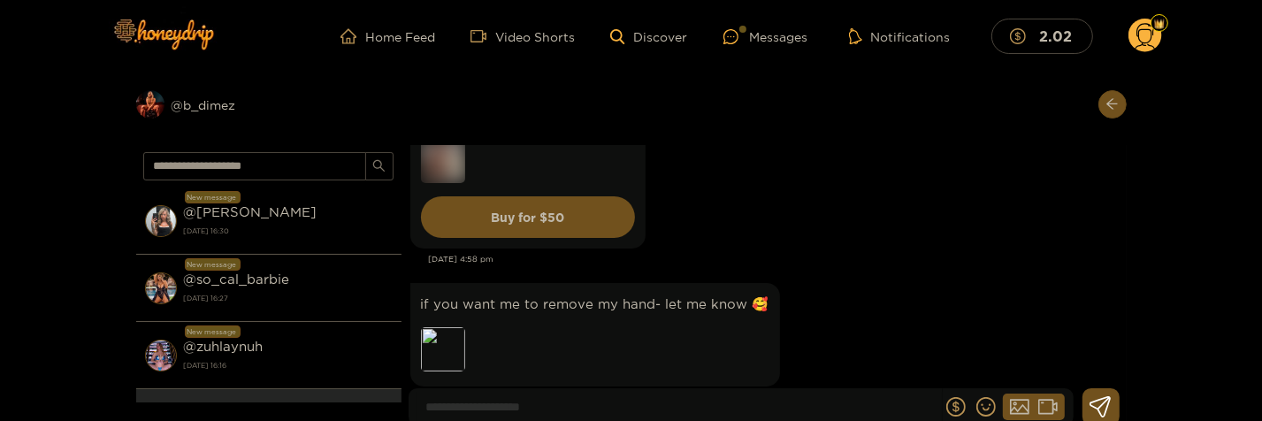
scroll to position [3072, 0]
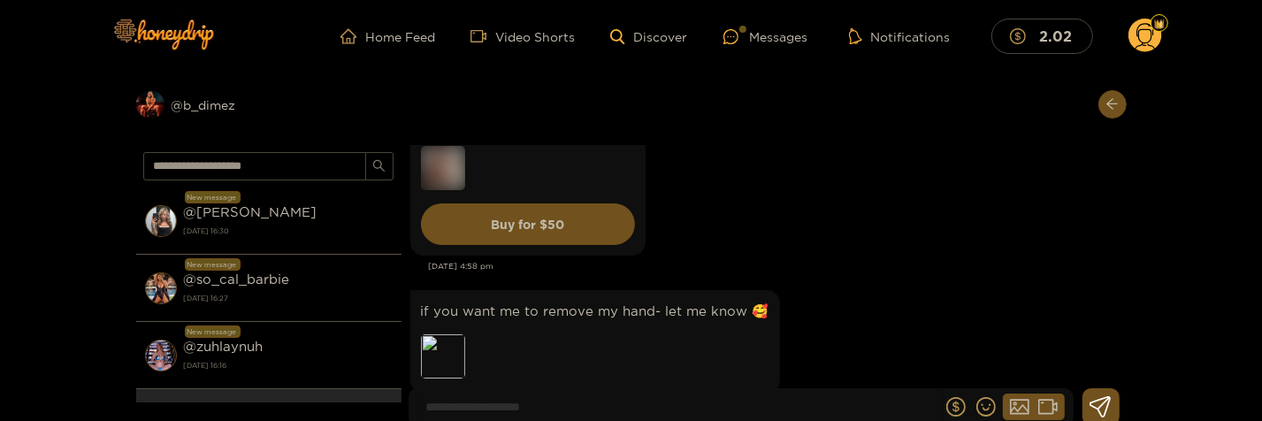
click at [866, 293] on div "if you want me to remove my hand- let me know 🥰 Preview" at bounding box center [763, 342] width 707 height 112
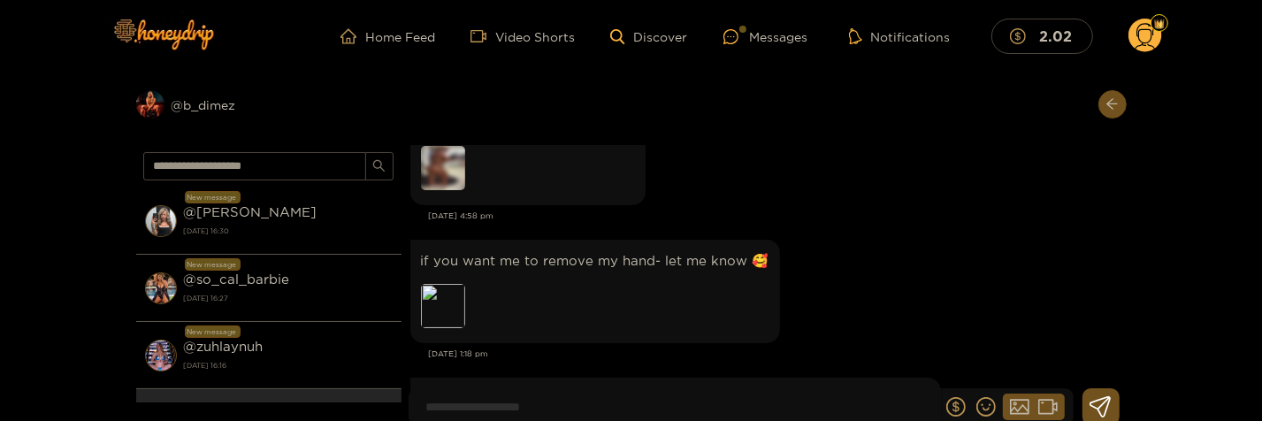
click at [449, 169] on img at bounding box center [443, 168] width 44 height 44
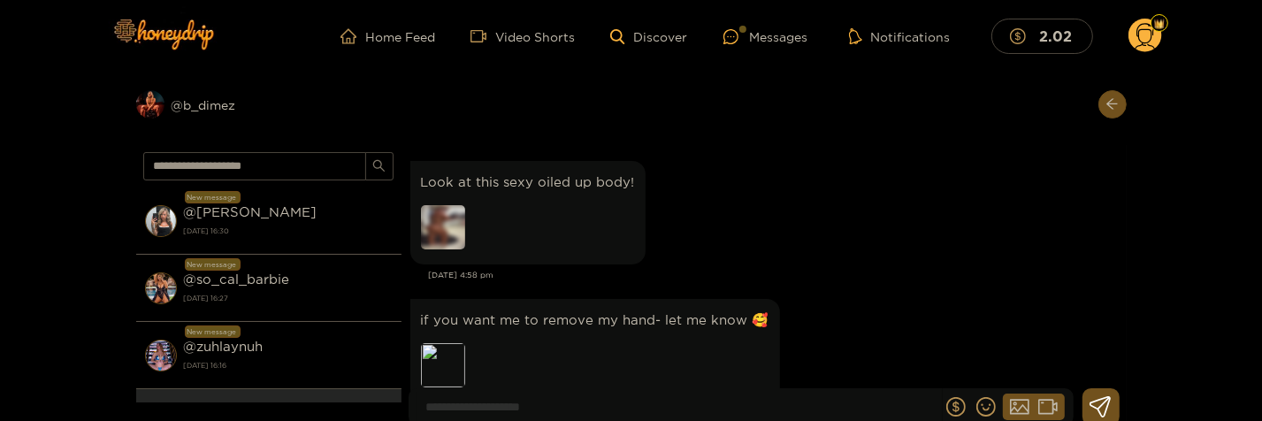
scroll to position [2976, 0]
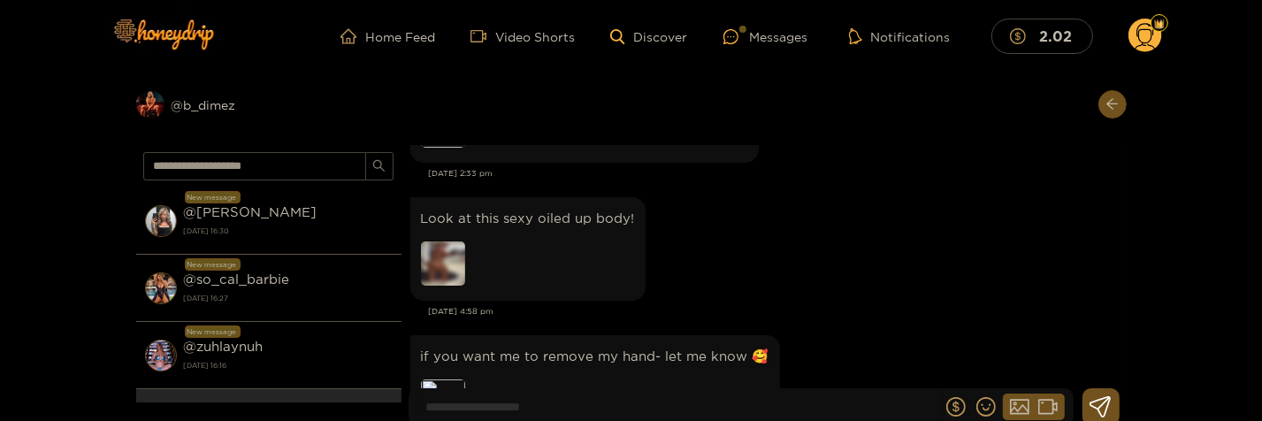
click at [429, 256] on img at bounding box center [443, 263] width 44 height 44
click at [441, 261] on img at bounding box center [443, 263] width 44 height 44
click at [742, 257] on div "Look at this sexy oiled up body!" at bounding box center [763, 249] width 707 height 112
click at [459, 267] on img at bounding box center [443, 263] width 44 height 44
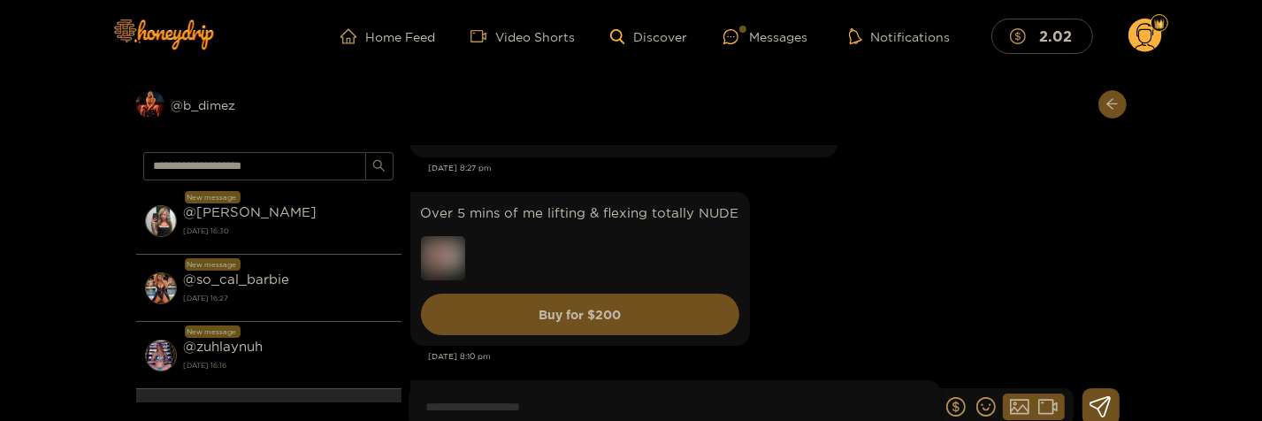
scroll to position [2594, 0]
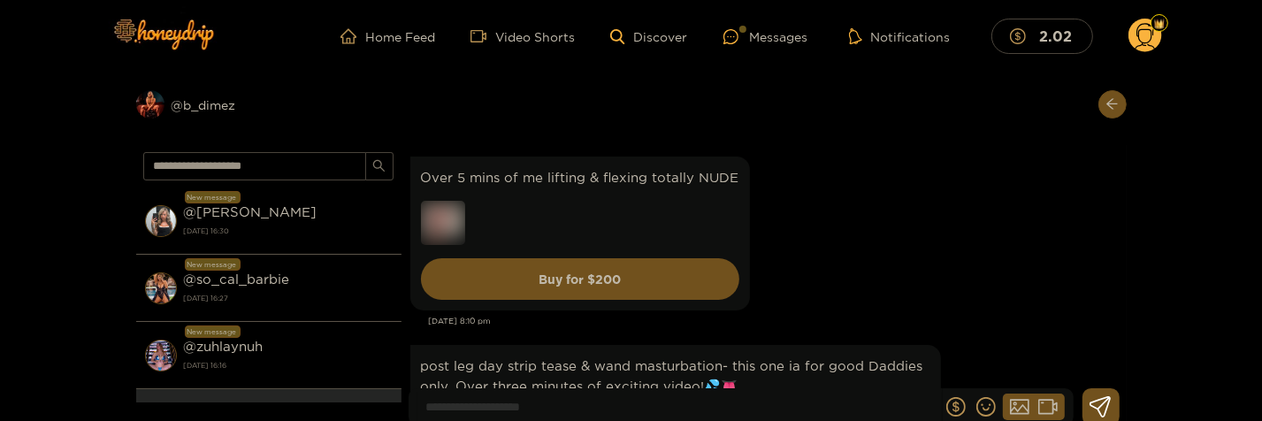
click at [978, 283] on div "Over 5 mins of me lifting & flexing totally NUDE Buy for $ 200" at bounding box center [763, 233] width 707 height 163
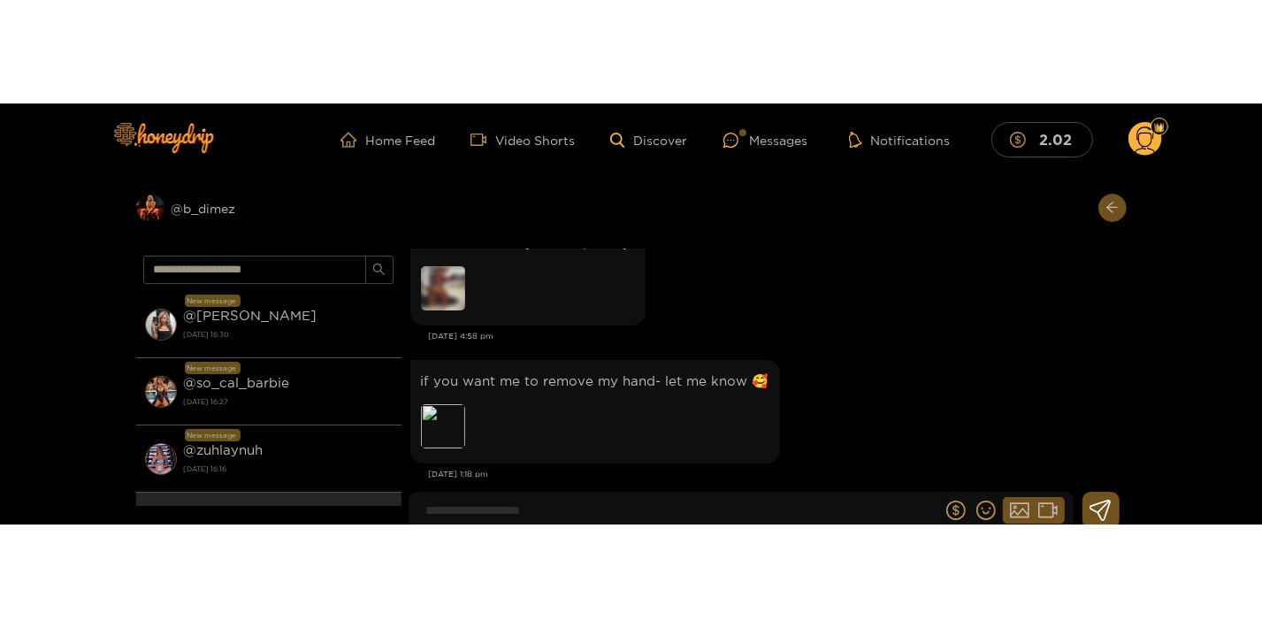
scroll to position [3072, 0]
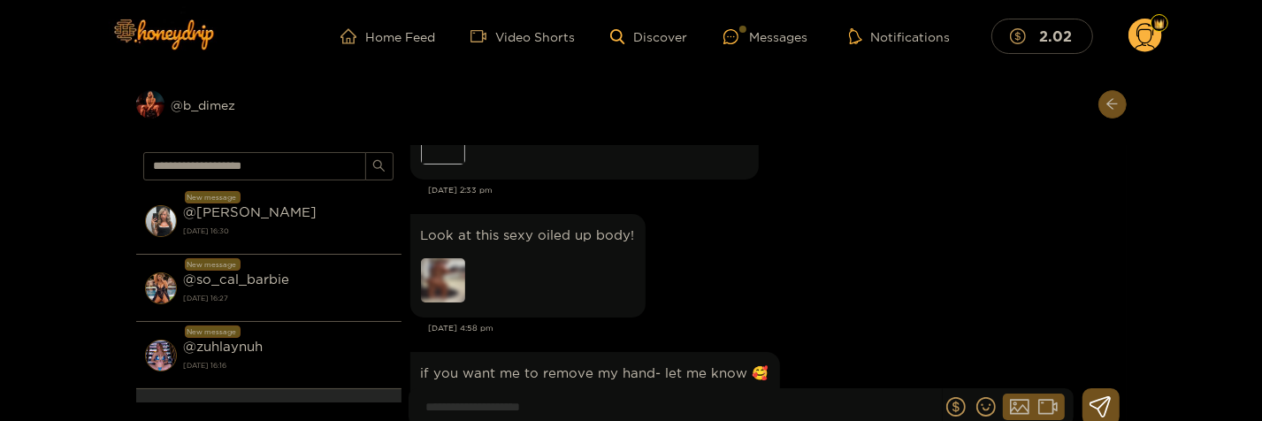
click at [864, 354] on div "if you want me to remove my hand- let me know 🥰 Preview" at bounding box center [763, 403] width 707 height 112
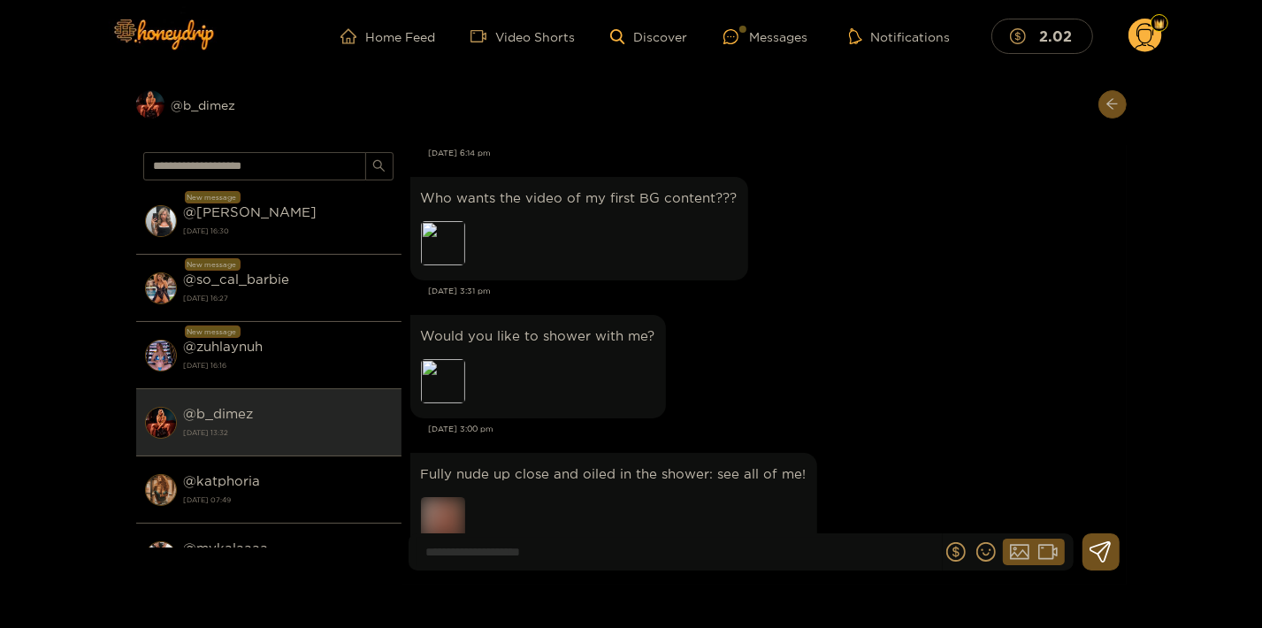
scroll to position [0, 0]
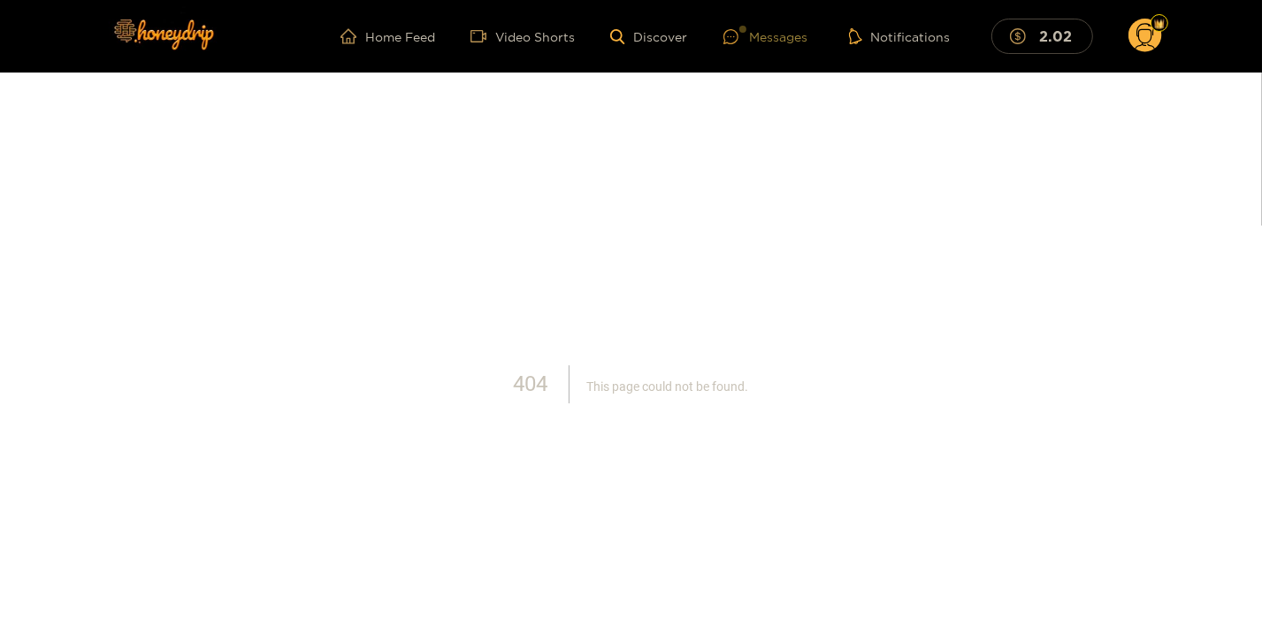
click at [766, 41] on div "Messages" at bounding box center [765, 37] width 85 height 20
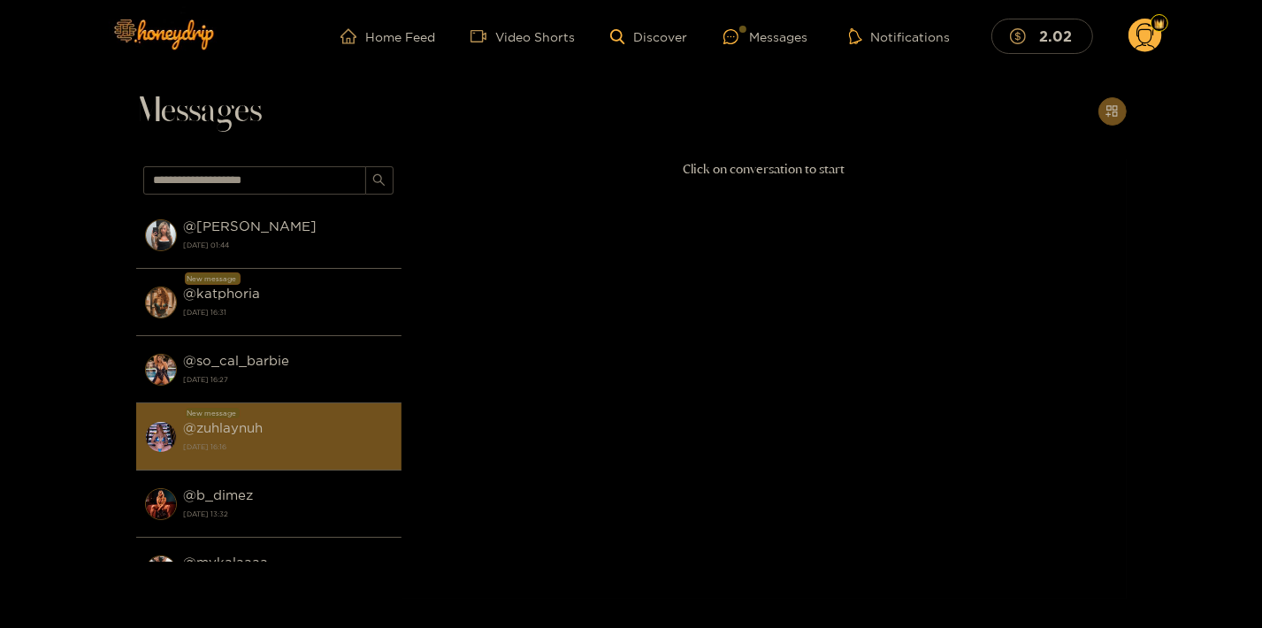
click at [294, 411] on li "New message @ zuhlaynuh 17 September 2025 16:16" at bounding box center [268, 436] width 265 height 67
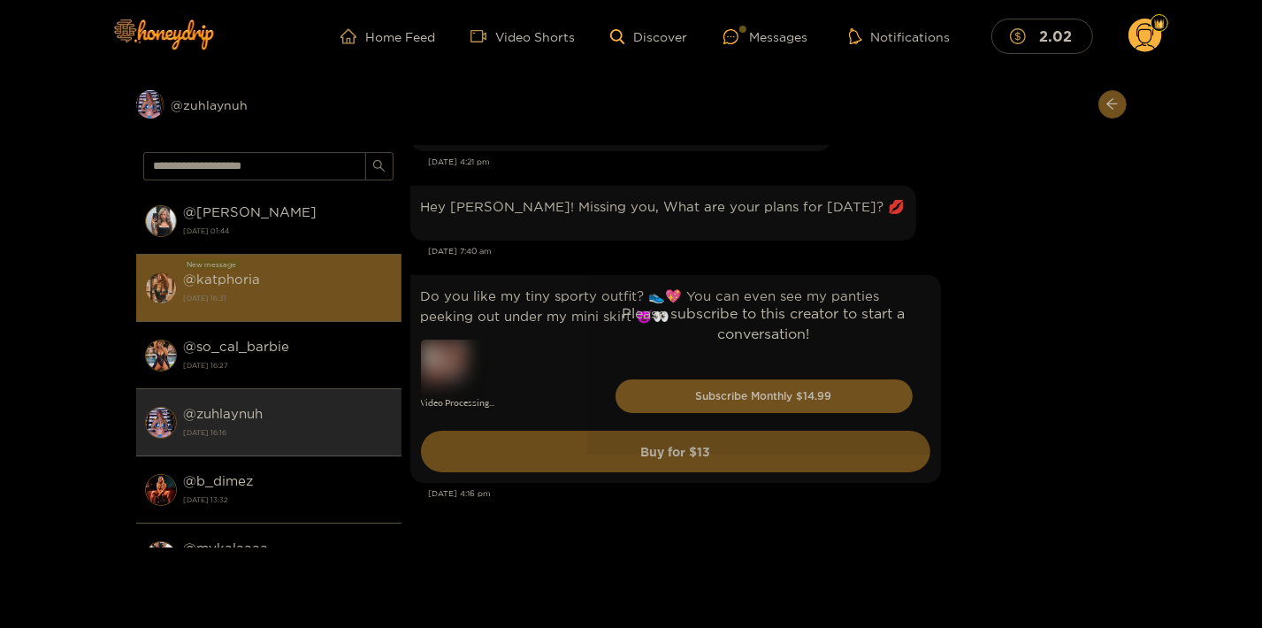
scroll to position [3977, 0]
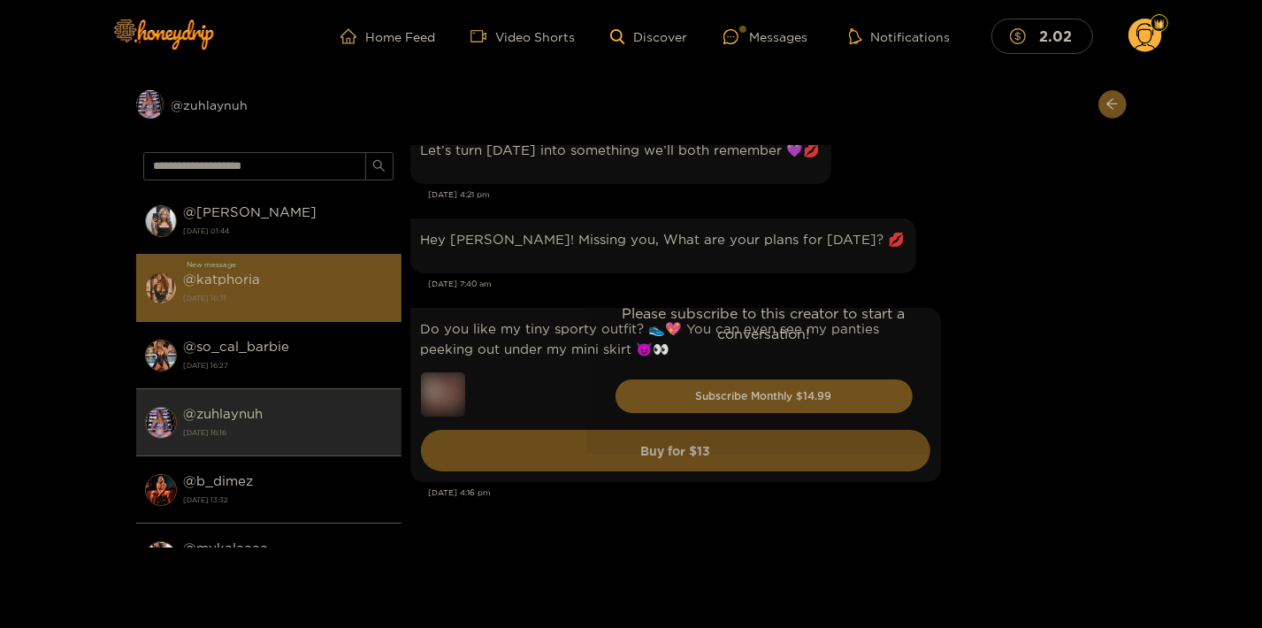
click at [293, 273] on div "@ katphoria 17 September 2025 16:31" at bounding box center [288, 288] width 209 height 40
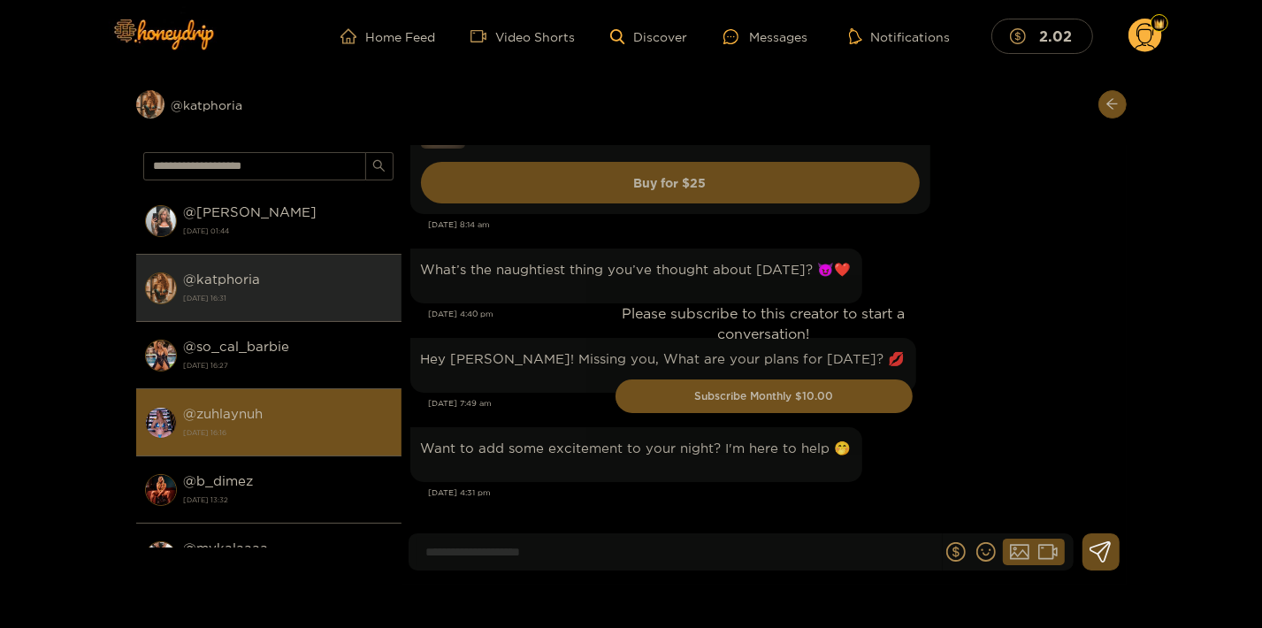
click at [233, 433] on strong "[DATE] 16:16" at bounding box center [288, 432] width 209 height 16
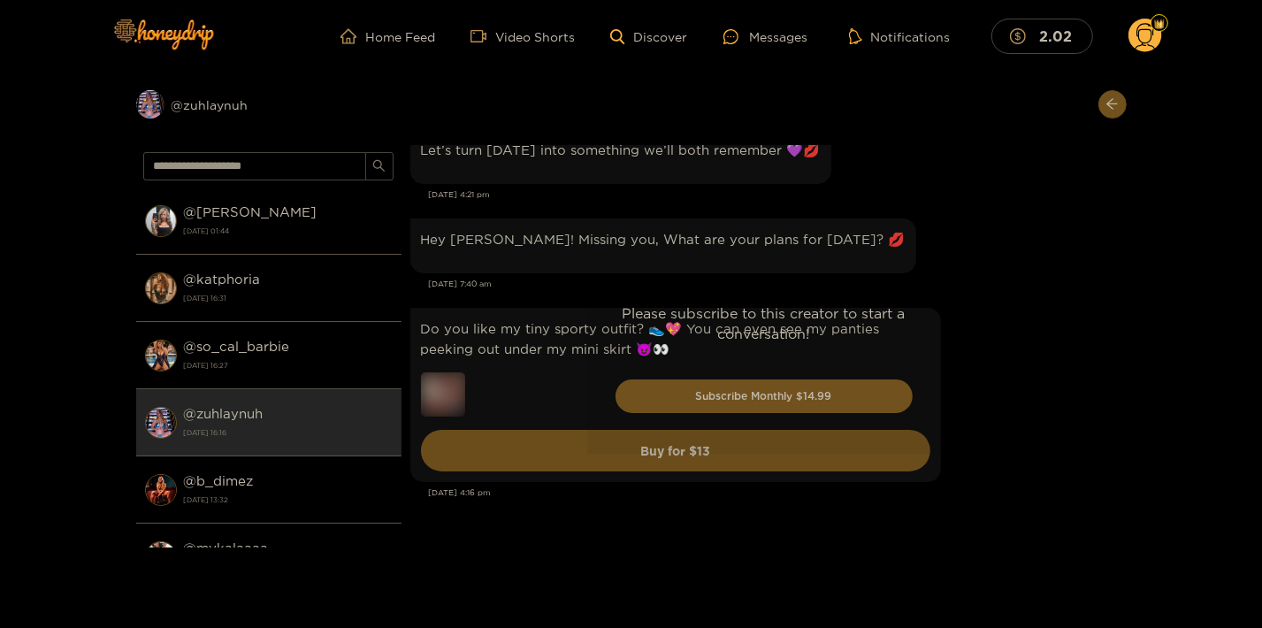
scroll to position [3977, 0]
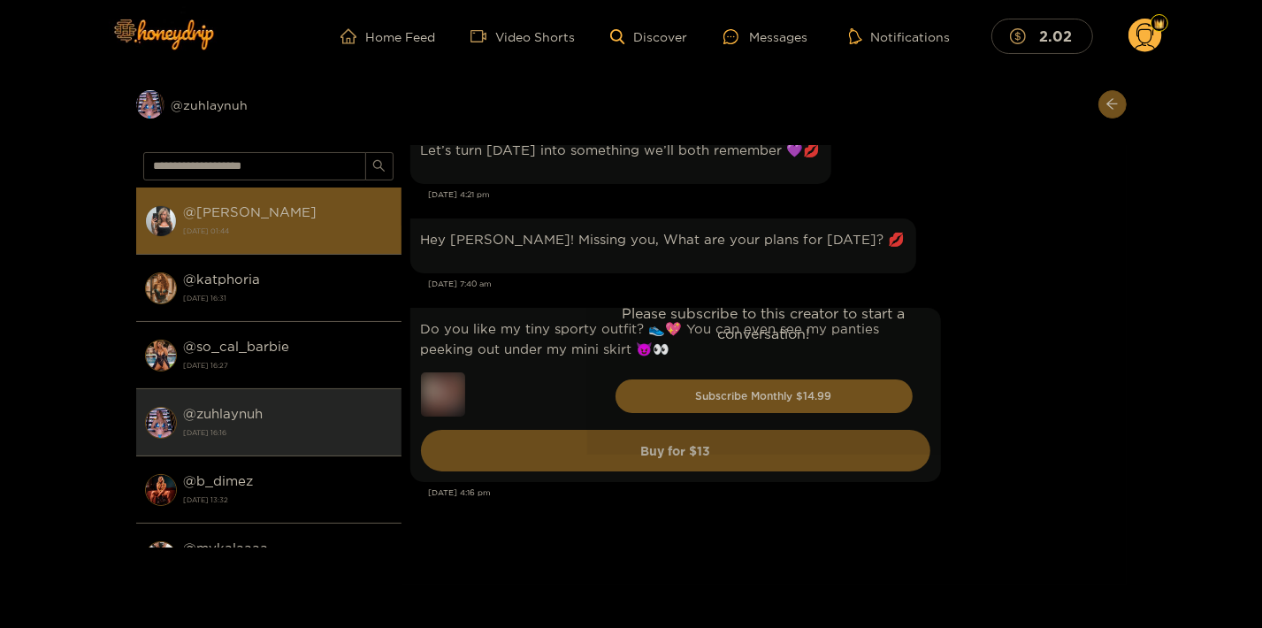
click at [291, 222] on div "@ kendra 18 September 2025 01:44" at bounding box center [288, 221] width 209 height 40
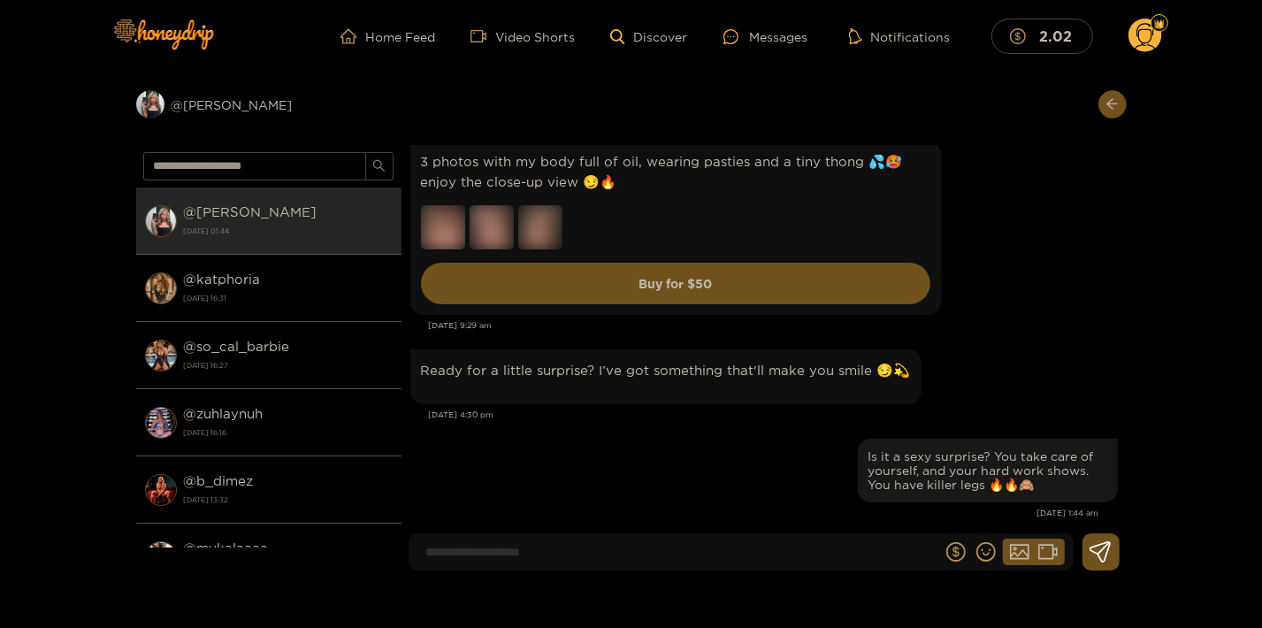
scroll to position [1901, 0]
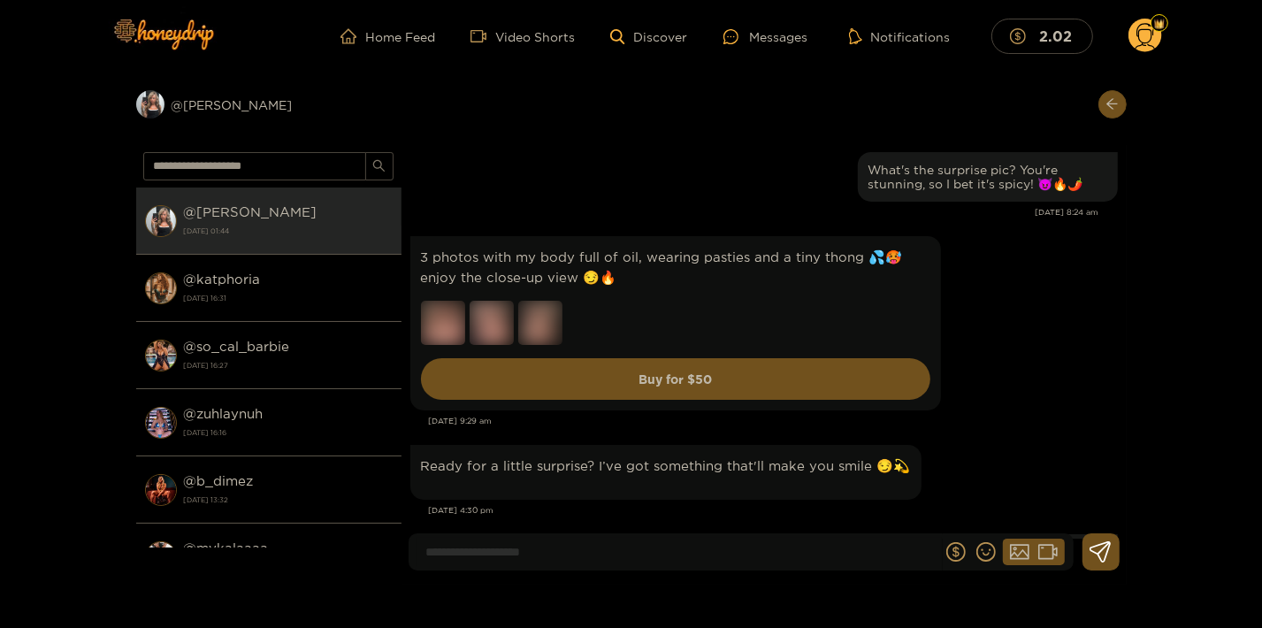
click at [1004, 302] on div "3 photos with my body full of oil, wearing pasties and a tiny thong 💦🥵enjoy the…" at bounding box center [763, 323] width 707 height 183
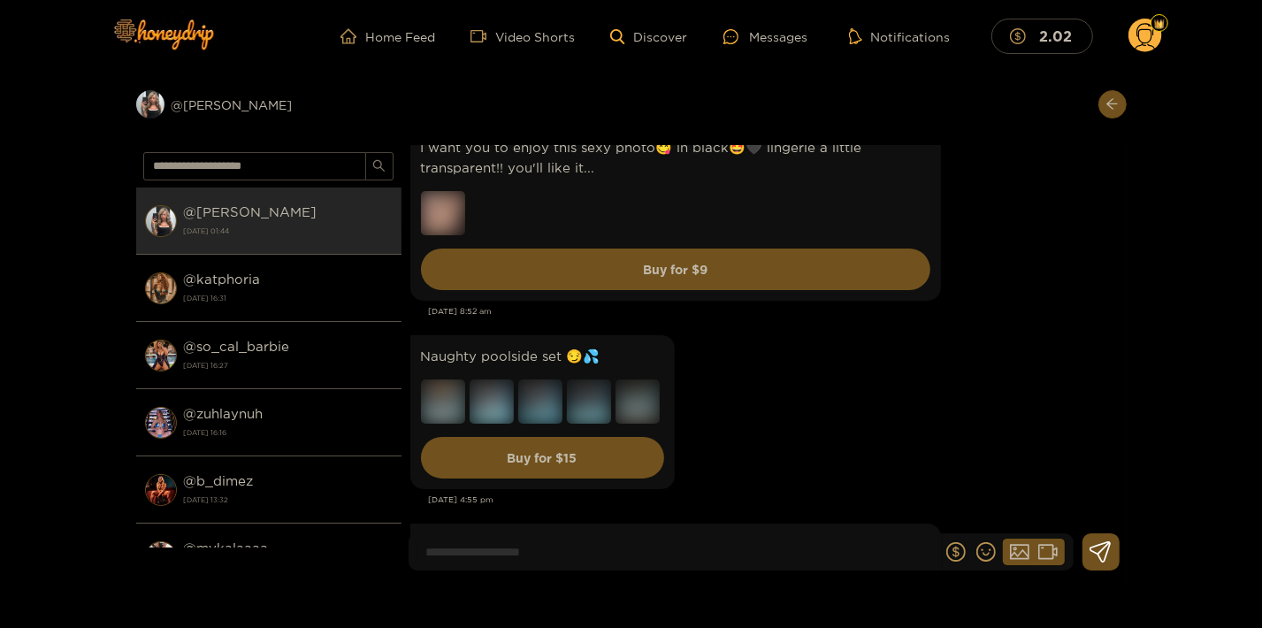
scroll to position [1050, 0]
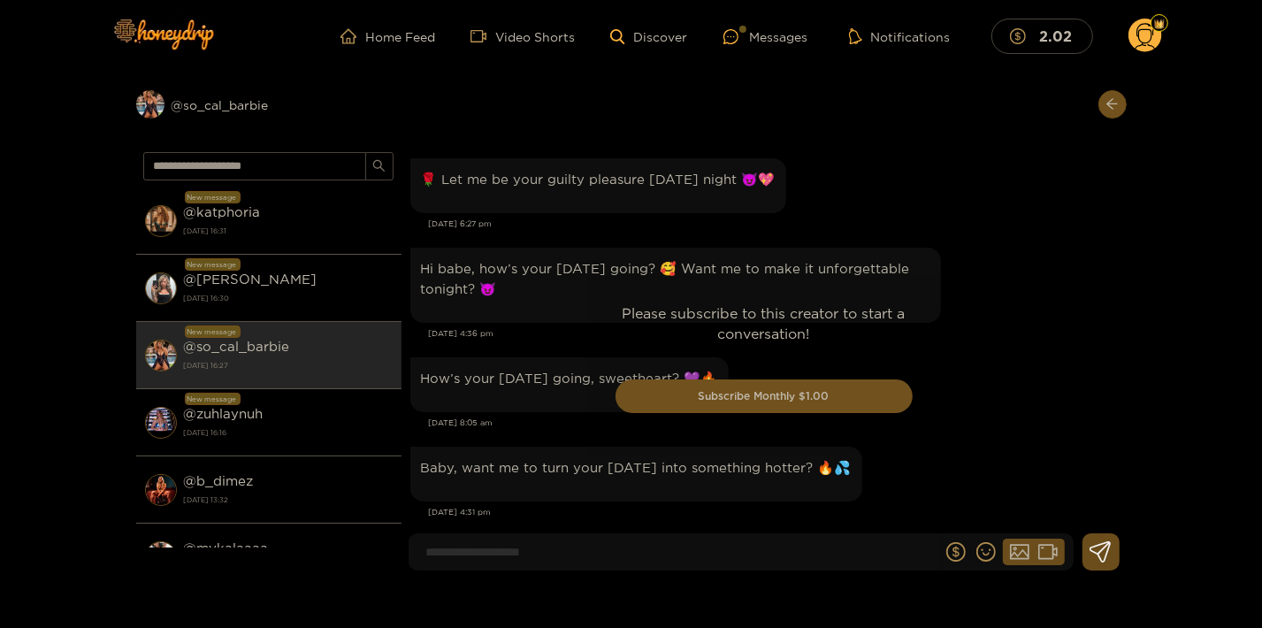
scroll to position [3308, 0]
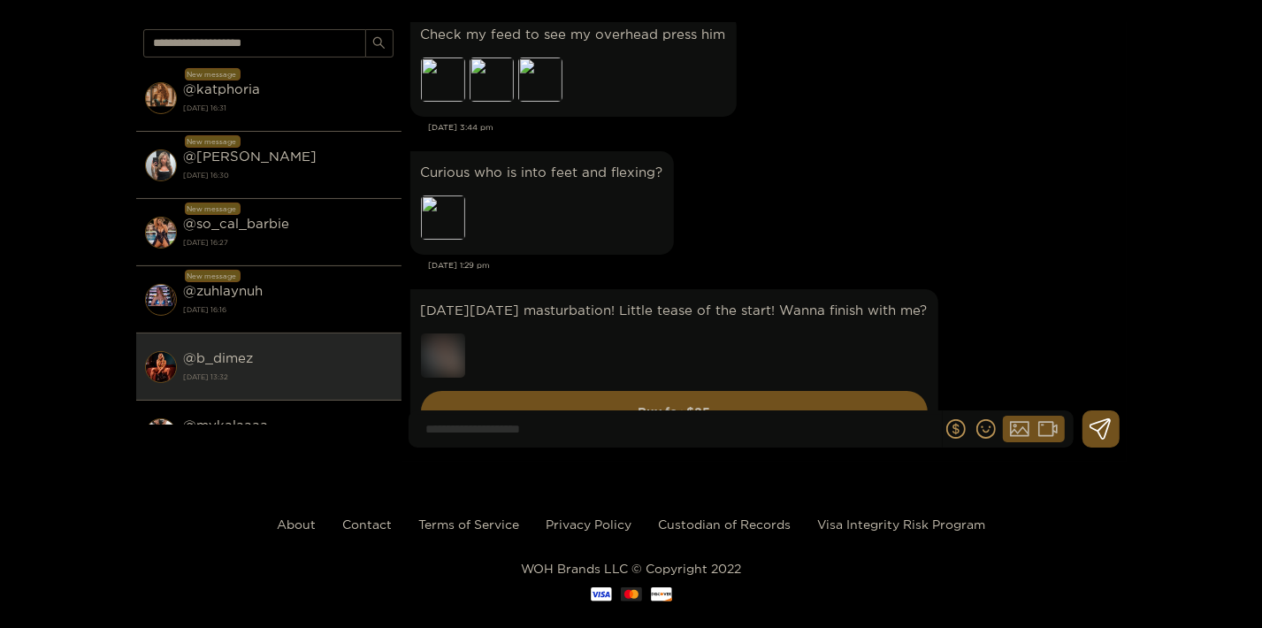
scroll to position [2300, 0]
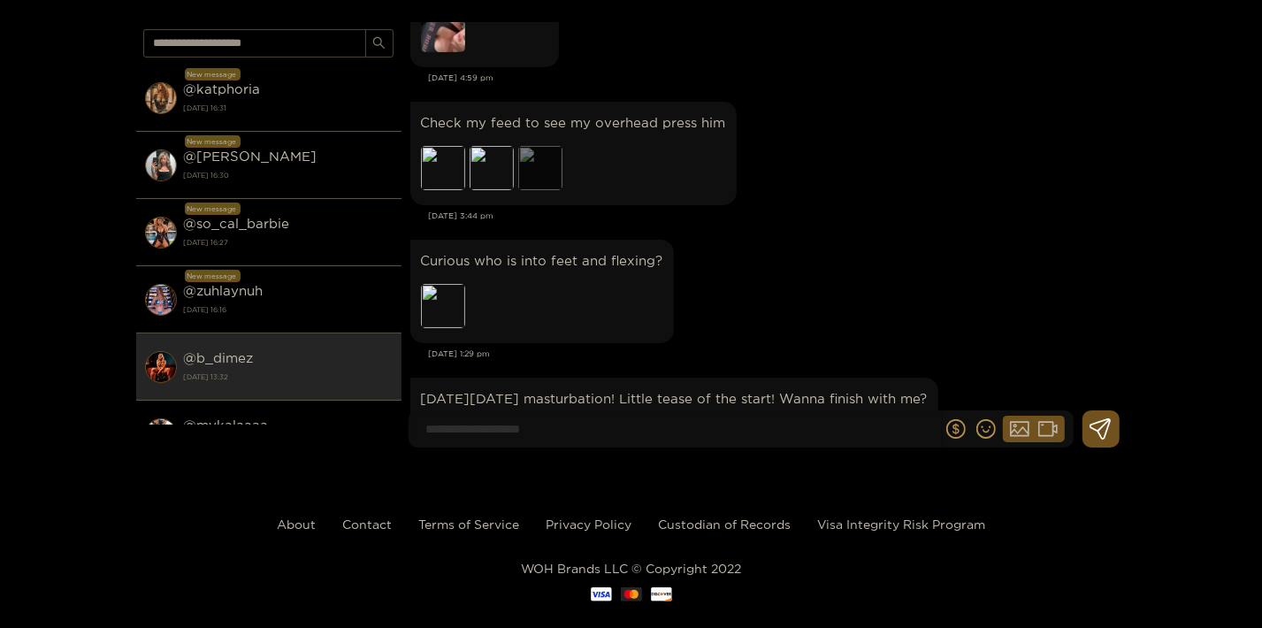
click at [538, 166] on div "Preview" at bounding box center [540, 168] width 44 height 44
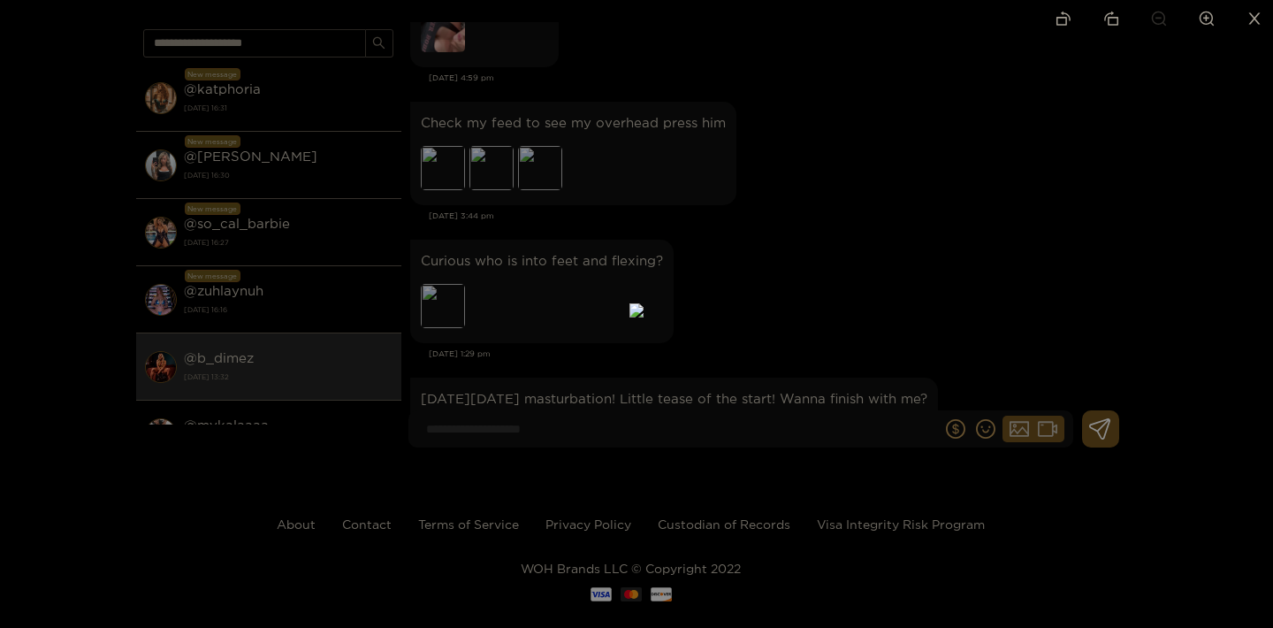
click at [951, 245] on div at bounding box center [636, 314] width 1273 height 628
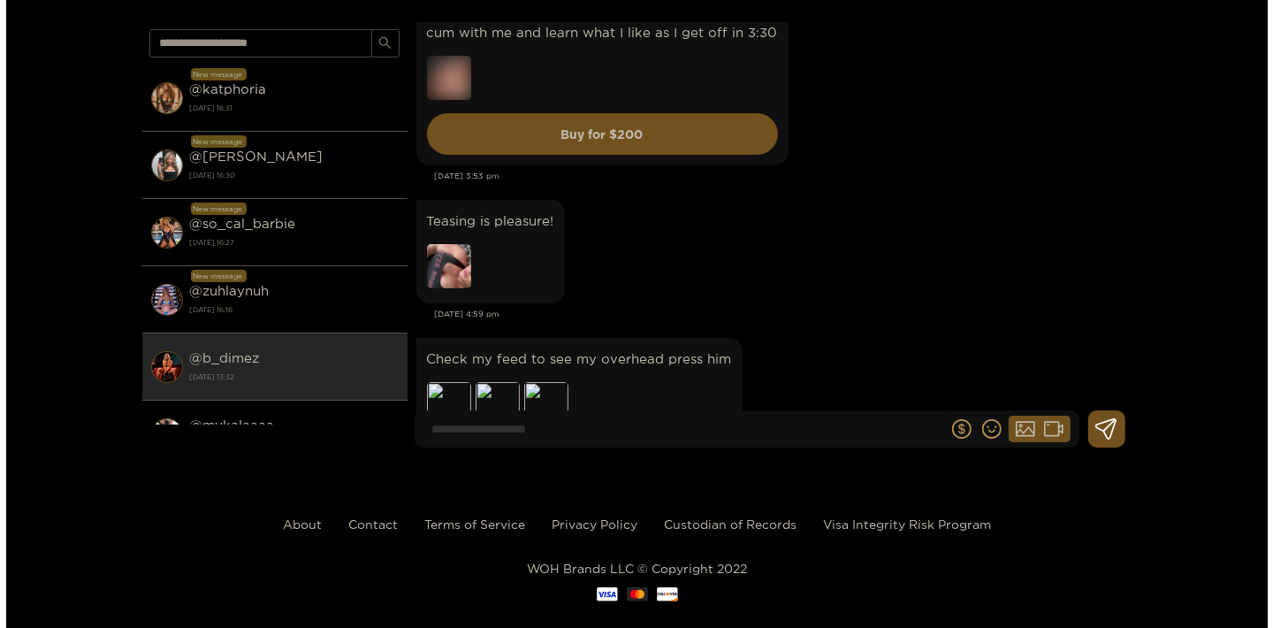
scroll to position [2013, 0]
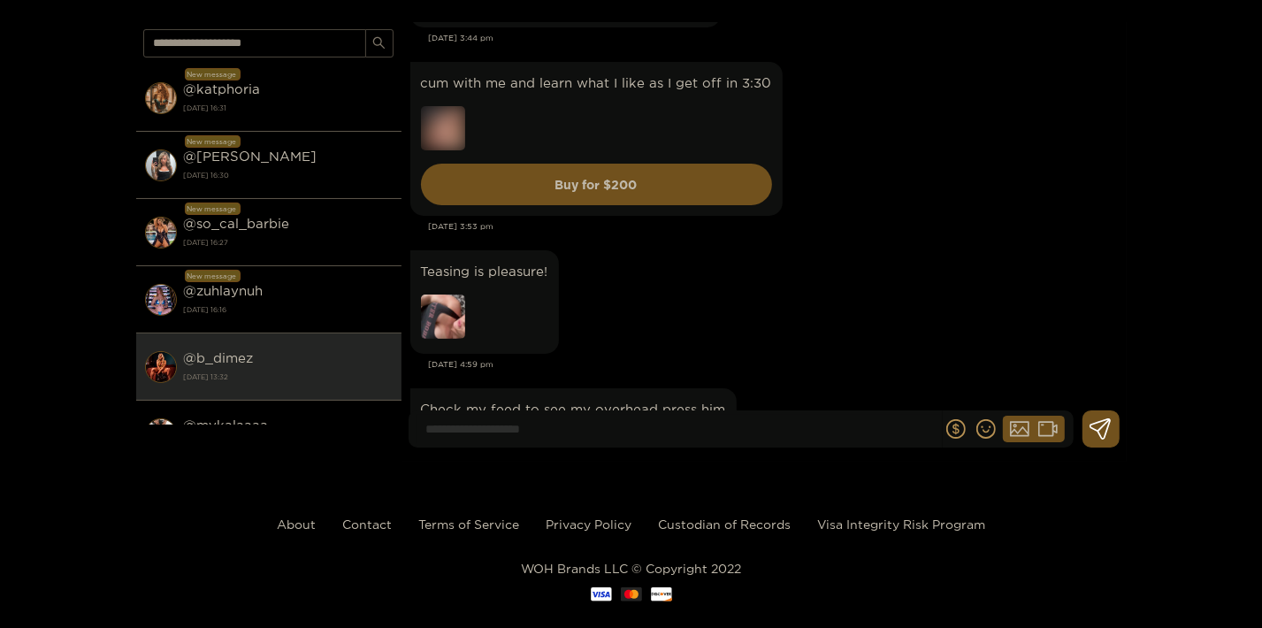
click at [443, 320] on img at bounding box center [443, 316] width 44 height 44
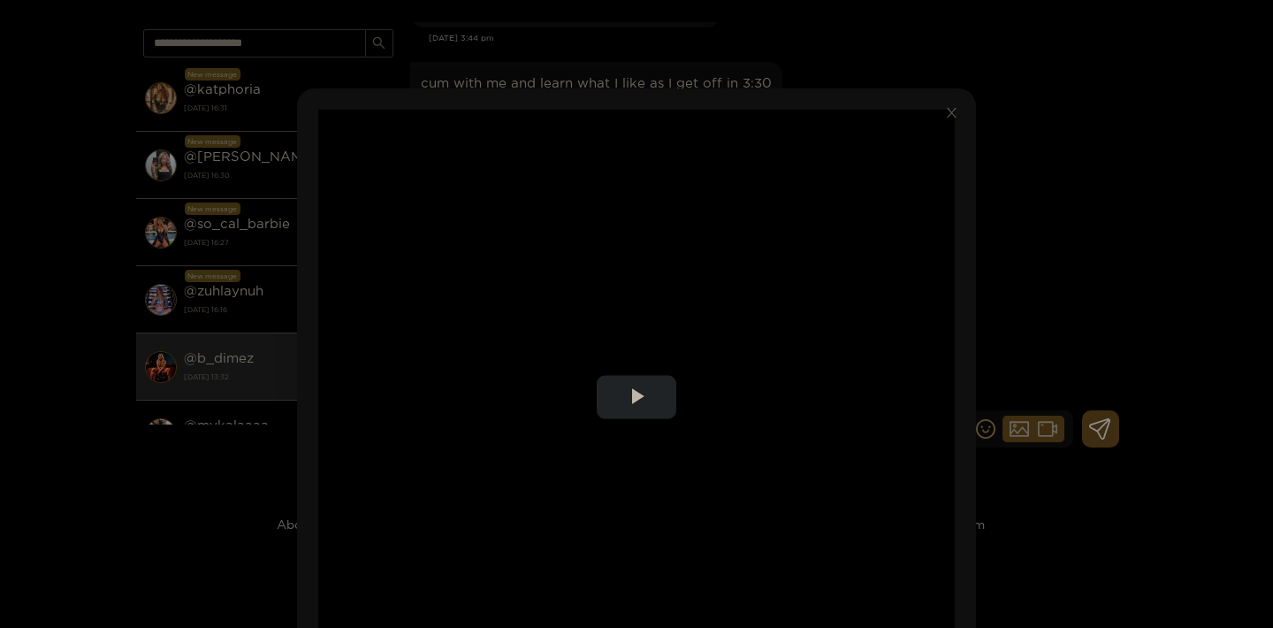
scroll to position [95, 0]
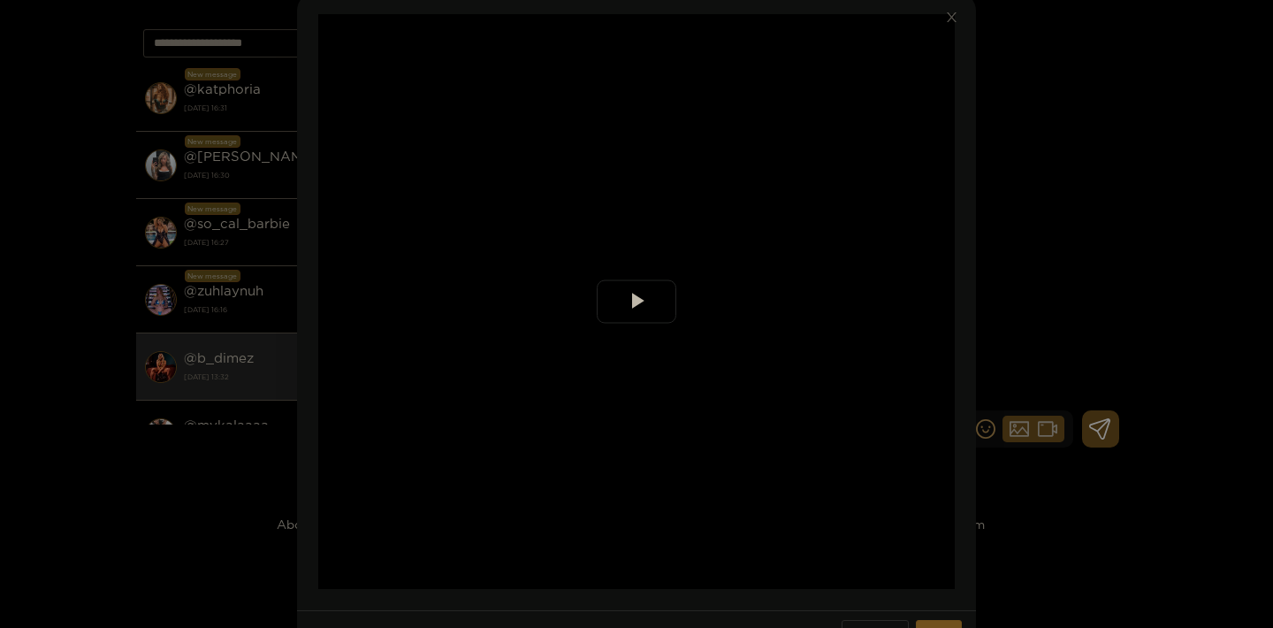
click at [637, 302] on span "Video Player" at bounding box center [637, 302] width 0 height 0
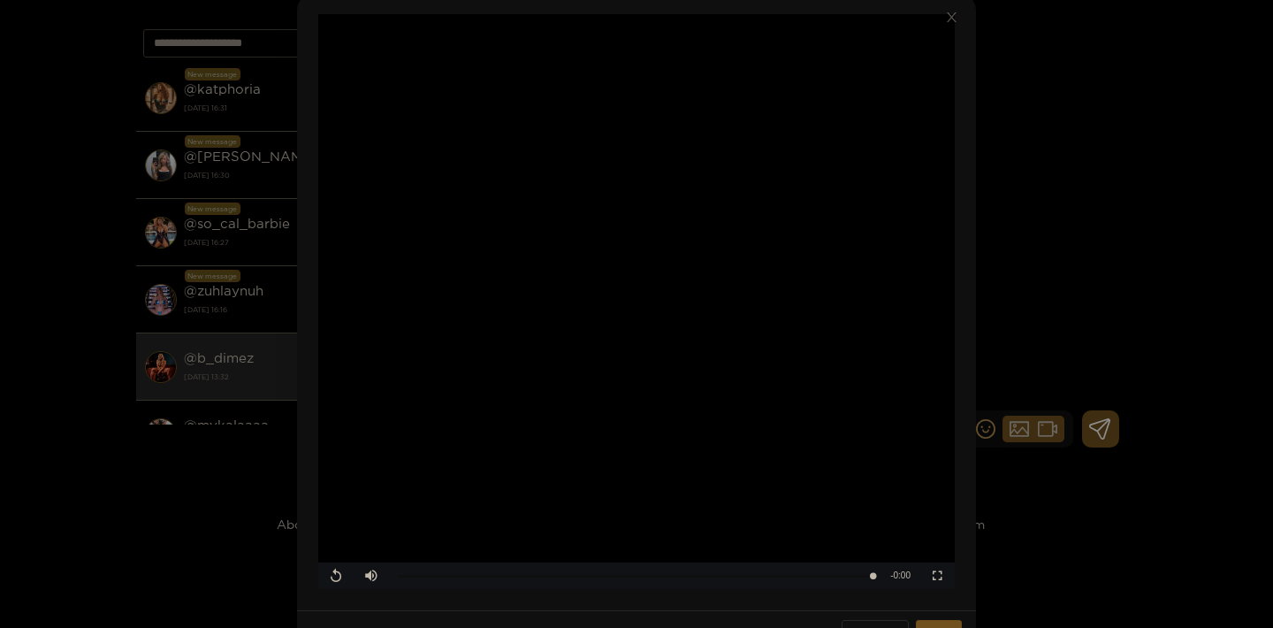
click at [1172, 267] on div "**********" at bounding box center [636, 314] width 1273 height 628
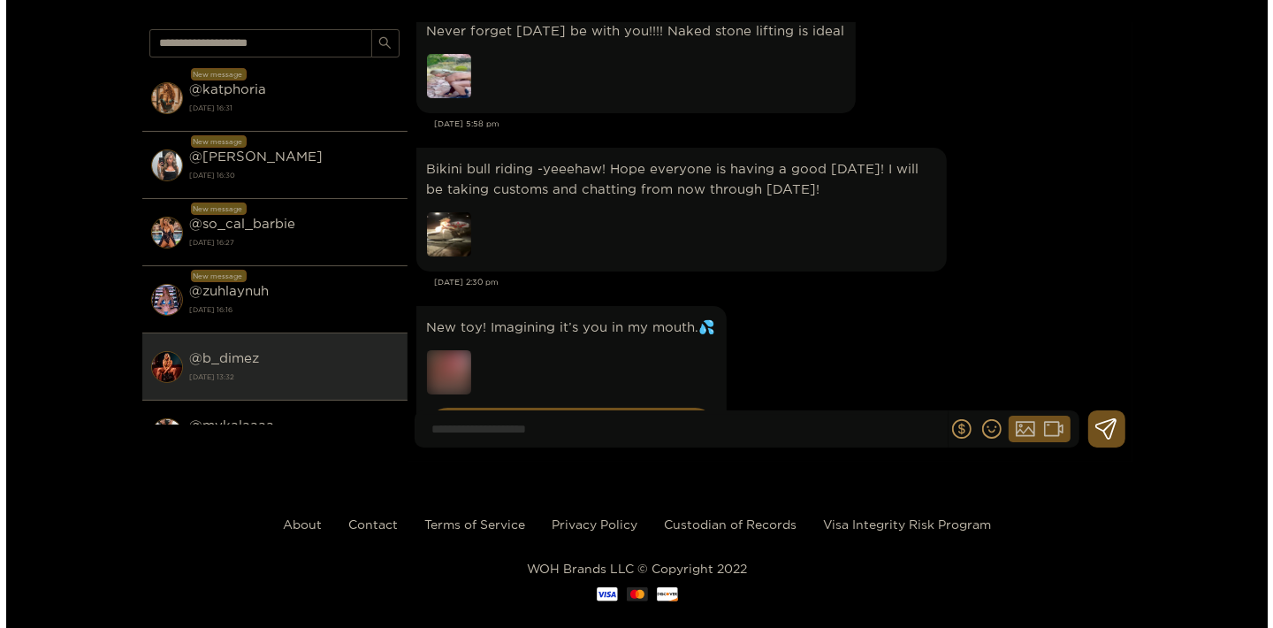
scroll to position [1536, 0]
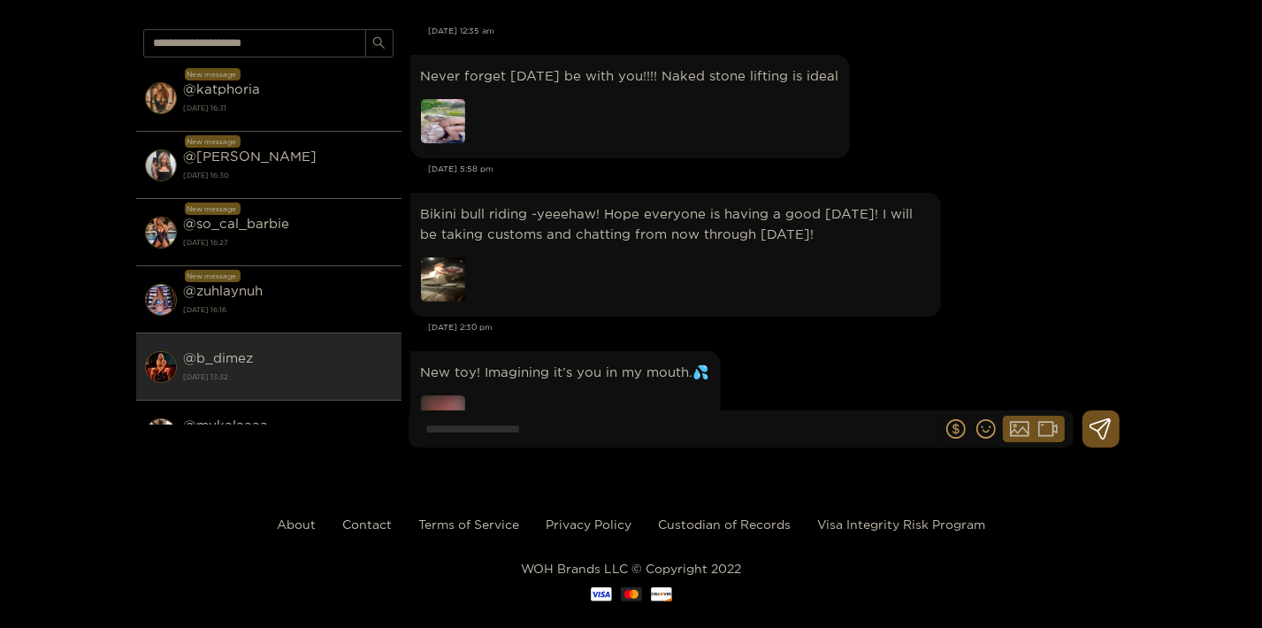
click at [448, 131] on img at bounding box center [443, 121] width 44 height 44
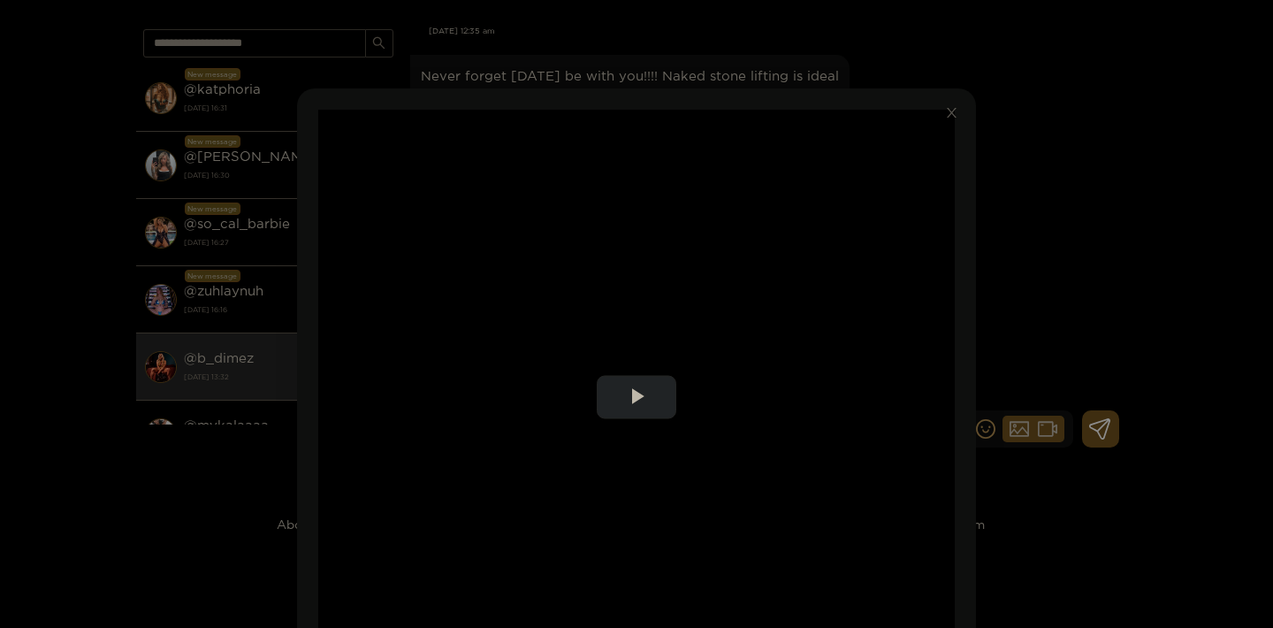
click at [689, 202] on video "Video Player" at bounding box center [636, 397] width 637 height 575
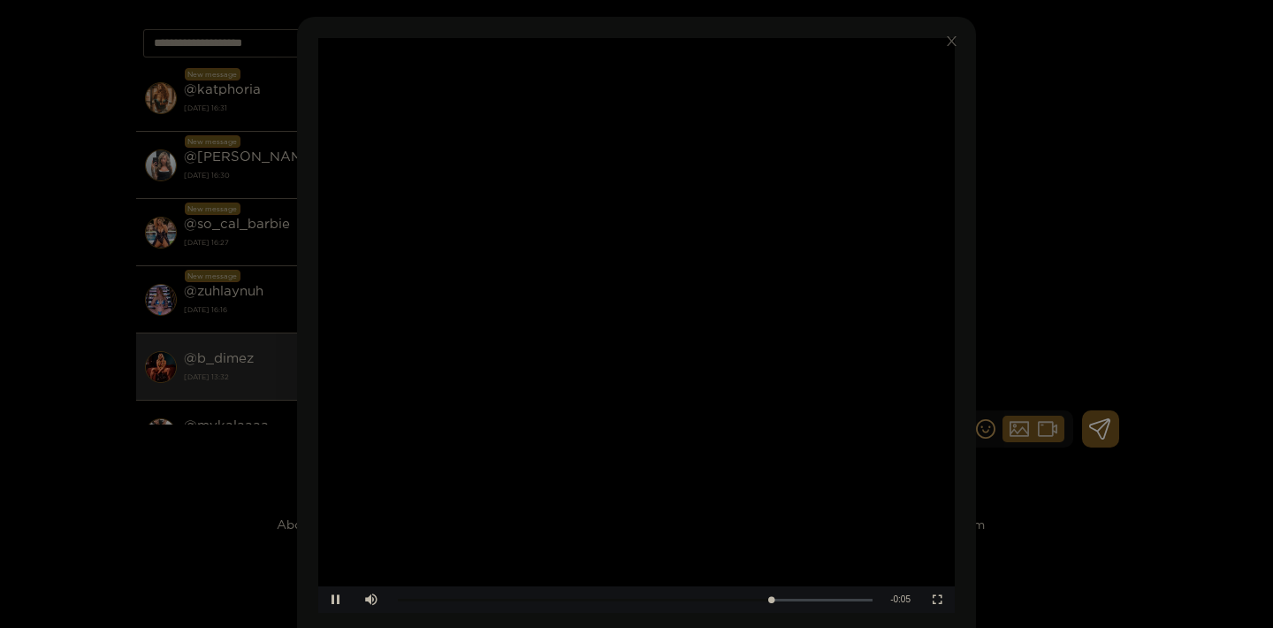
scroll to position [95, 0]
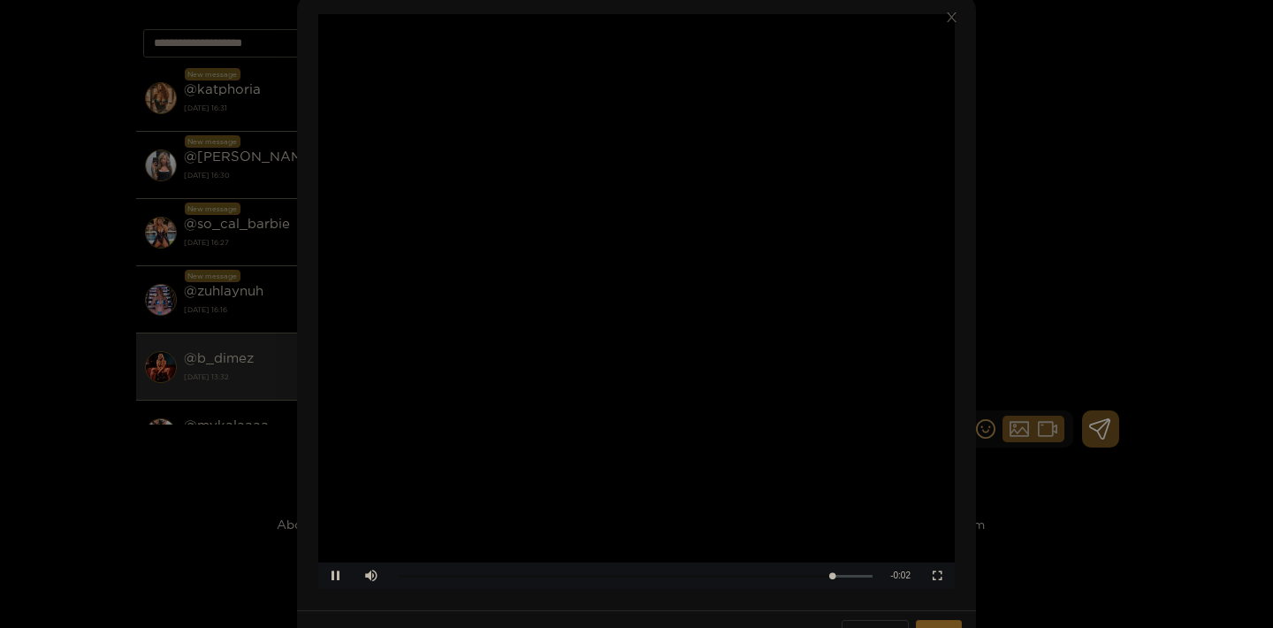
click at [1041, 241] on div "**********" at bounding box center [636, 314] width 1273 height 628
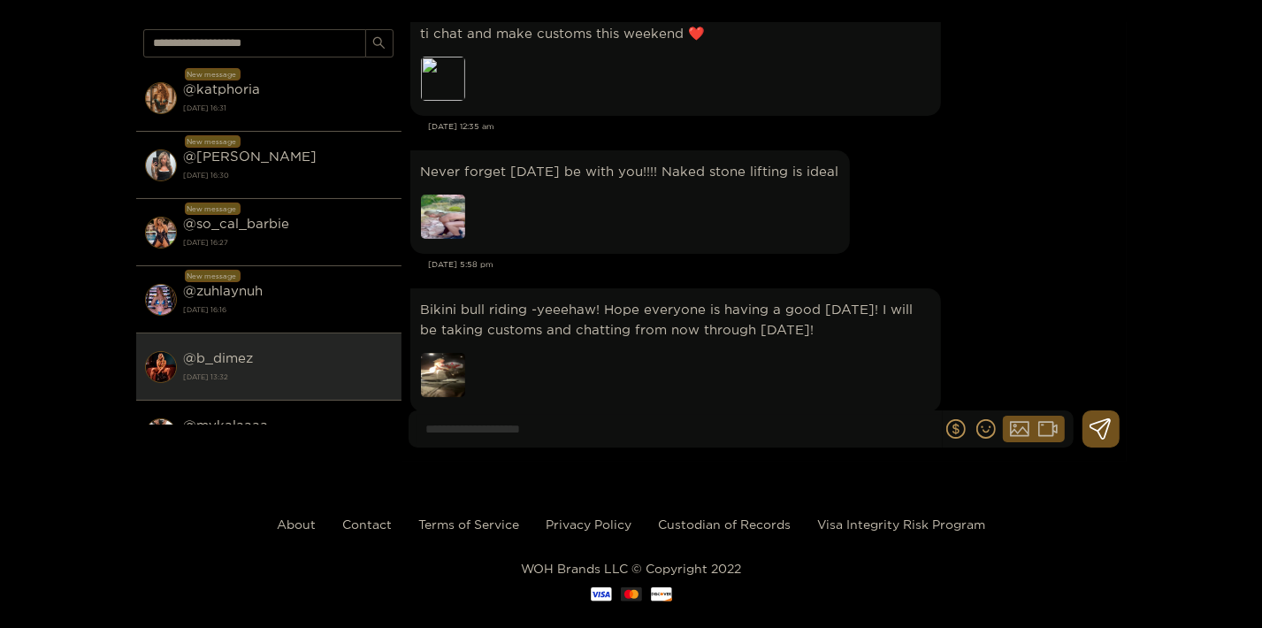
scroll to position [1345, 0]
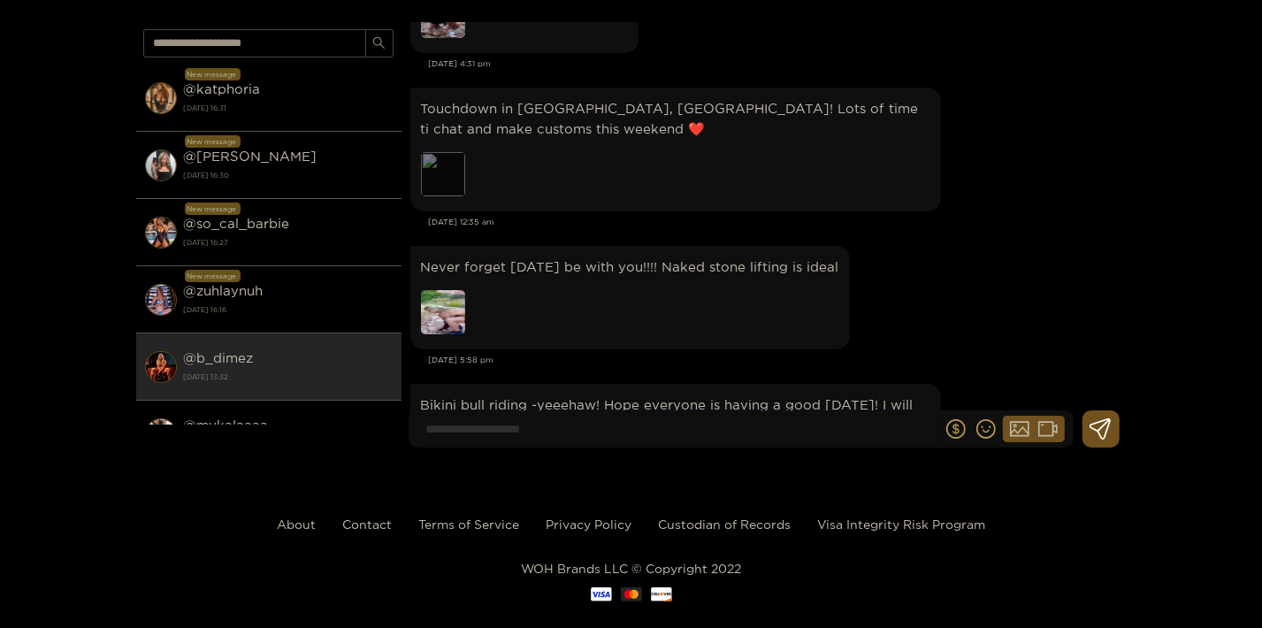
click at [451, 177] on div "Preview" at bounding box center [443, 174] width 44 height 44
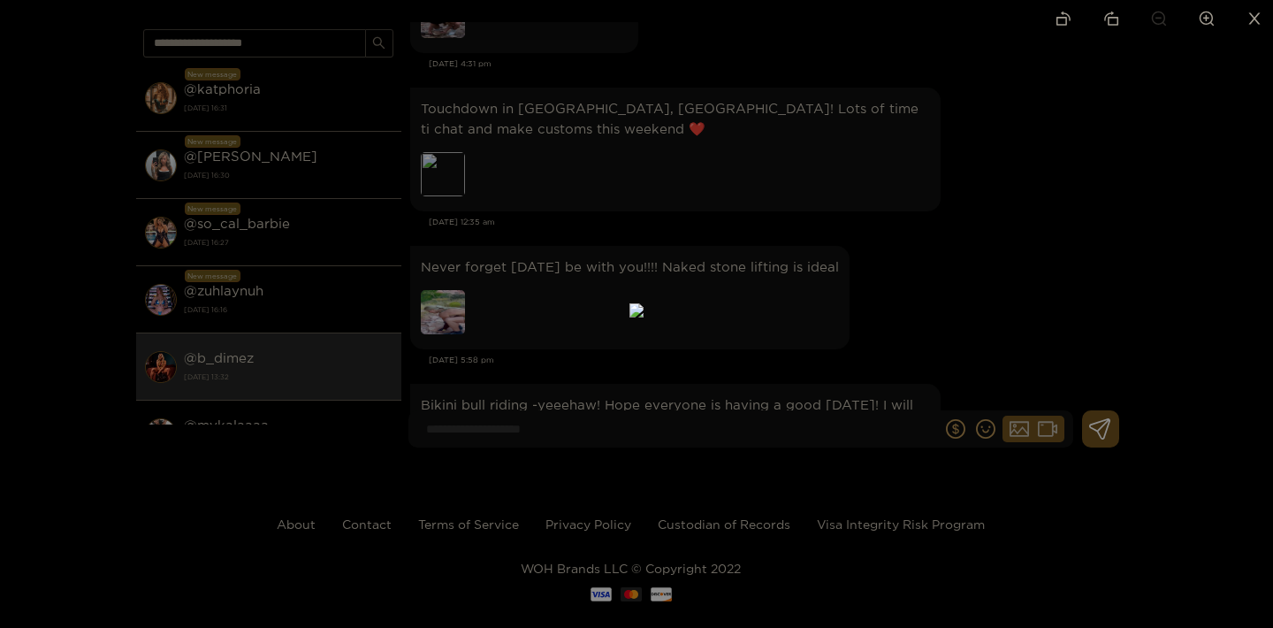
click at [1044, 248] on div at bounding box center [636, 314] width 1273 height 628
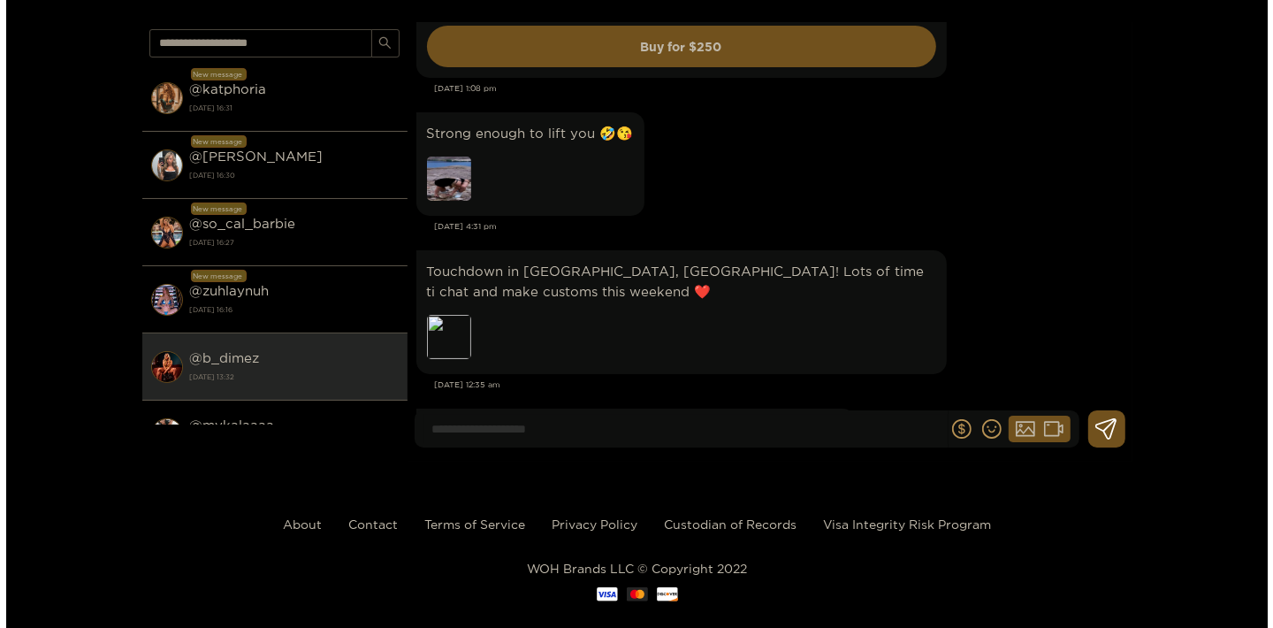
scroll to position [1154, 0]
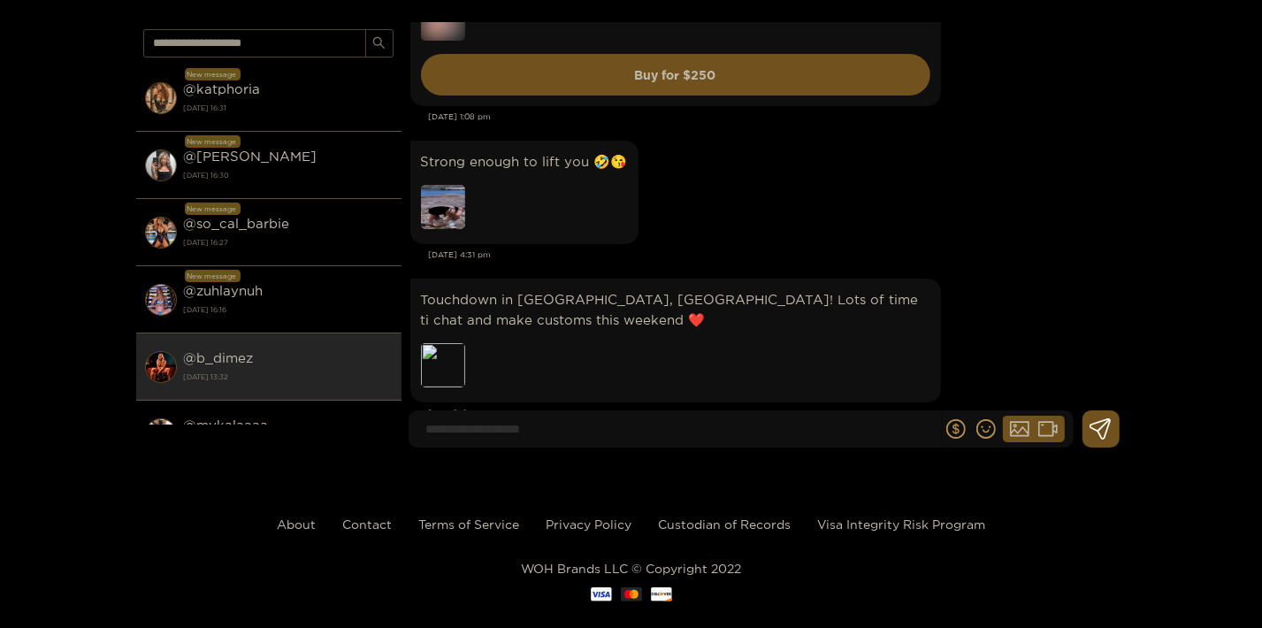
click at [439, 197] on img at bounding box center [443, 207] width 44 height 44
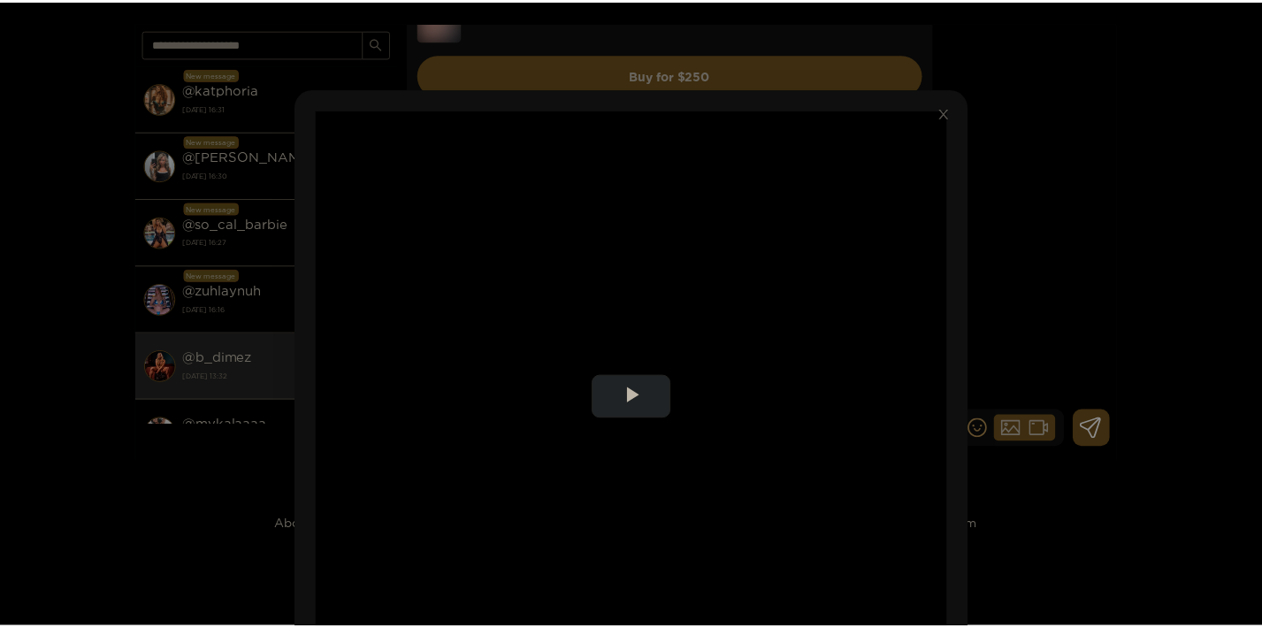
scroll to position [95, 0]
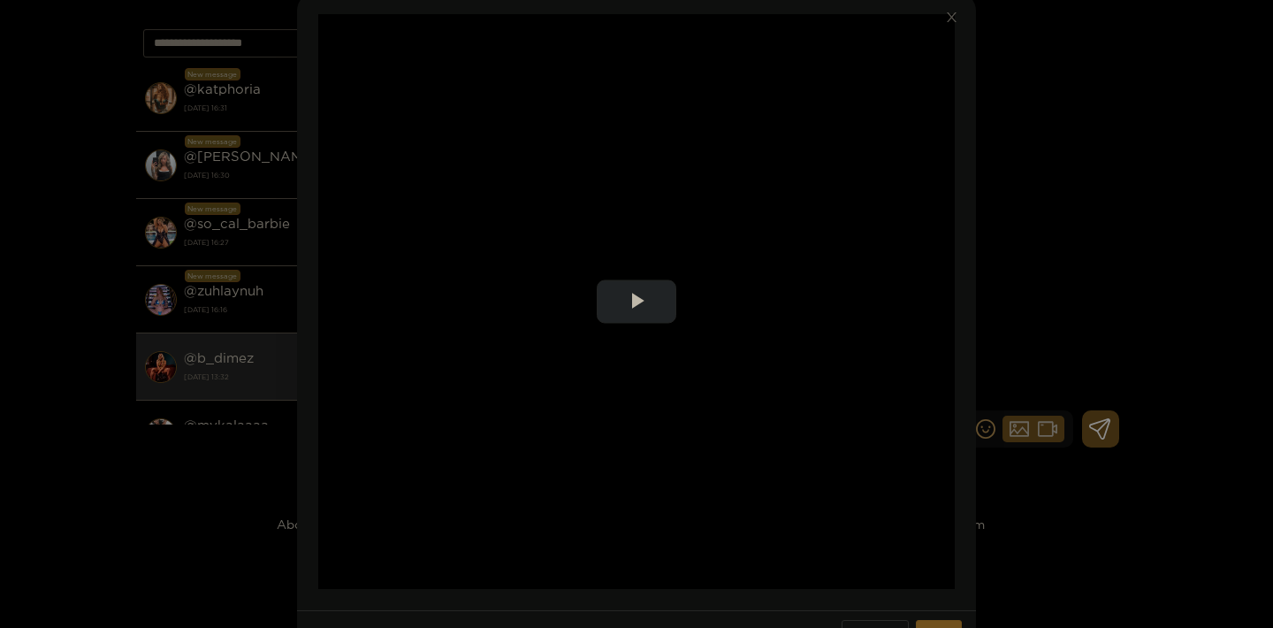
click at [725, 275] on video "Video Player" at bounding box center [636, 301] width 637 height 575
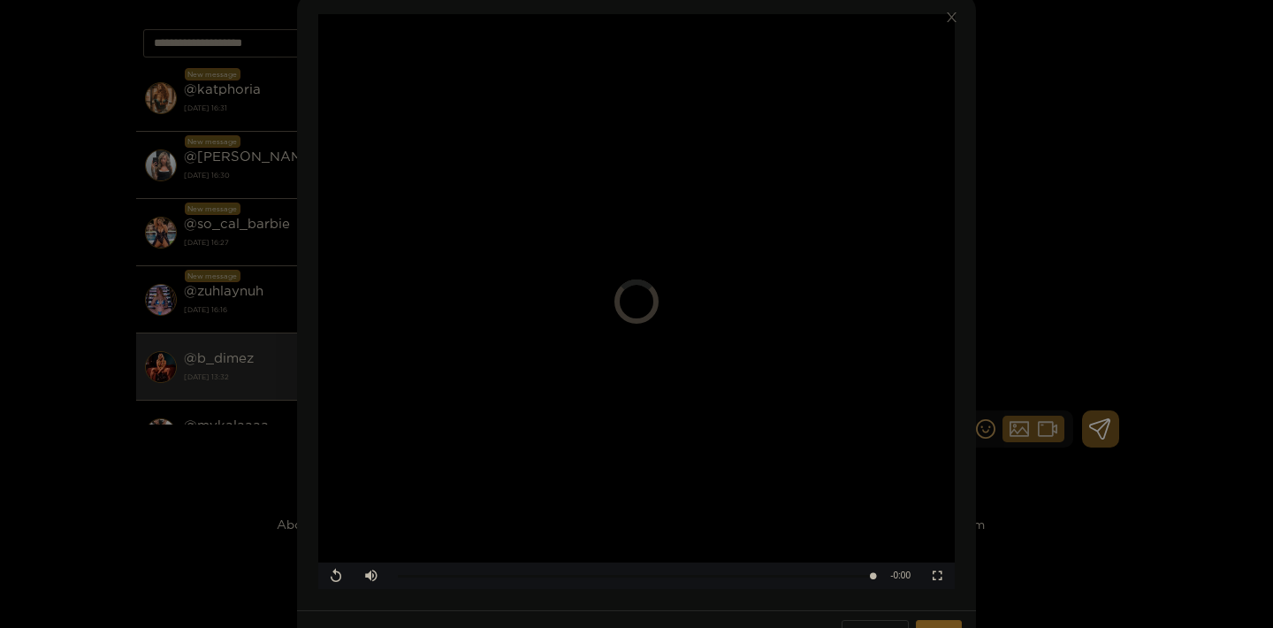
click at [1049, 229] on div "**********" at bounding box center [636, 314] width 1273 height 628
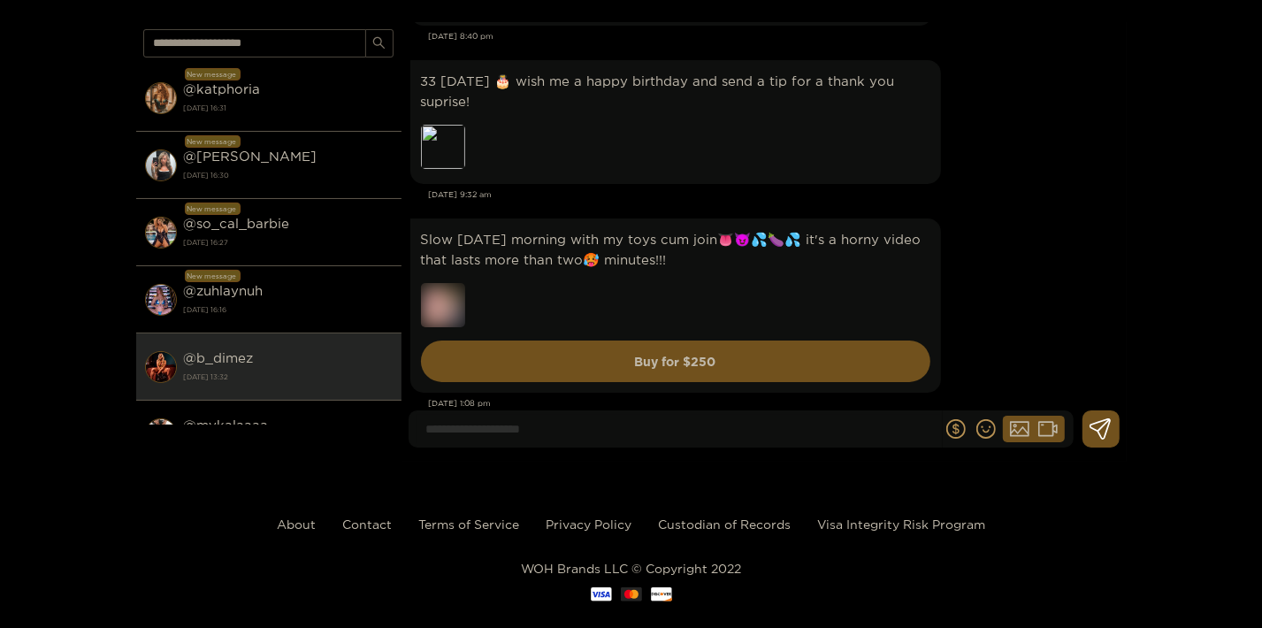
scroll to position [772, 0]
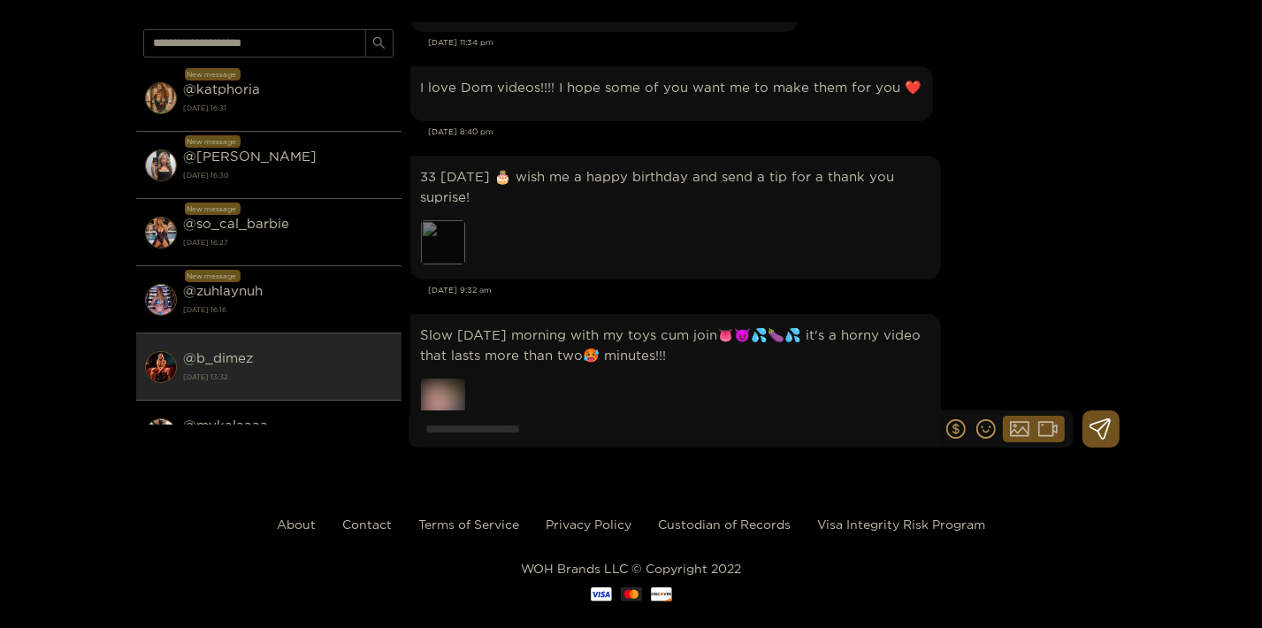
click at [449, 246] on div "Preview" at bounding box center [443, 242] width 44 height 44
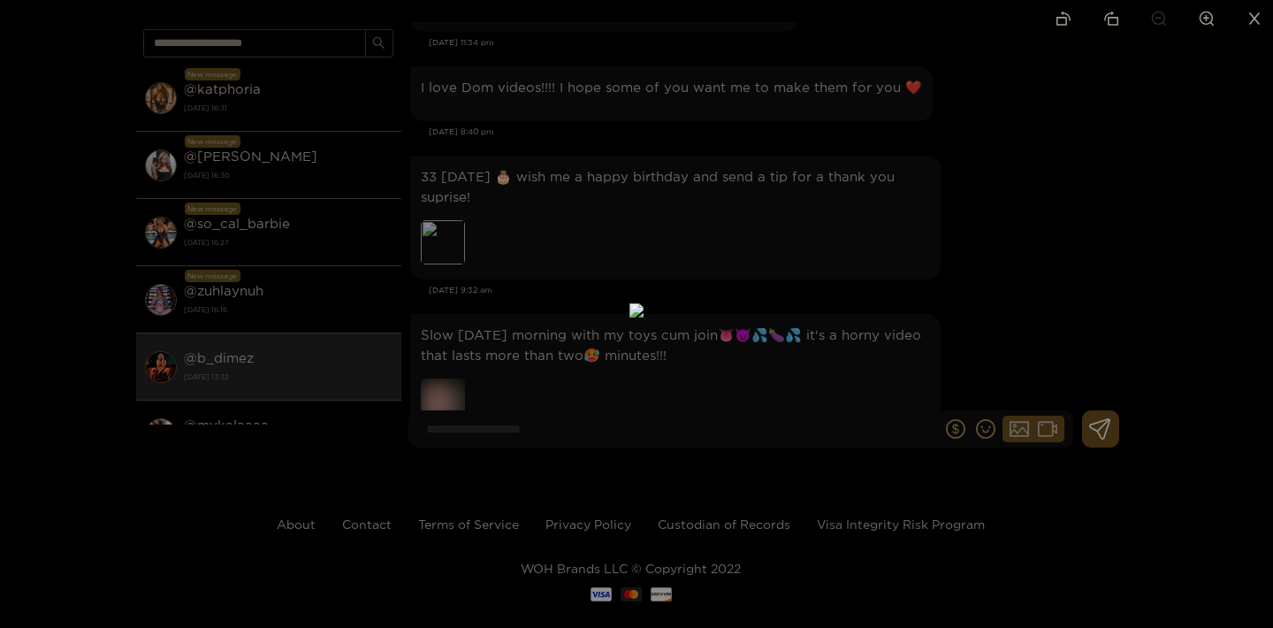
click at [1053, 240] on div at bounding box center [636, 314] width 1273 height 628
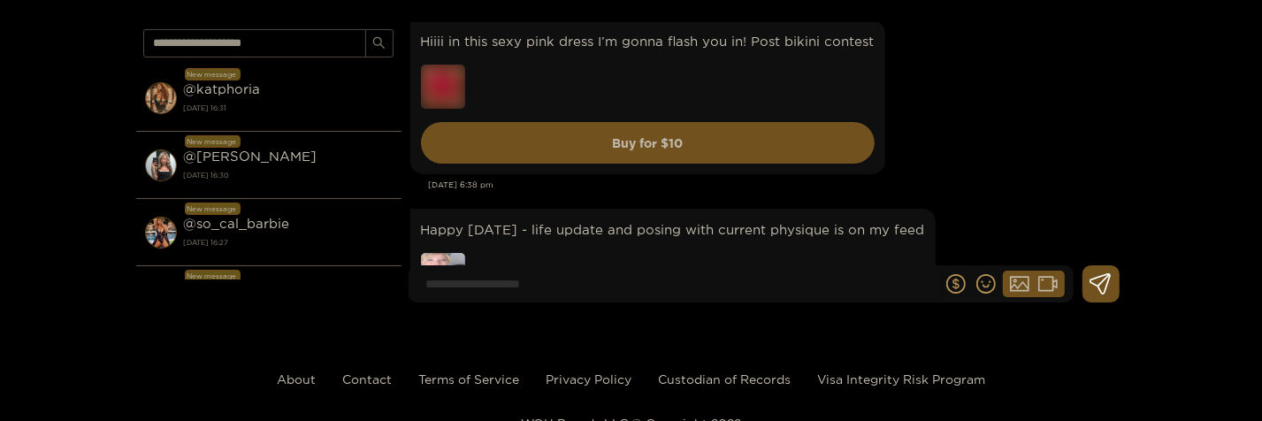
scroll to position [955, 0]
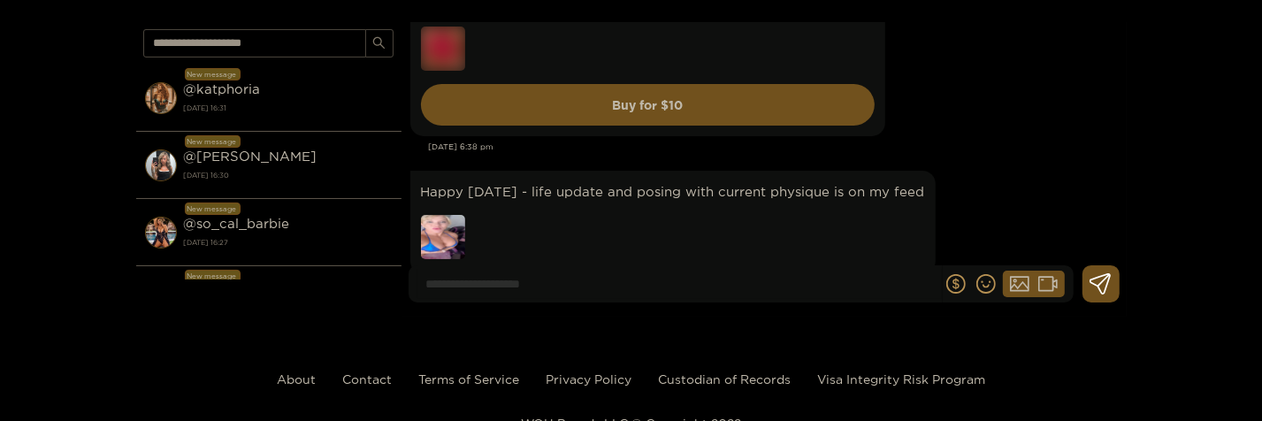
click at [434, 52] on img "html body div#__next div.styled__Wrapper-sc-6h1ywt-0.dJqOnN div.styled__Inner-s…" at bounding box center [443, 49] width 44 height 44
click at [450, 41] on img "html body div#__next div.styled__Wrapper-sc-6h1ywt-0.dJqOnN div.styled__Inner-s…" at bounding box center [443, 49] width 44 height 44
click at [437, 242] on img at bounding box center [443, 237] width 44 height 44
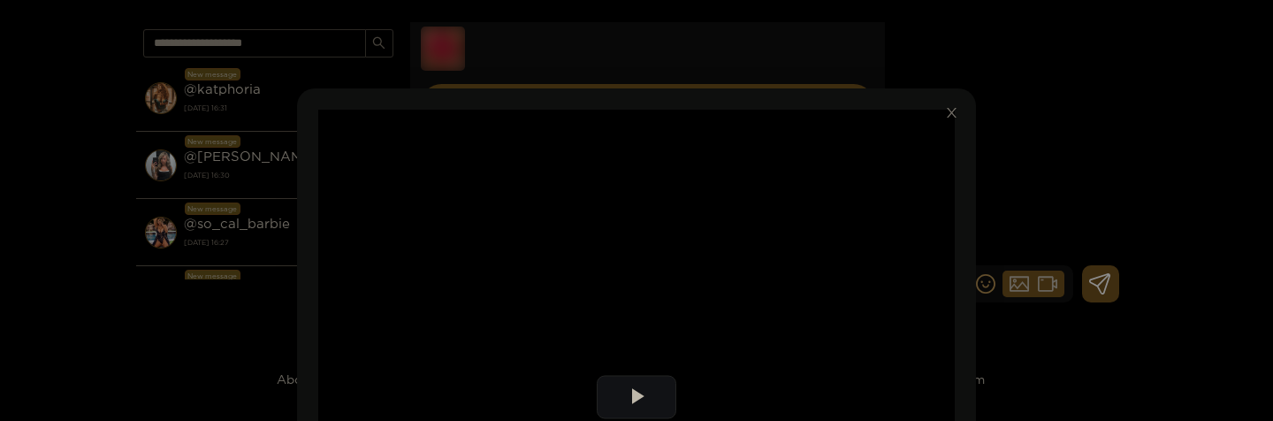
click at [945, 118] on icon "close" at bounding box center [951, 112] width 13 height 13
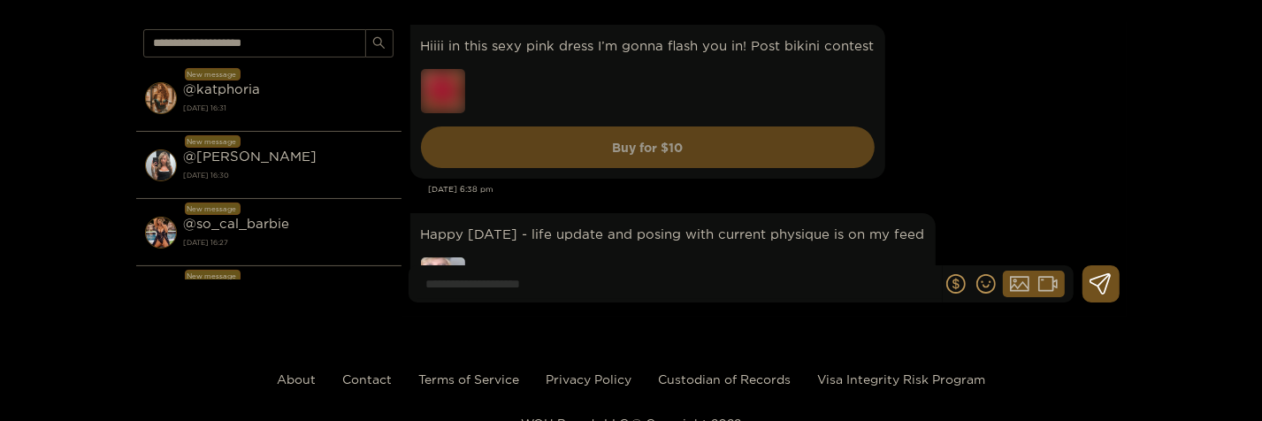
scroll to position [859, 0]
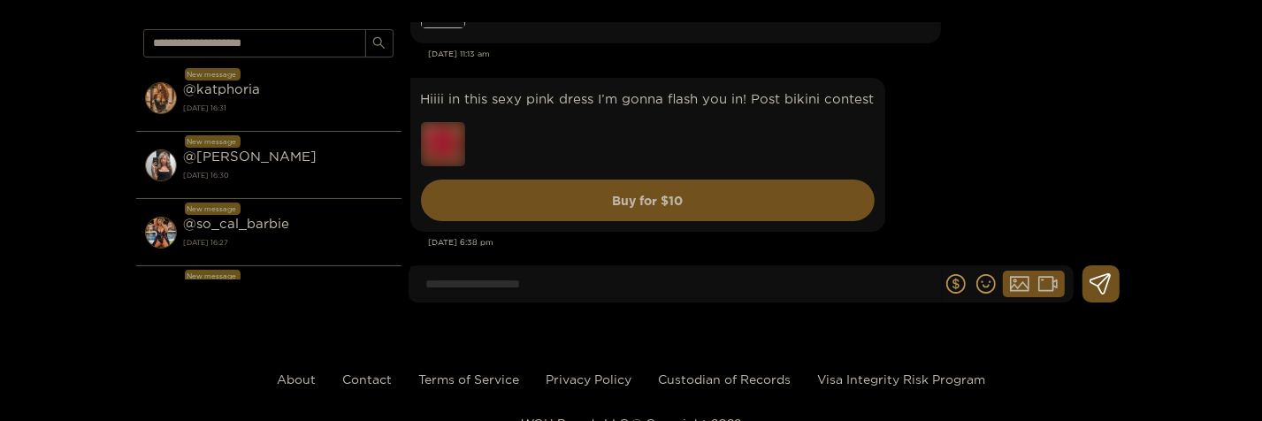
click at [758, 334] on footer "About Contact Terms of Service Privacy Policy Custodian of Records Visa Integri…" at bounding box center [631, 413] width 1262 height 193
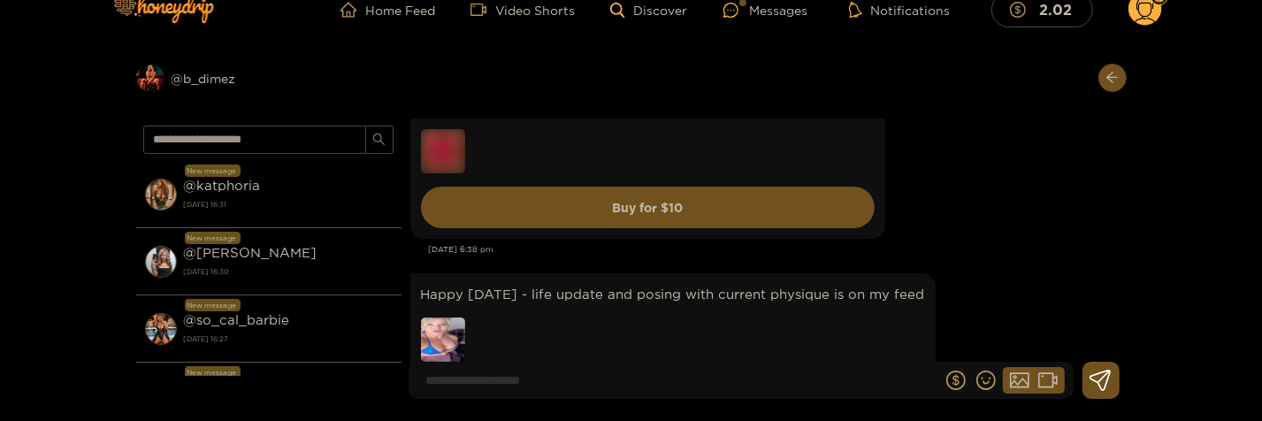
scroll to position [955, 0]
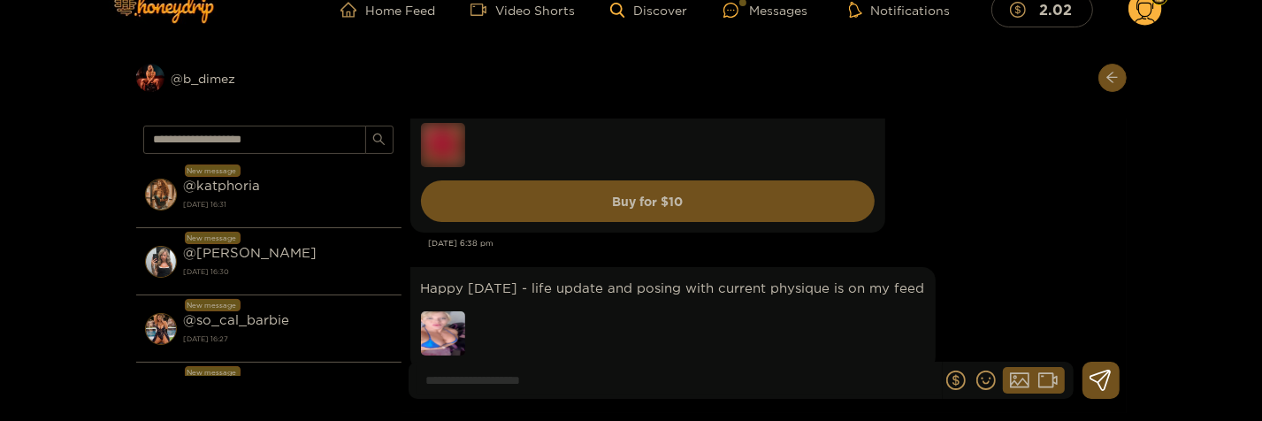
click at [1003, 233] on div "Hiiii in this sexy pink dress I’m gonna flash you in! Post bikini contest html …" at bounding box center [763, 155] width 707 height 163
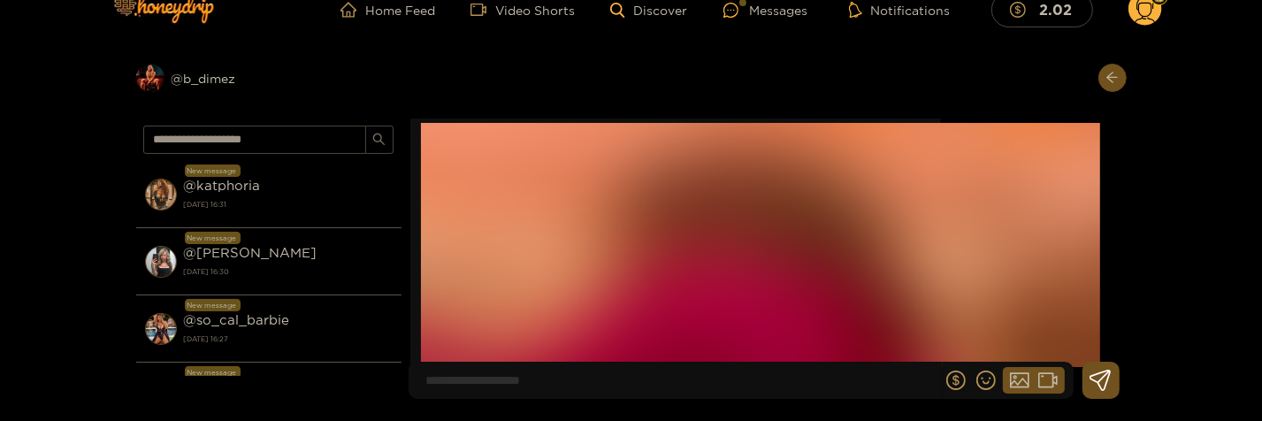
scroll to position [1585, 0]
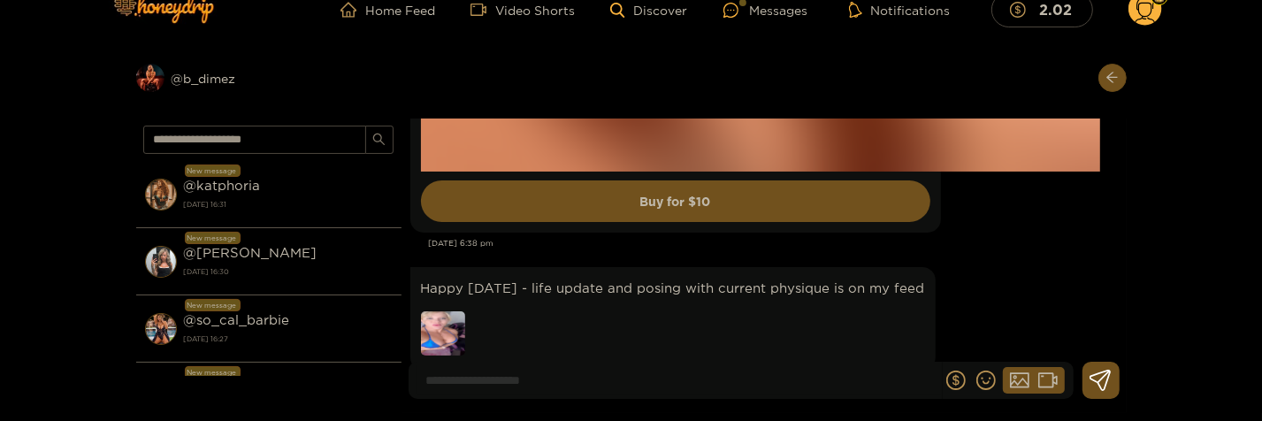
click at [1064, 239] on div "[DATE] 6:38 pm" at bounding box center [773, 243] width 689 height 12
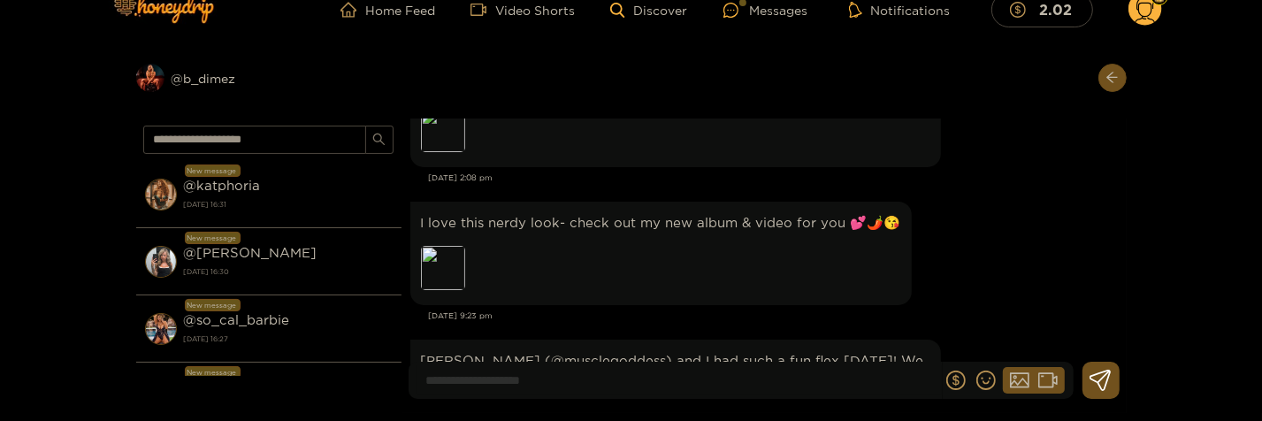
scroll to position [2063, 0]
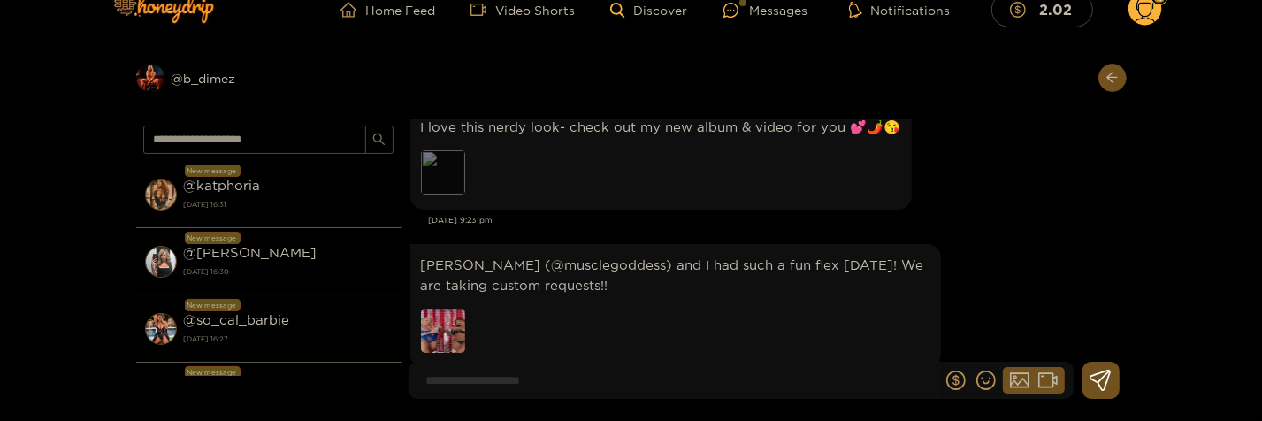
click at [455, 181] on div "Preview" at bounding box center [443, 172] width 44 height 44
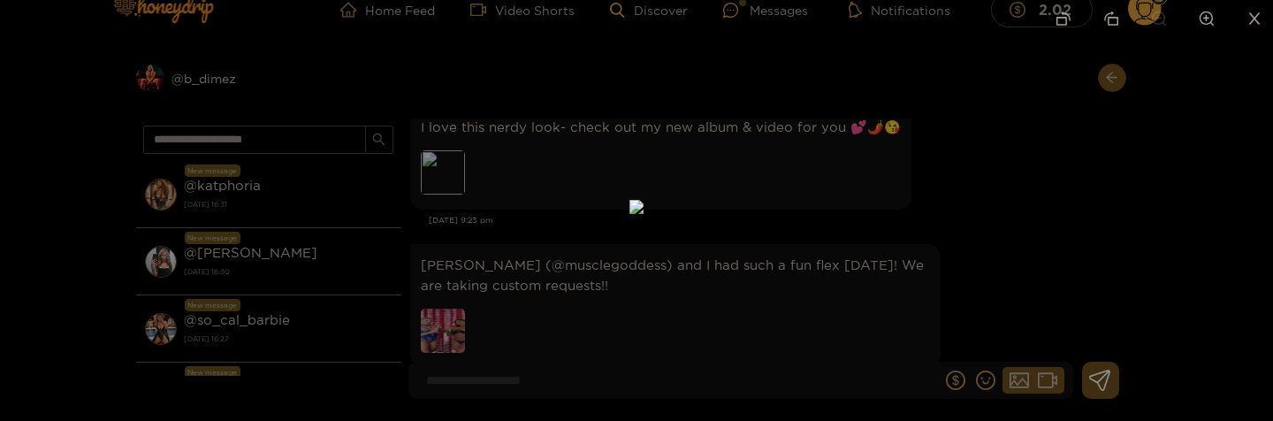
click at [1020, 226] on div at bounding box center [636, 210] width 1273 height 421
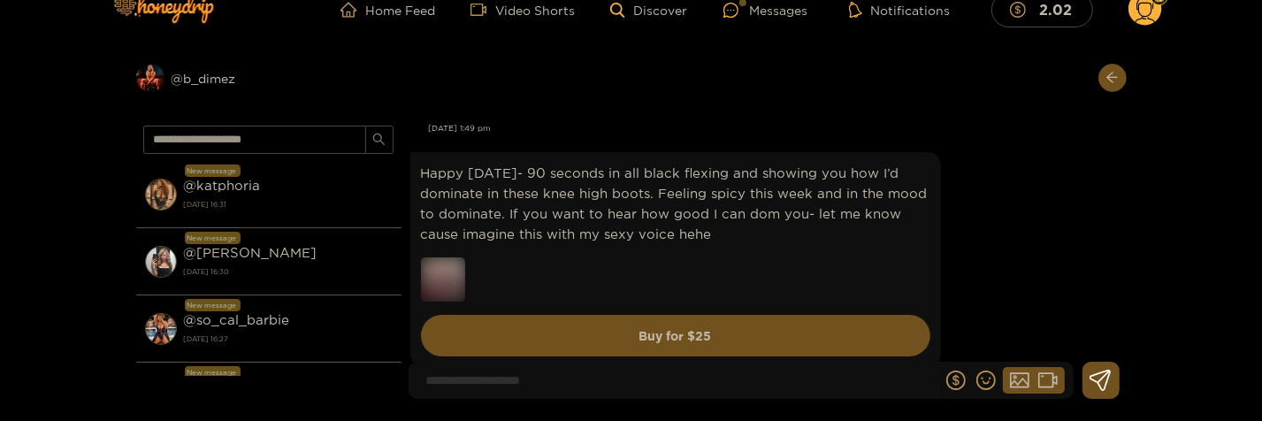
scroll to position [2445, 0]
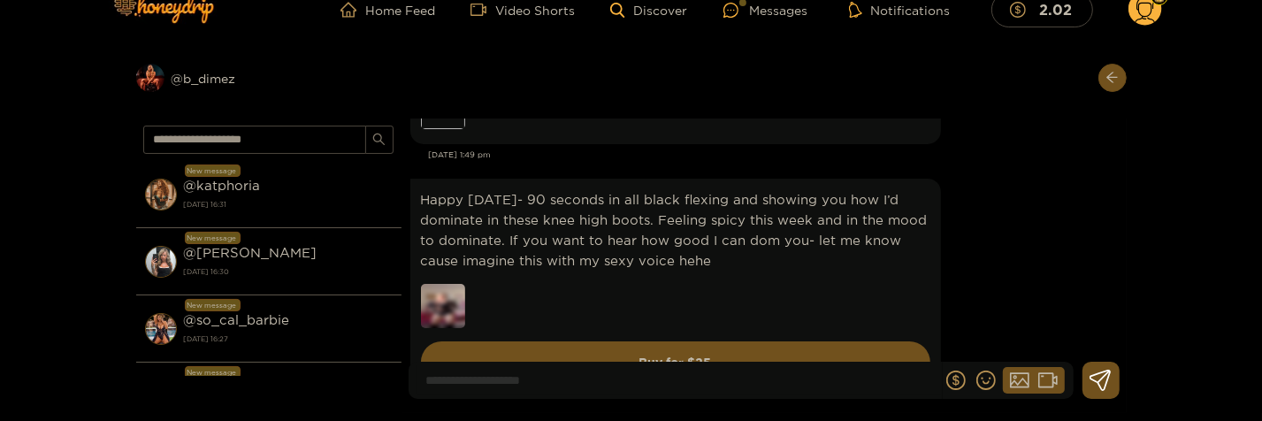
click at [996, 249] on div "Happy [DATE]- 90 seconds in all black flexing and showing you how I’d dominate …" at bounding box center [763, 286] width 707 height 224
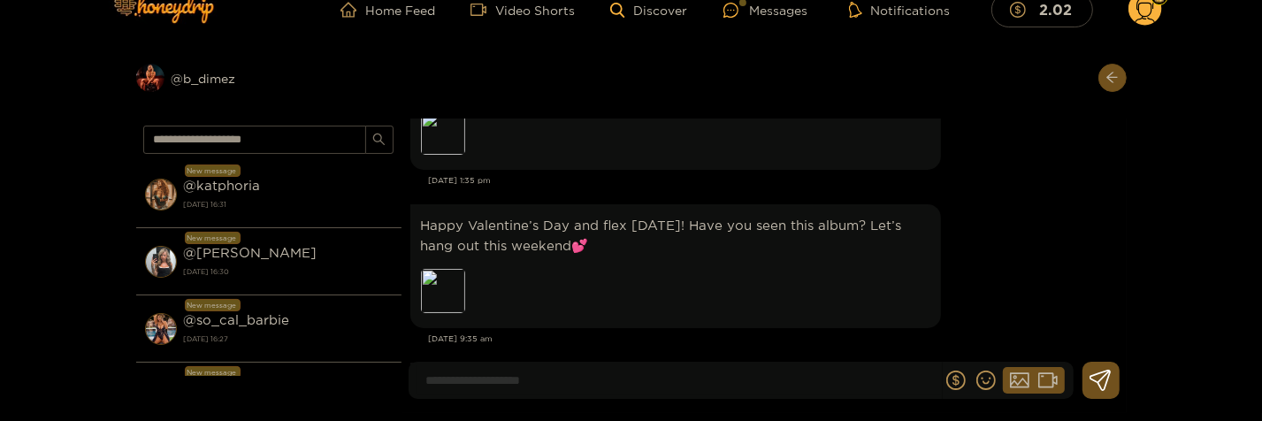
scroll to position [2731, 0]
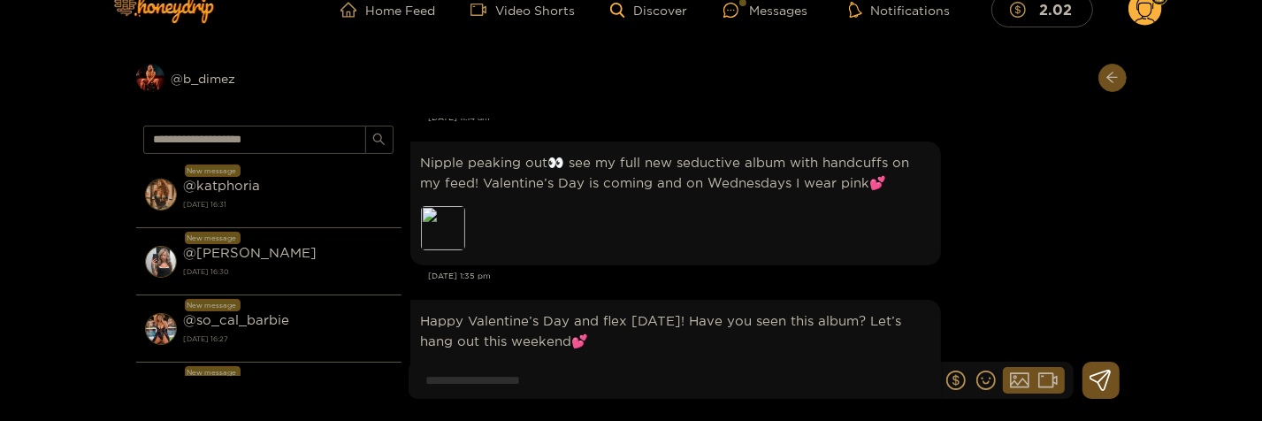
click at [1048, 288] on div "Nipple peaking out👀 see my full new seductive album with handcuffs on my feed! …" at bounding box center [763, 216] width 707 height 158
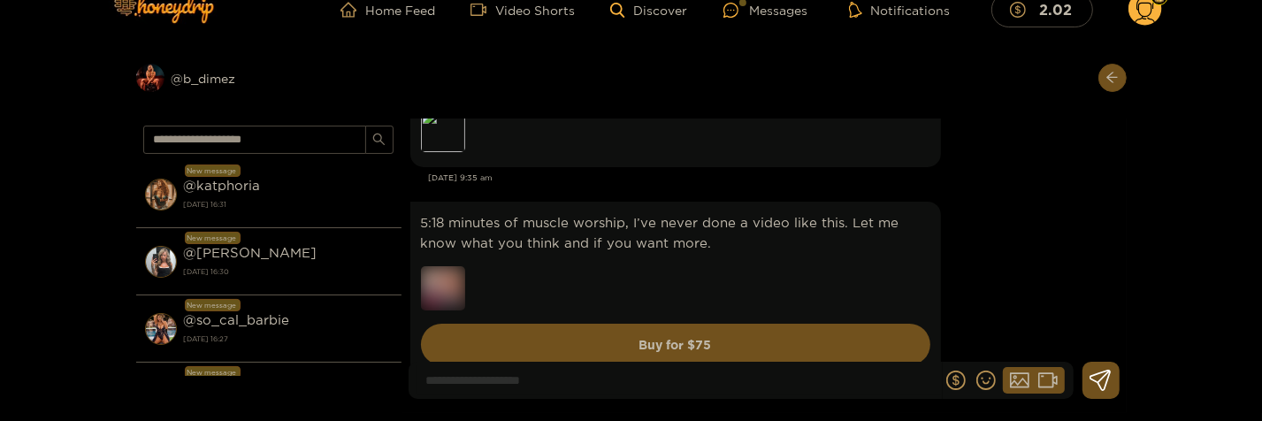
scroll to position [3018, 0]
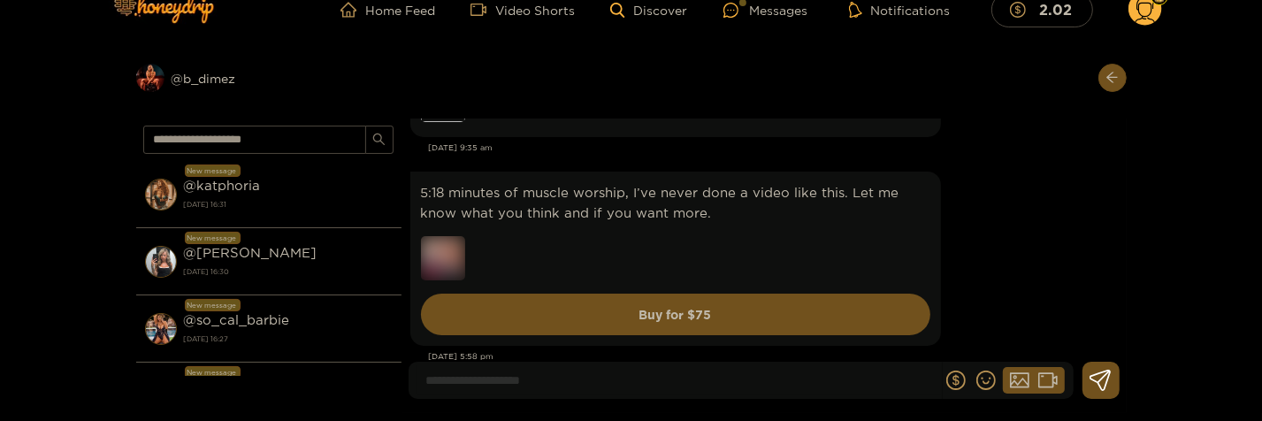
click at [1182, 174] on div "Preview @ b_dimez New message @ katphoria [DATE] 16:31 New message @ [PERSON_NA…" at bounding box center [631, 229] width 1262 height 367
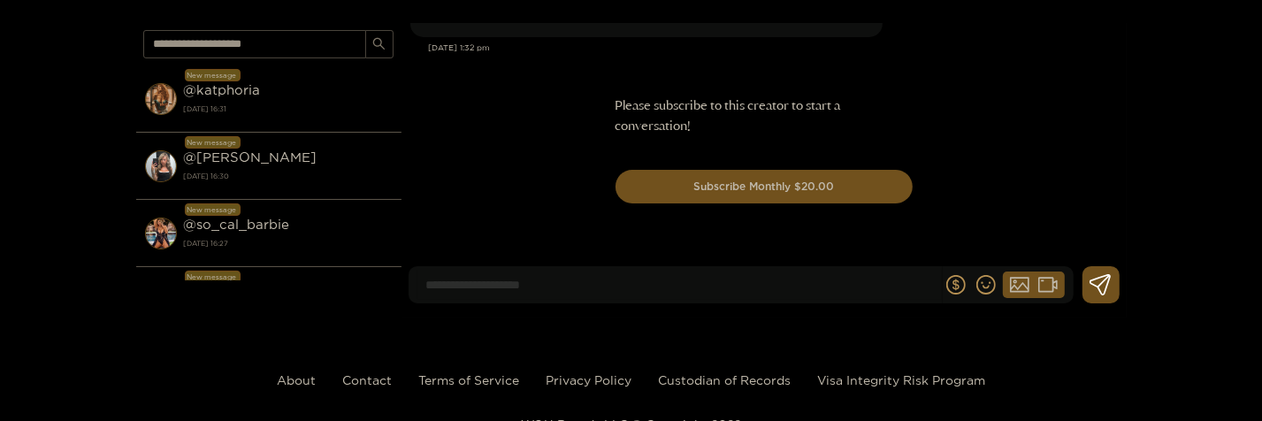
scroll to position [0, 0]
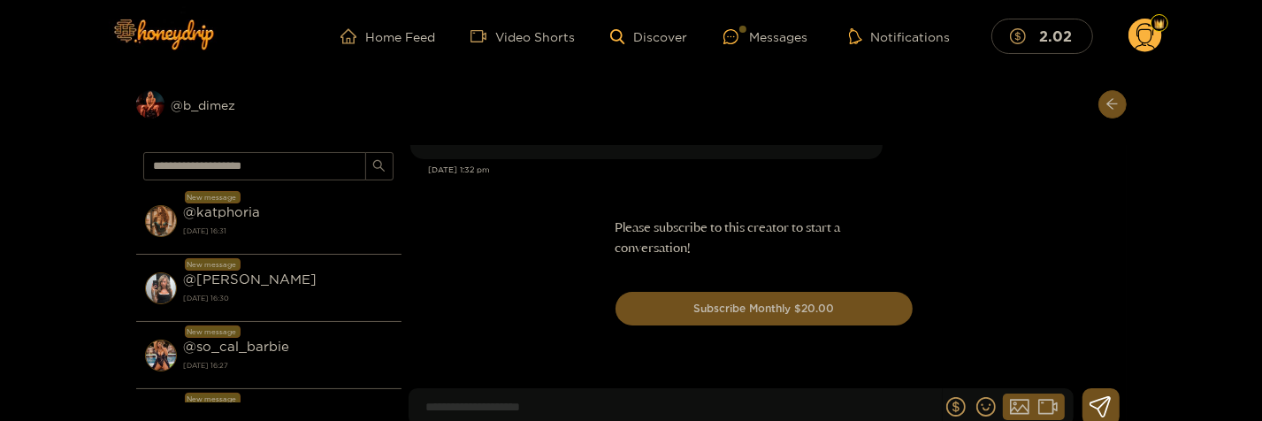
click at [1203, 273] on div "Preview @ b_dimez New message @ katphoria [DATE] 16:31 New message @ [PERSON_NA…" at bounding box center [631, 256] width 1262 height 367
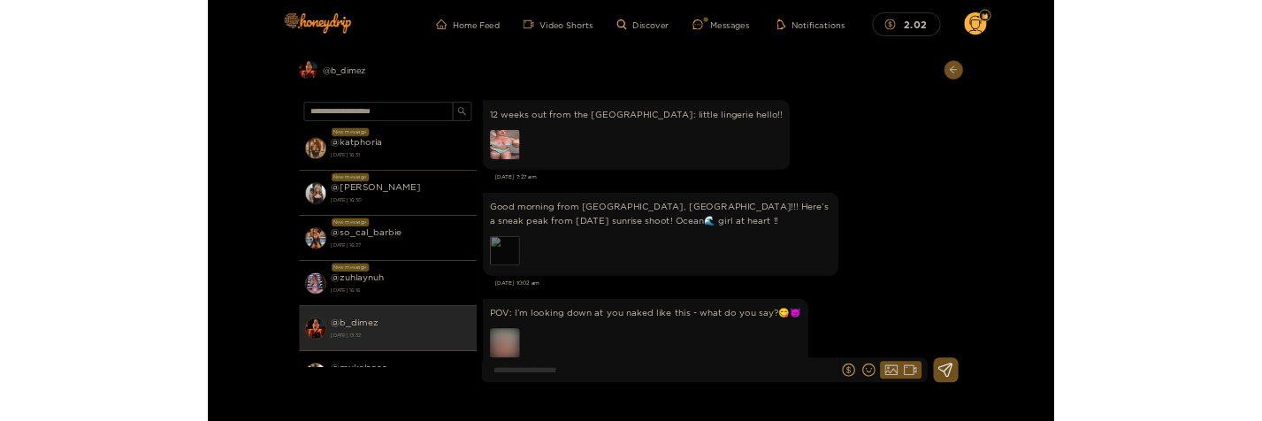
scroll to position [10033, 0]
